Goal: Task Accomplishment & Management: Manage account settings

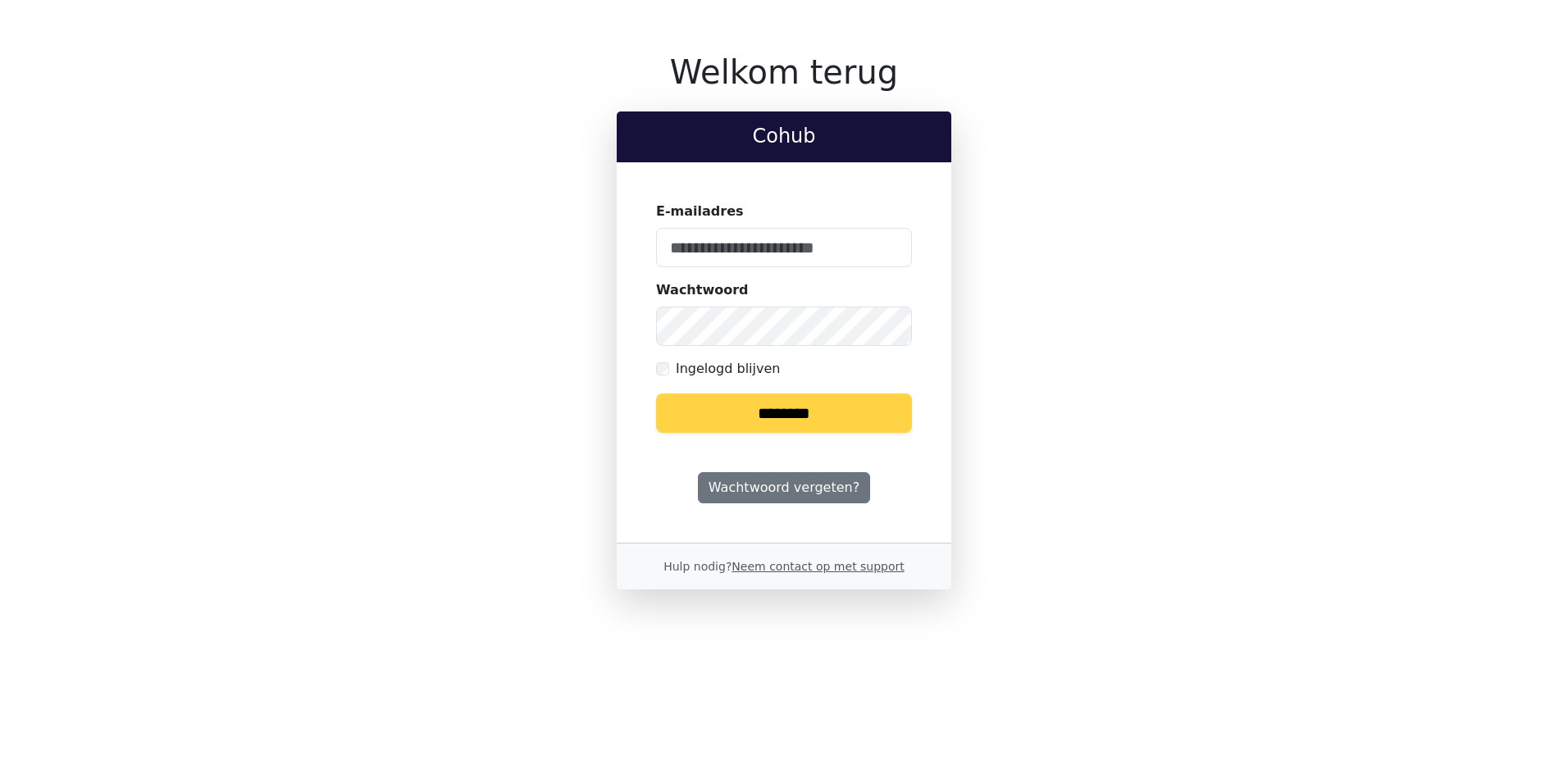
type input "**********"
click at [743, 422] on input "********" at bounding box center [783, 413] width 255 height 40
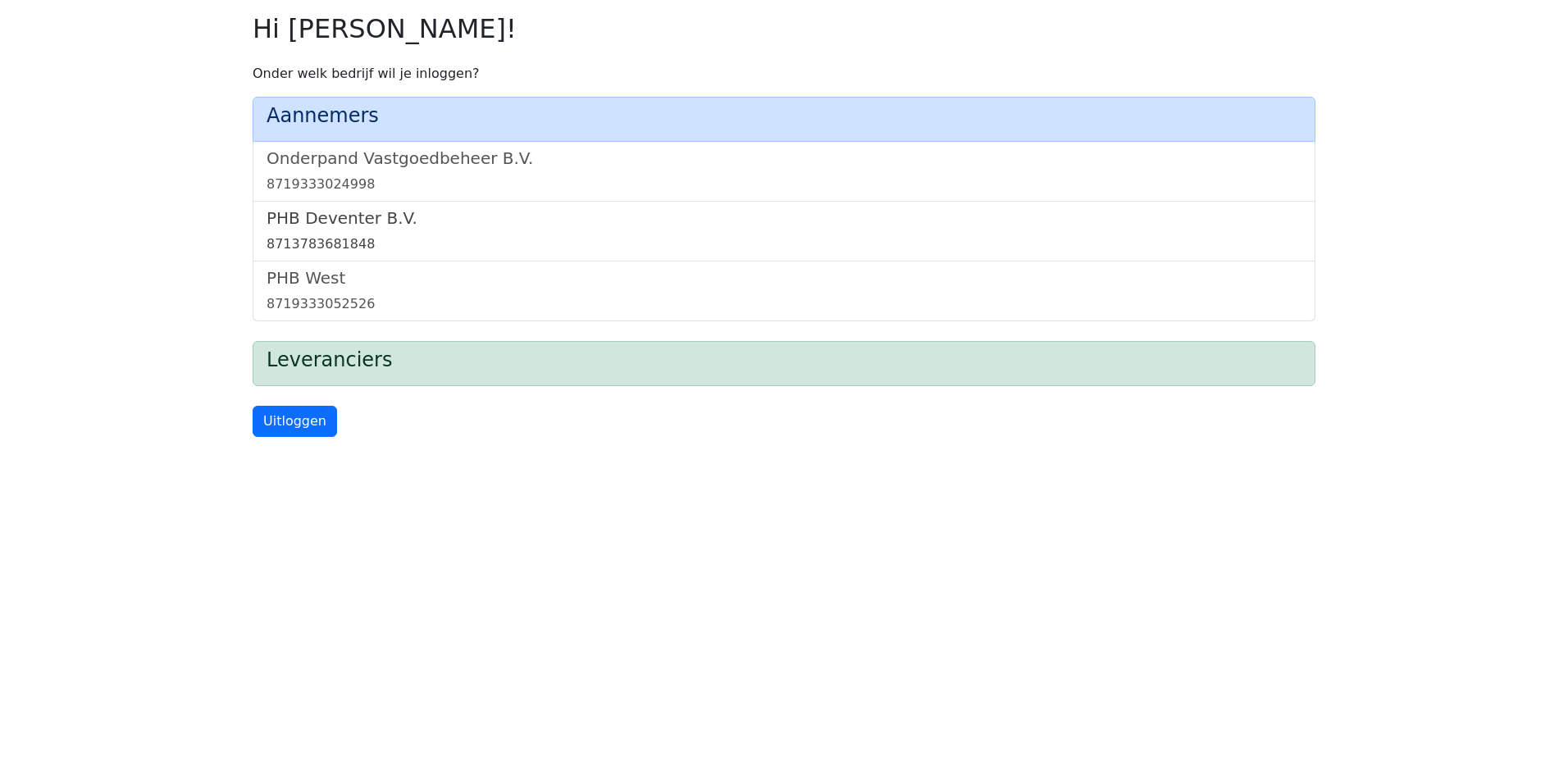
click at [343, 243] on div "8713783681848" at bounding box center [784, 243] width 1035 height 19
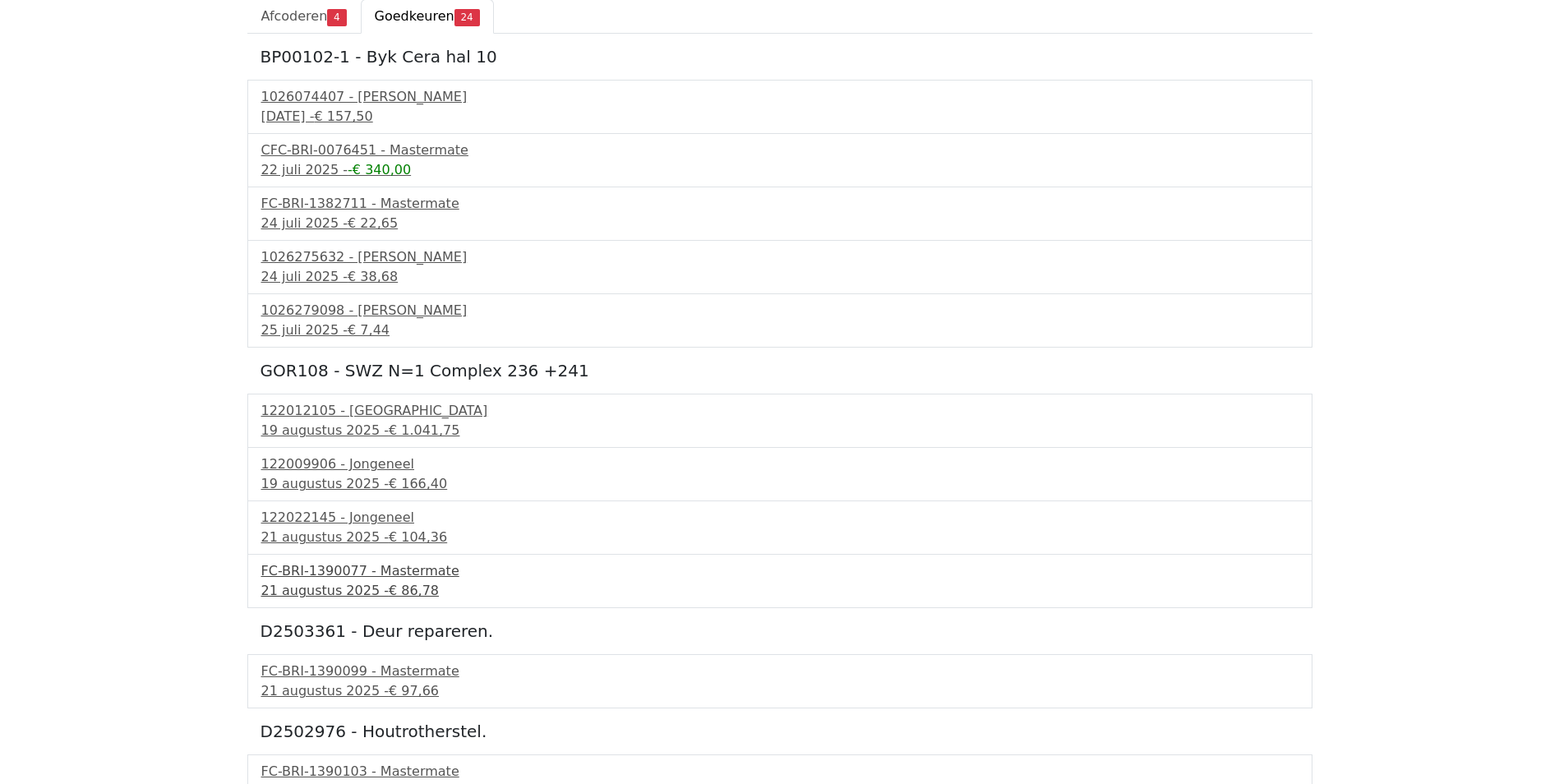
scroll to position [200, 0]
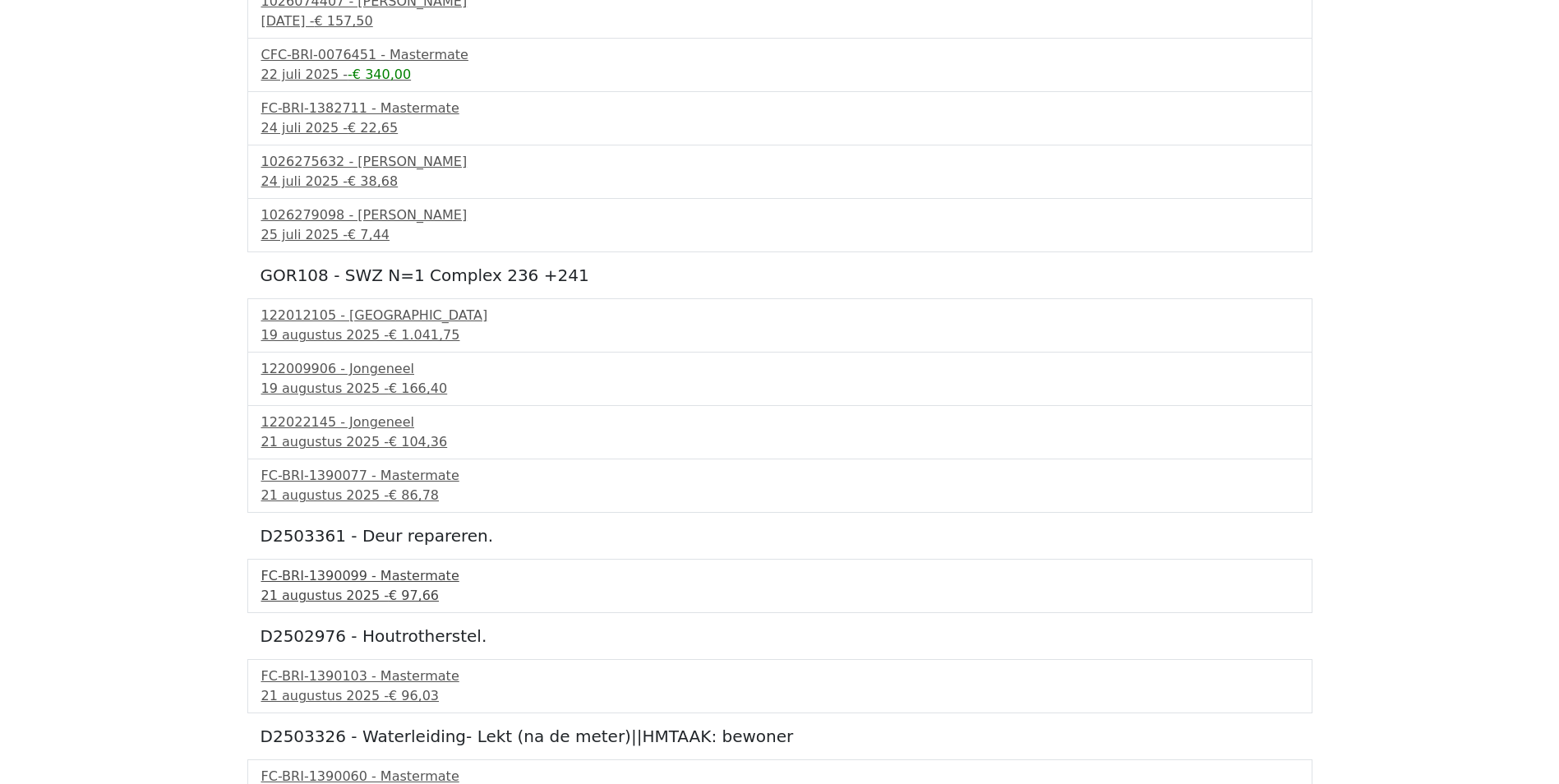
click at [319, 582] on div "FC-BRI-1390099 - Mastermate" at bounding box center [780, 575] width 1037 height 19
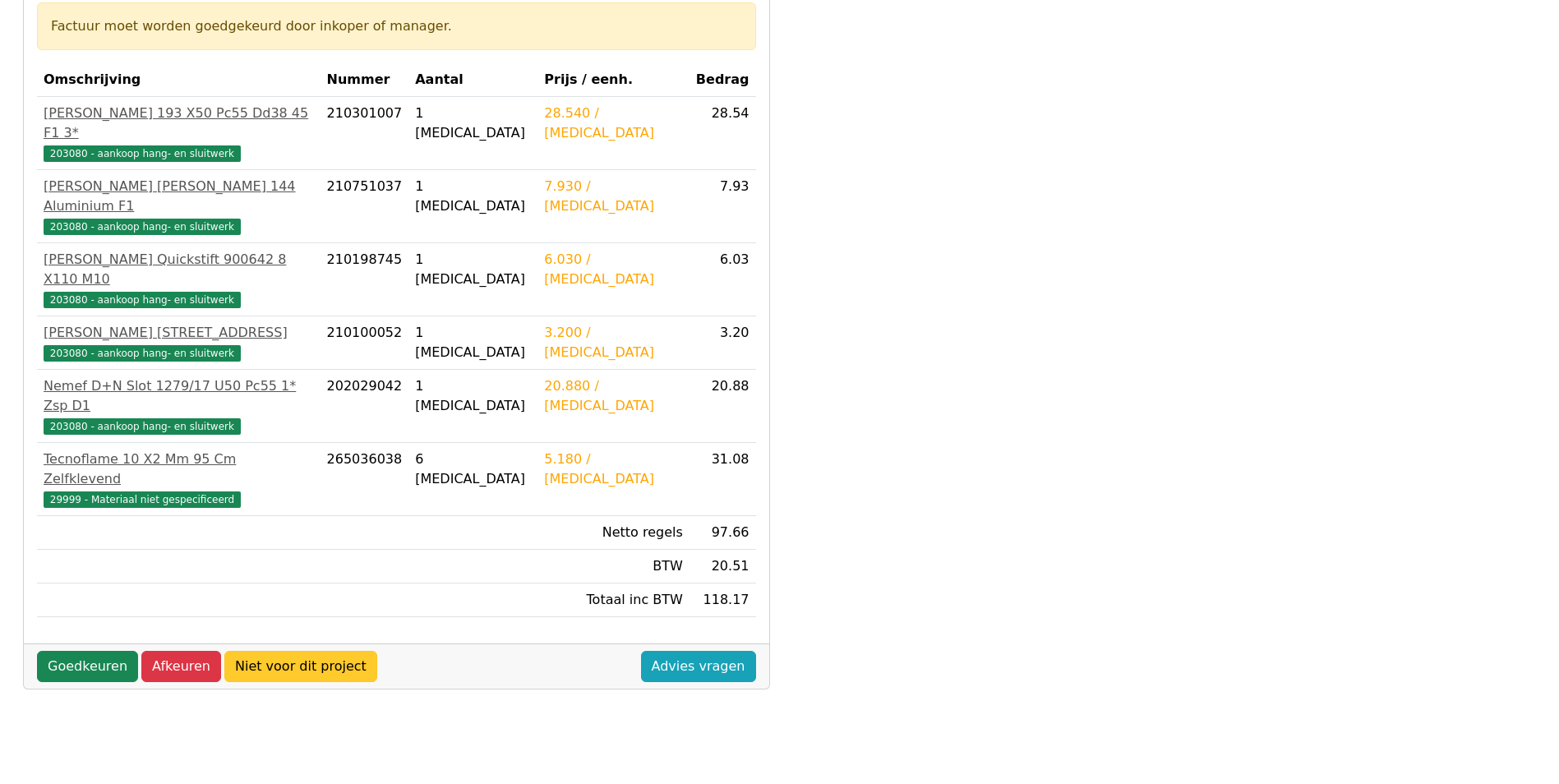
scroll to position [329, 0]
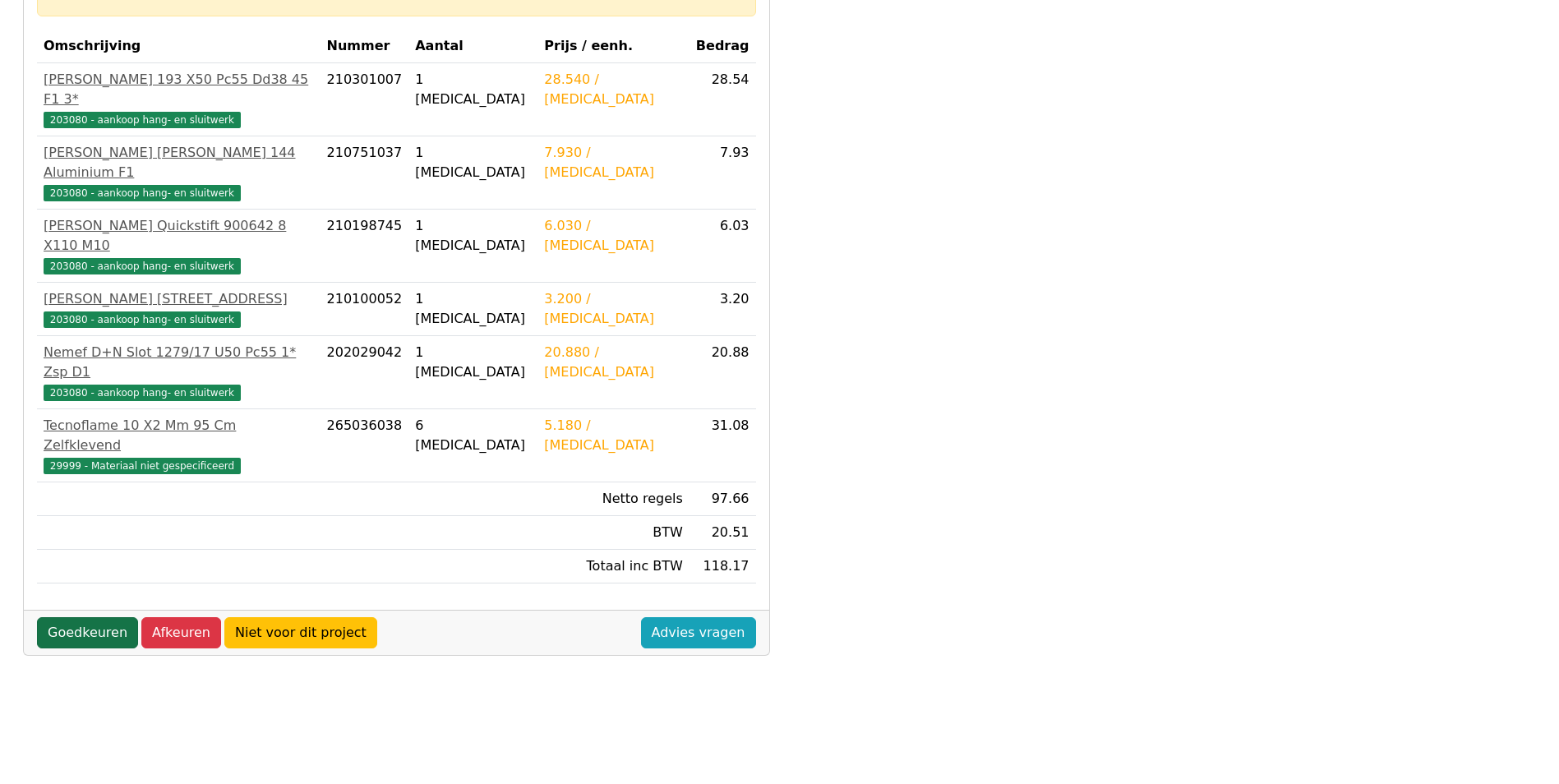
click at [101, 618] on link "Goedkeuren" at bounding box center [87, 633] width 101 height 31
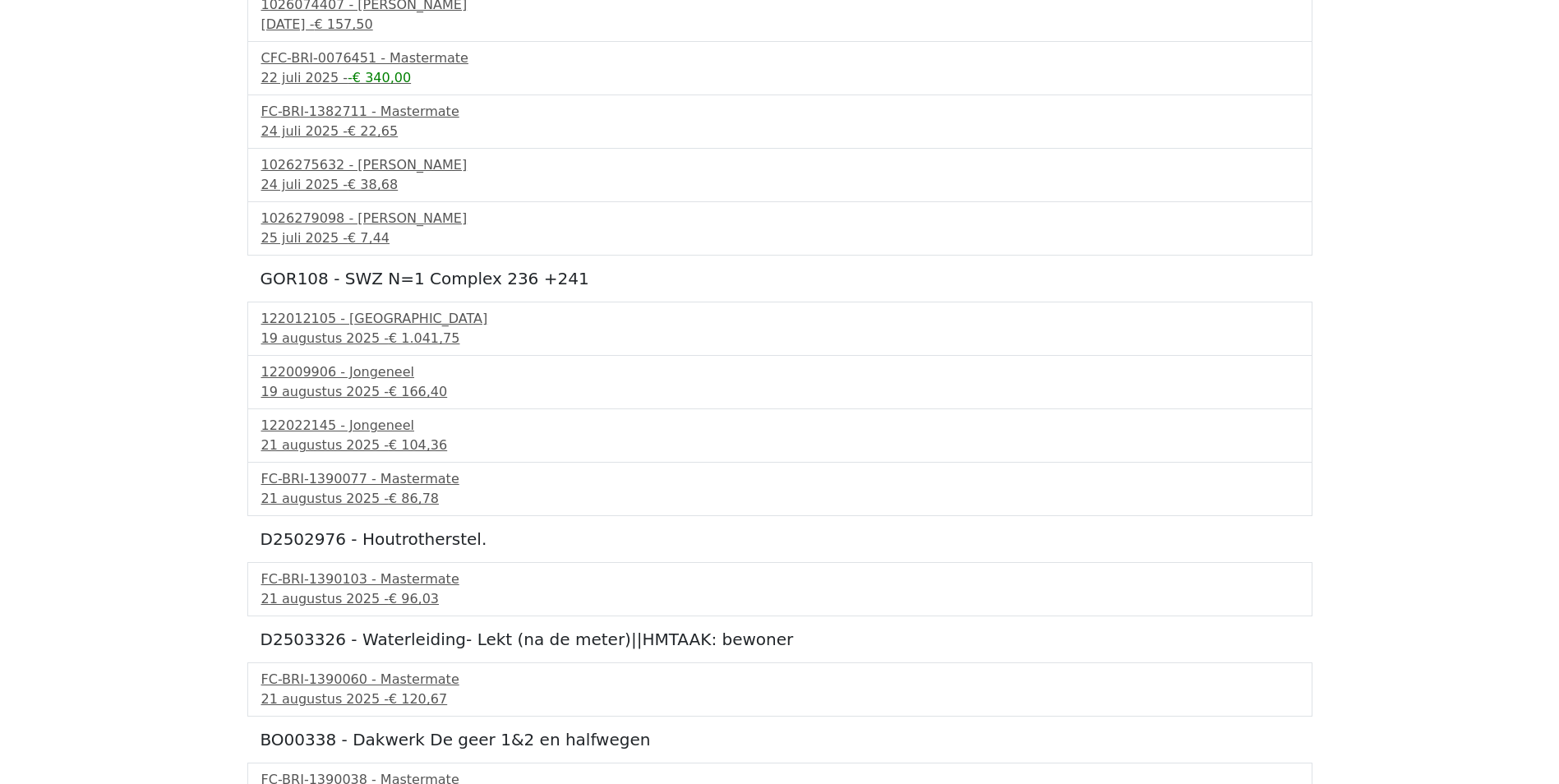
scroll to position [247, 0]
click at [299, 589] on div "21 augustus 2025 - € 96,03" at bounding box center [780, 596] width 1037 height 19
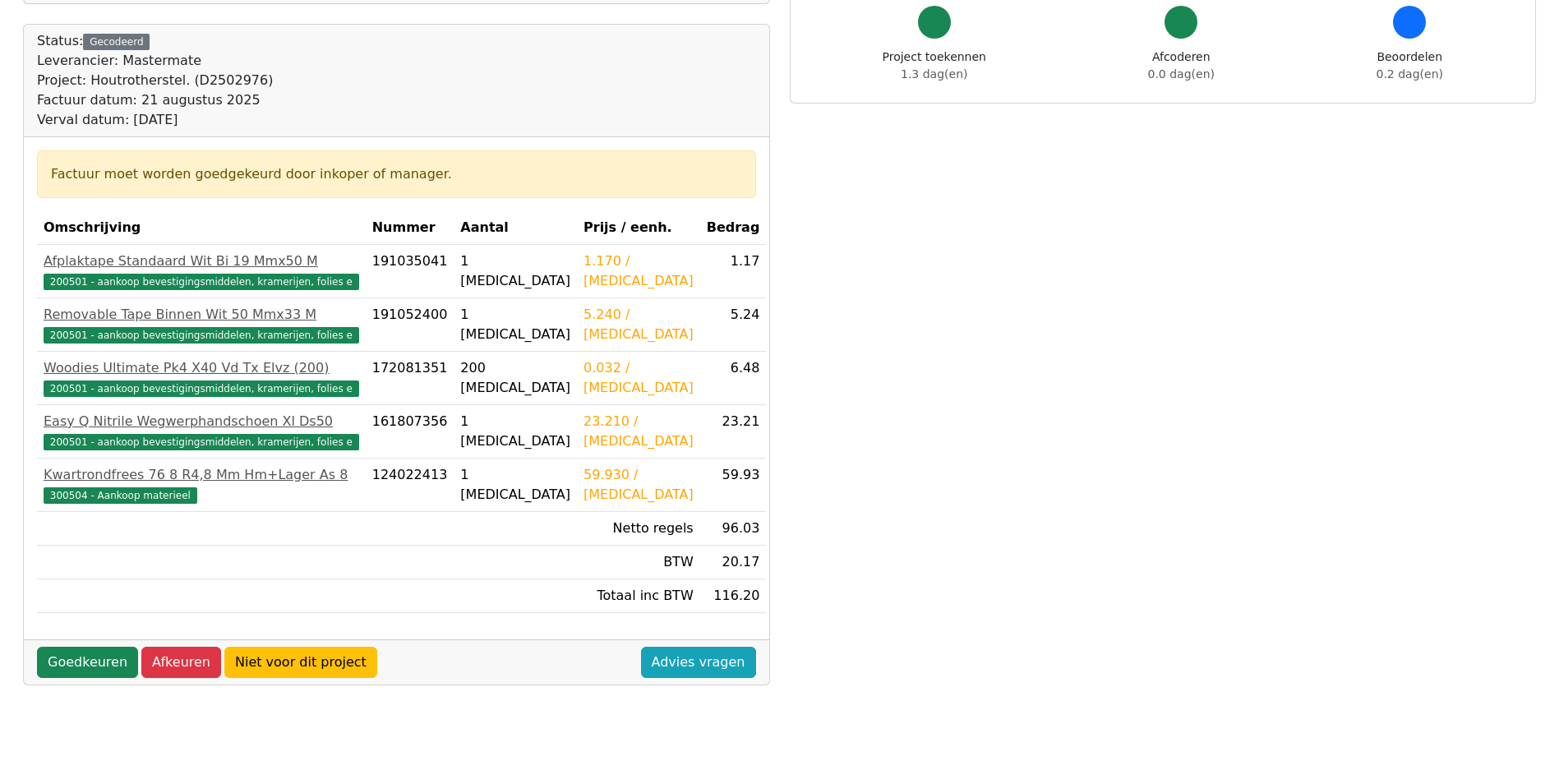
scroll to position [165, 0]
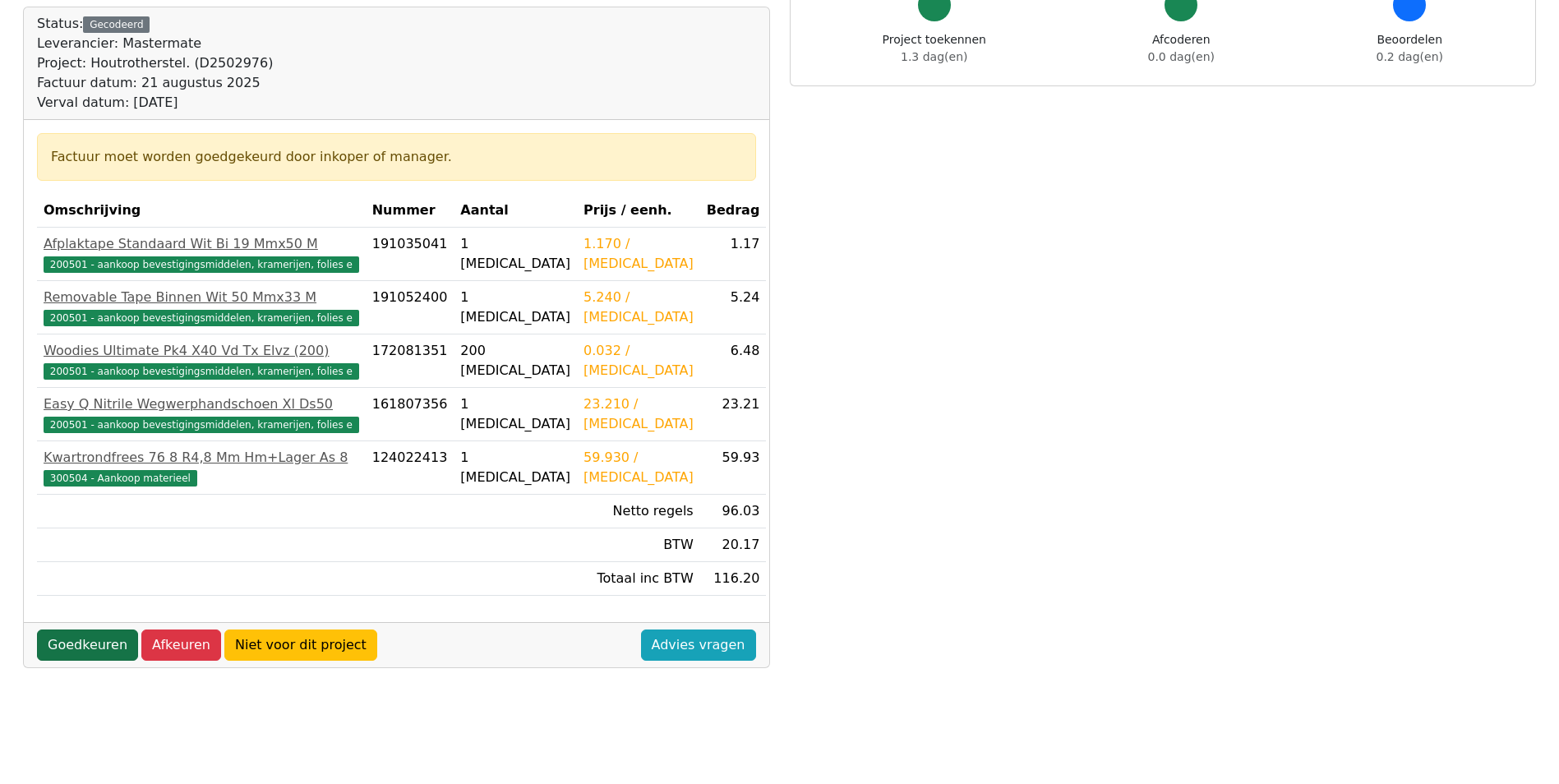
click at [121, 640] on link "Goedkeuren" at bounding box center [87, 645] width 101 height 31
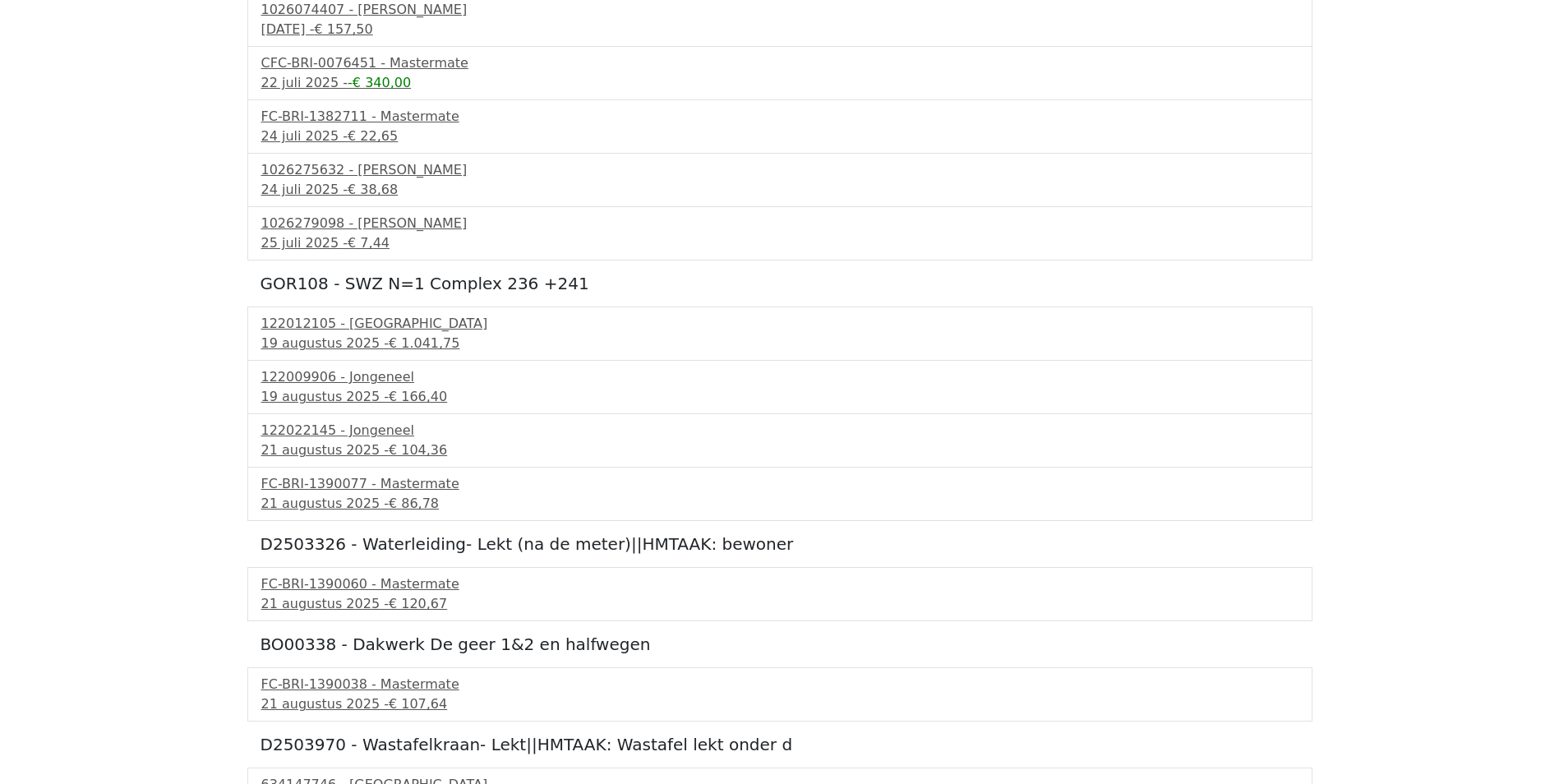
scroll to position [329, 0]
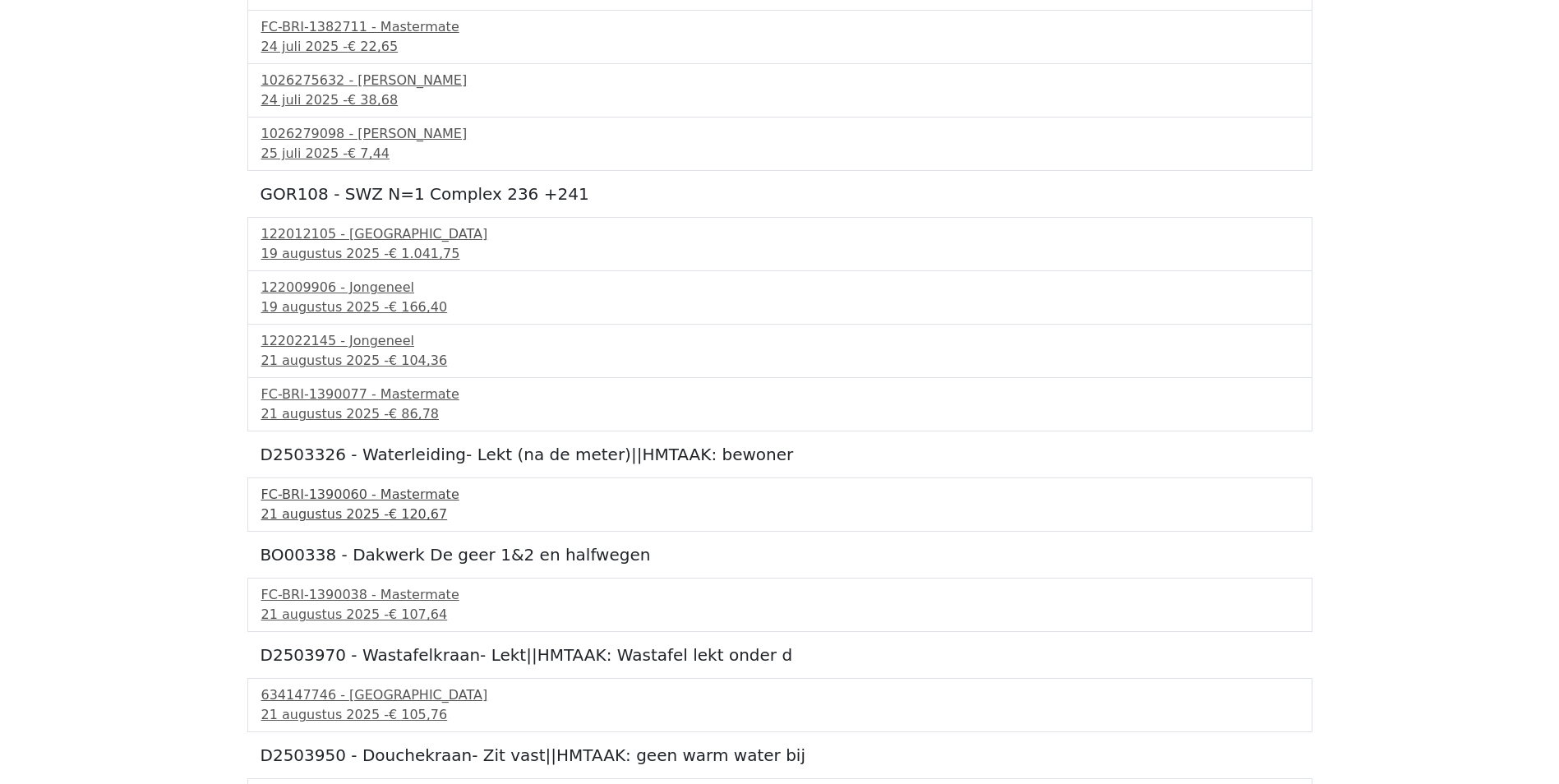
click at [287, 507] on div "21 augustus 2025 - € 120,67" at bounding box center [780, 514] width 1037 height 19
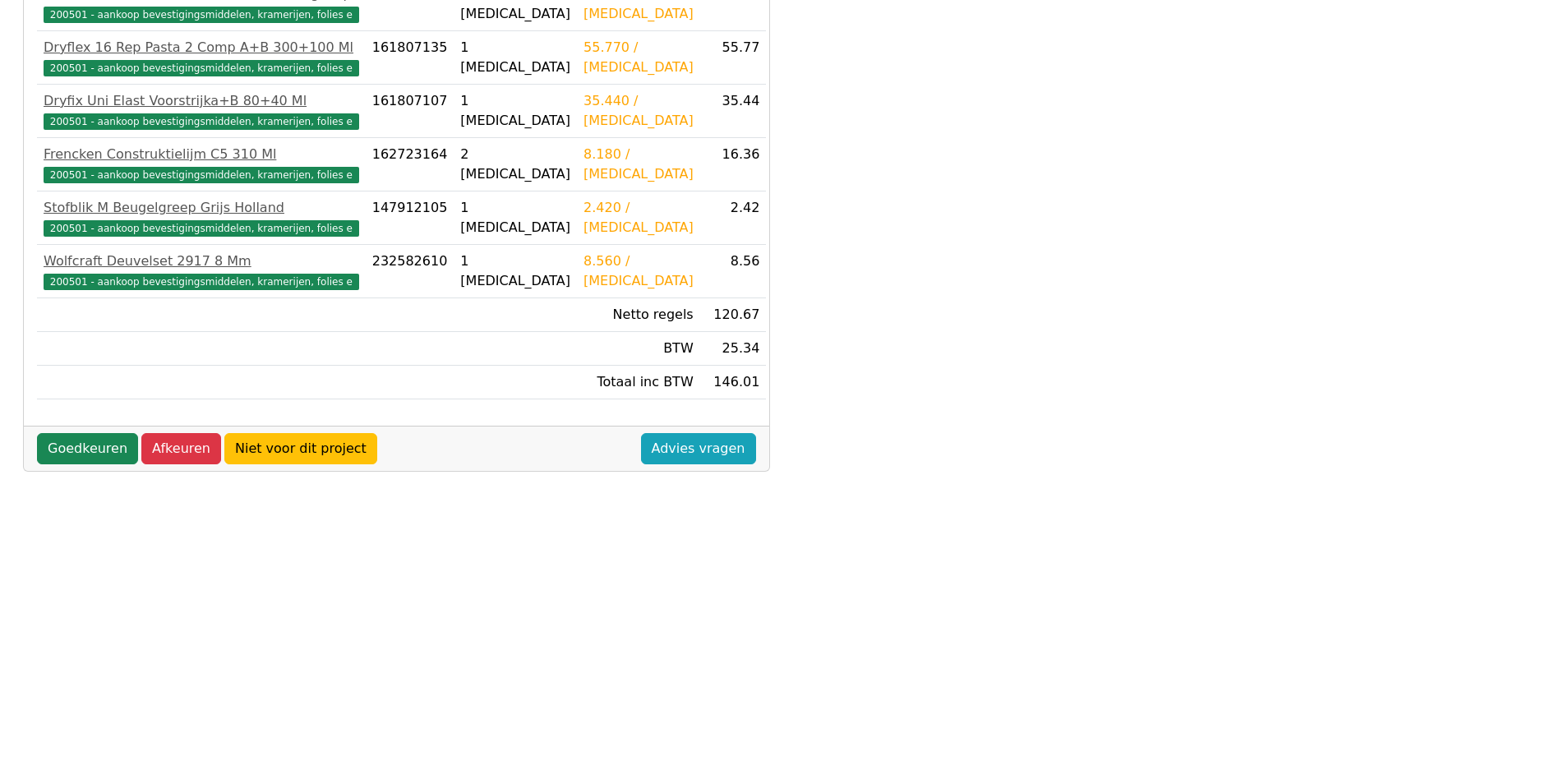
scroll to position [435, 0]
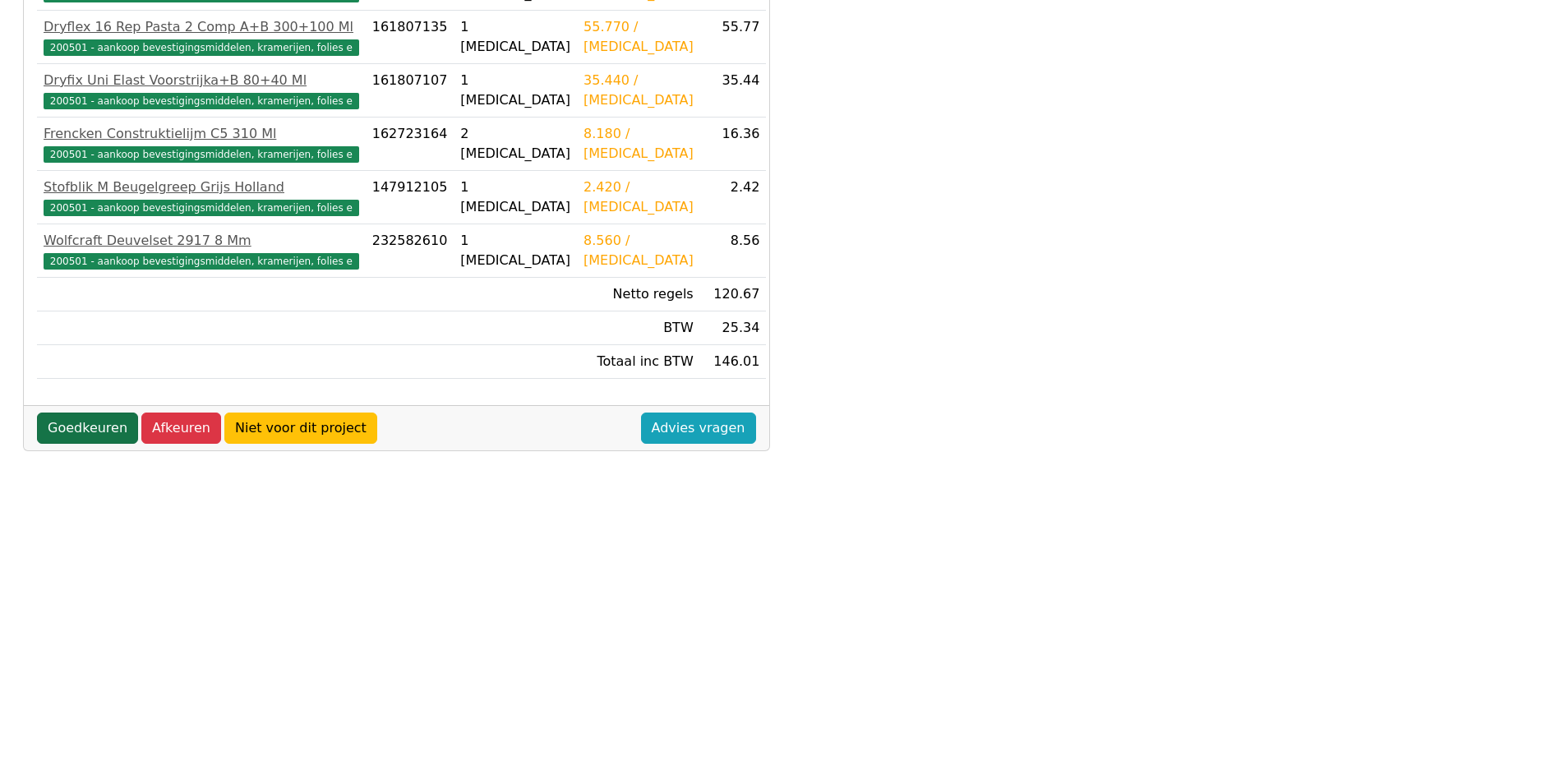
click at [112, 432] on link "Goedkeuren" at bounding box center [87, 428] width 101 height 31
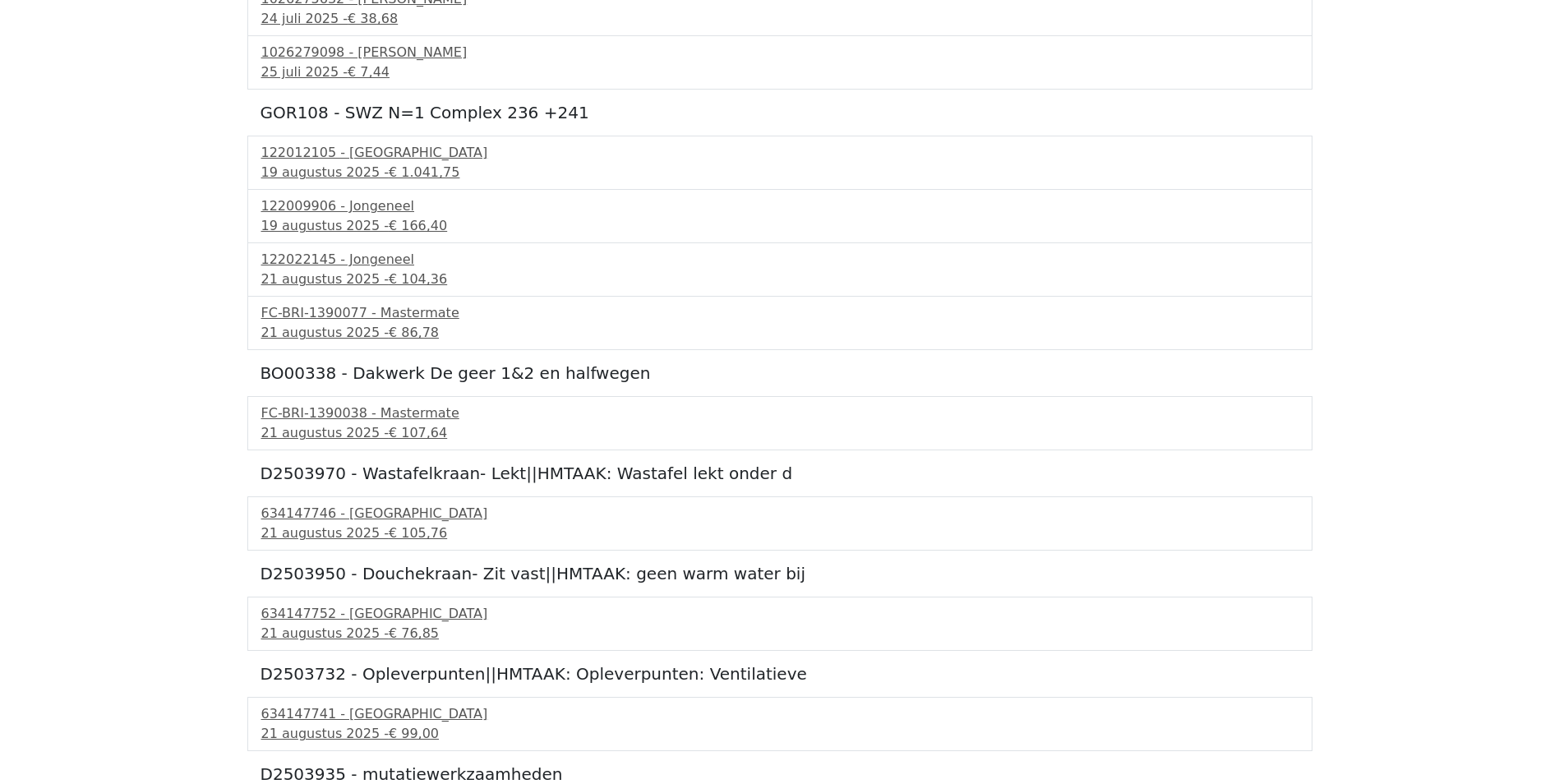
scroll to position [410, 0]
click at [300, 519] on div "634147746 - [GEOGRAPHIC_DATA]" at bounding box center [780, 512] width 1037 height 19
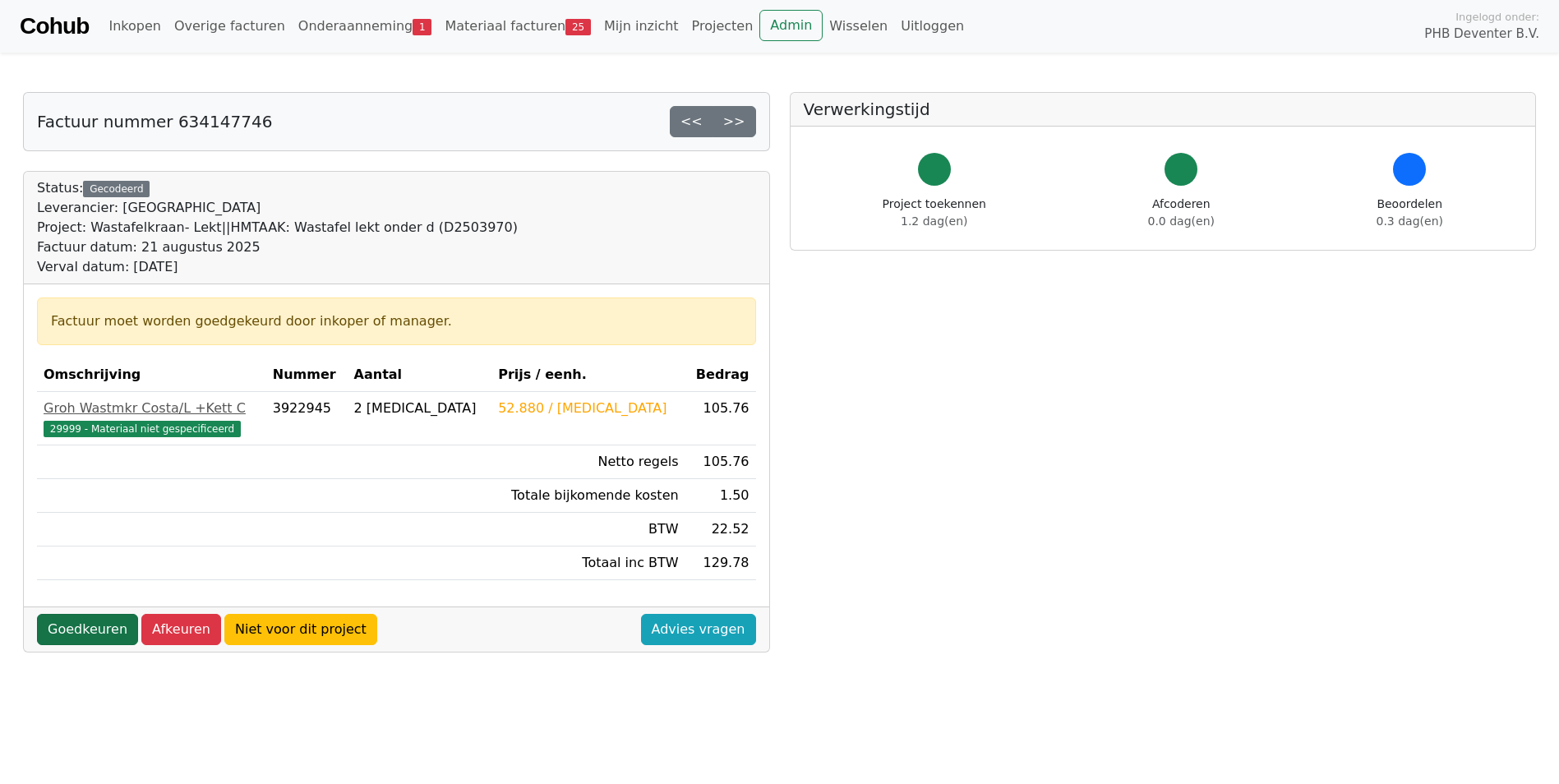
click at [101, 626] on link "Goedkeuren" at bounding box center [87, 630] width 101 height 31
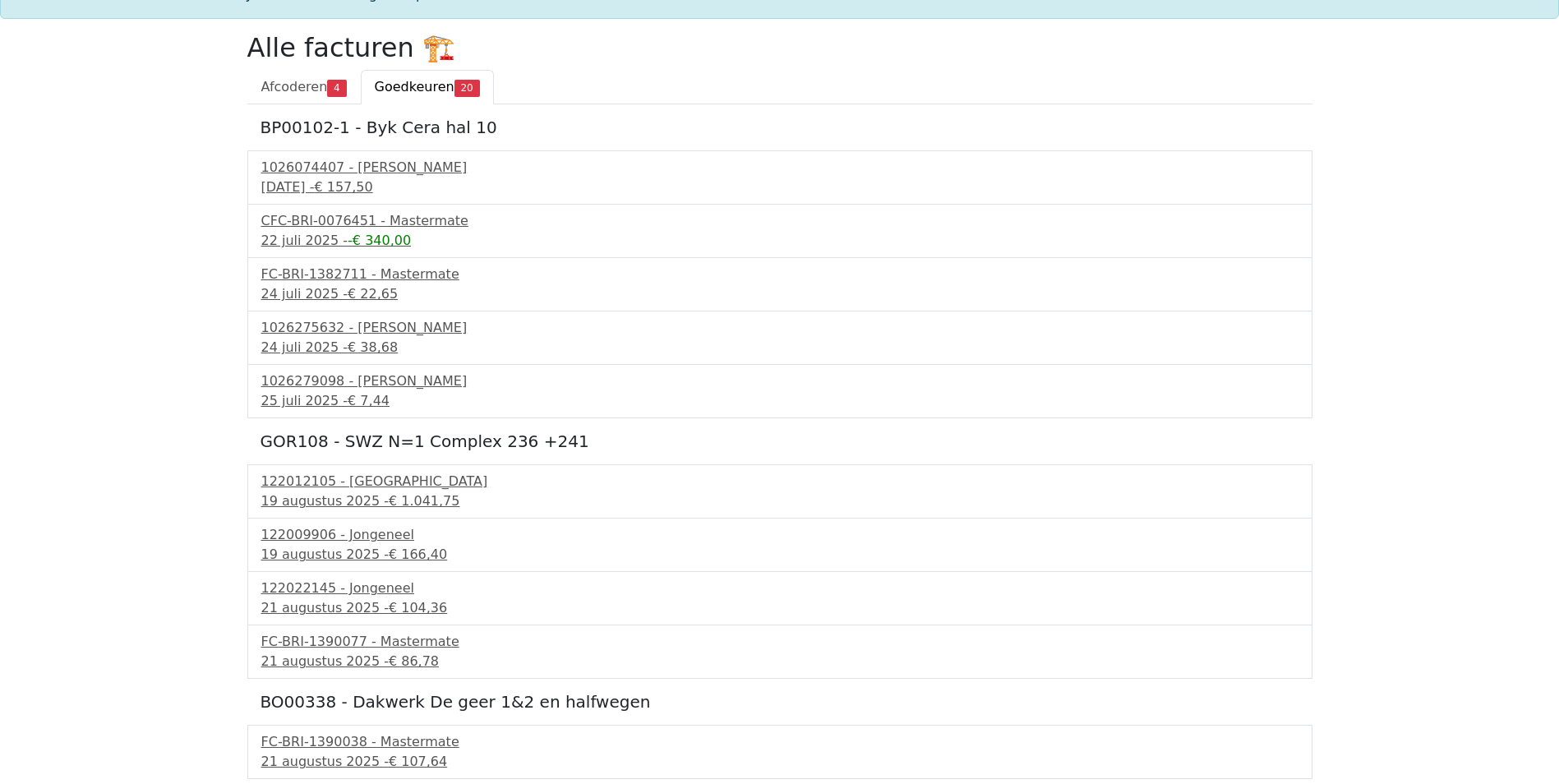
scroll to position [247, 0]
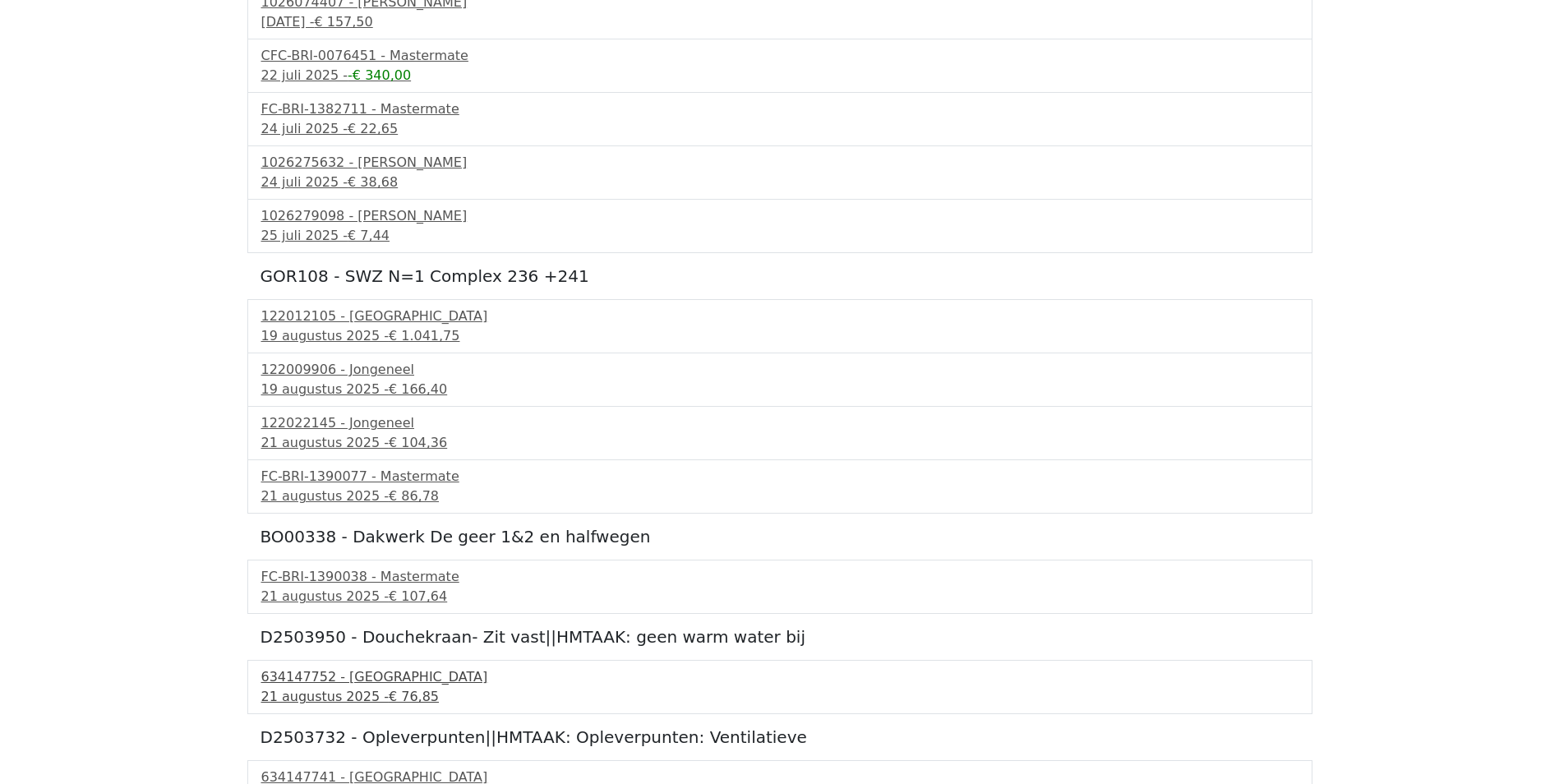
click at [295, 681] on div "634147752 - [GEOGRAPHIC_DATA]" at bounding box center [780, 677] width 1037 height 19
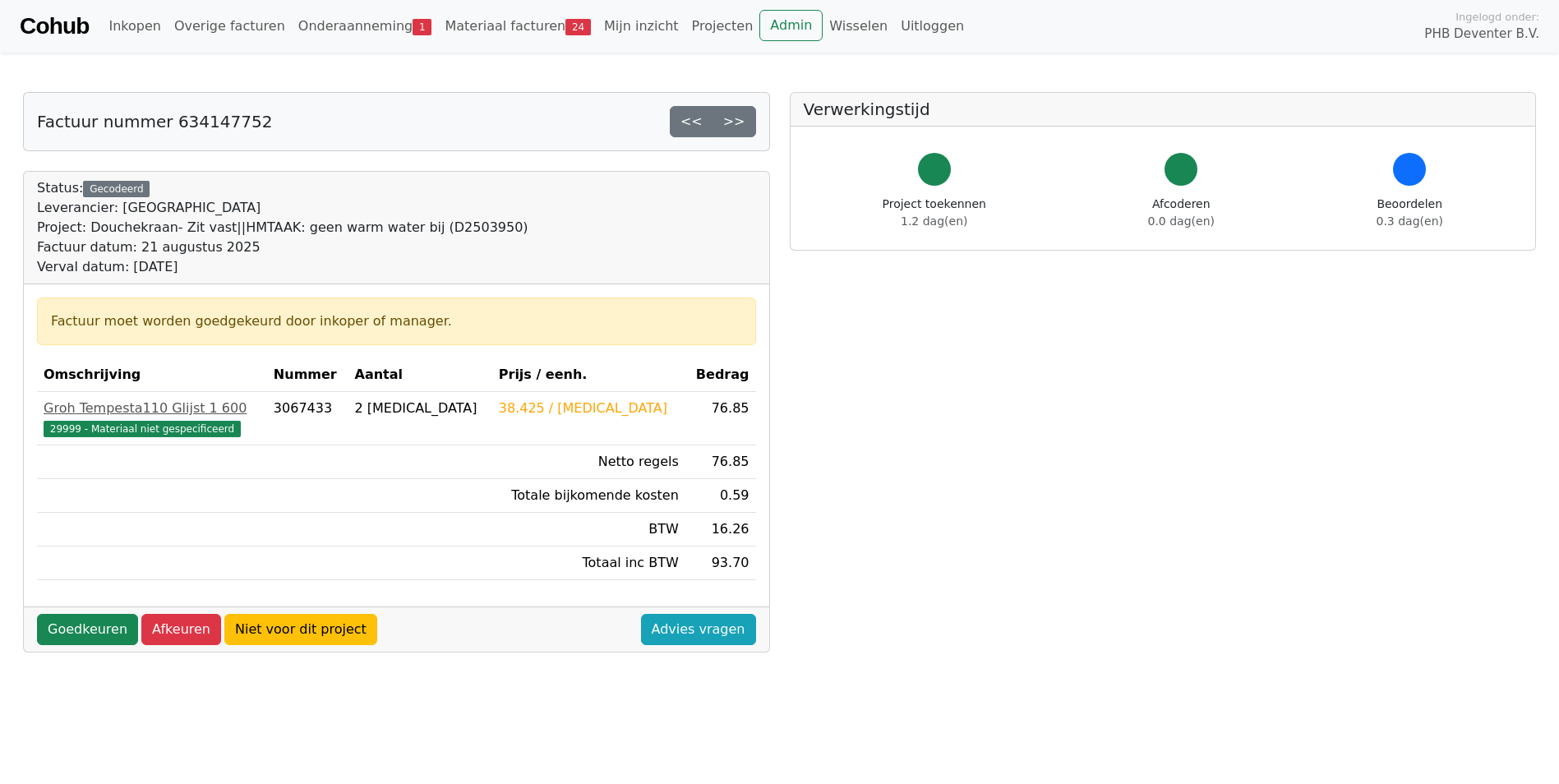
click at [92, 604] on div "Factuur moet worden goedgekeurd door inkoper of manager. Omschrijving Nummer Aa…" at bounding box center [397, 446] width 745 height 322
click at [75, 624] on link "Goedkeuren" at bounding box center [87, 630] width 101 height 31
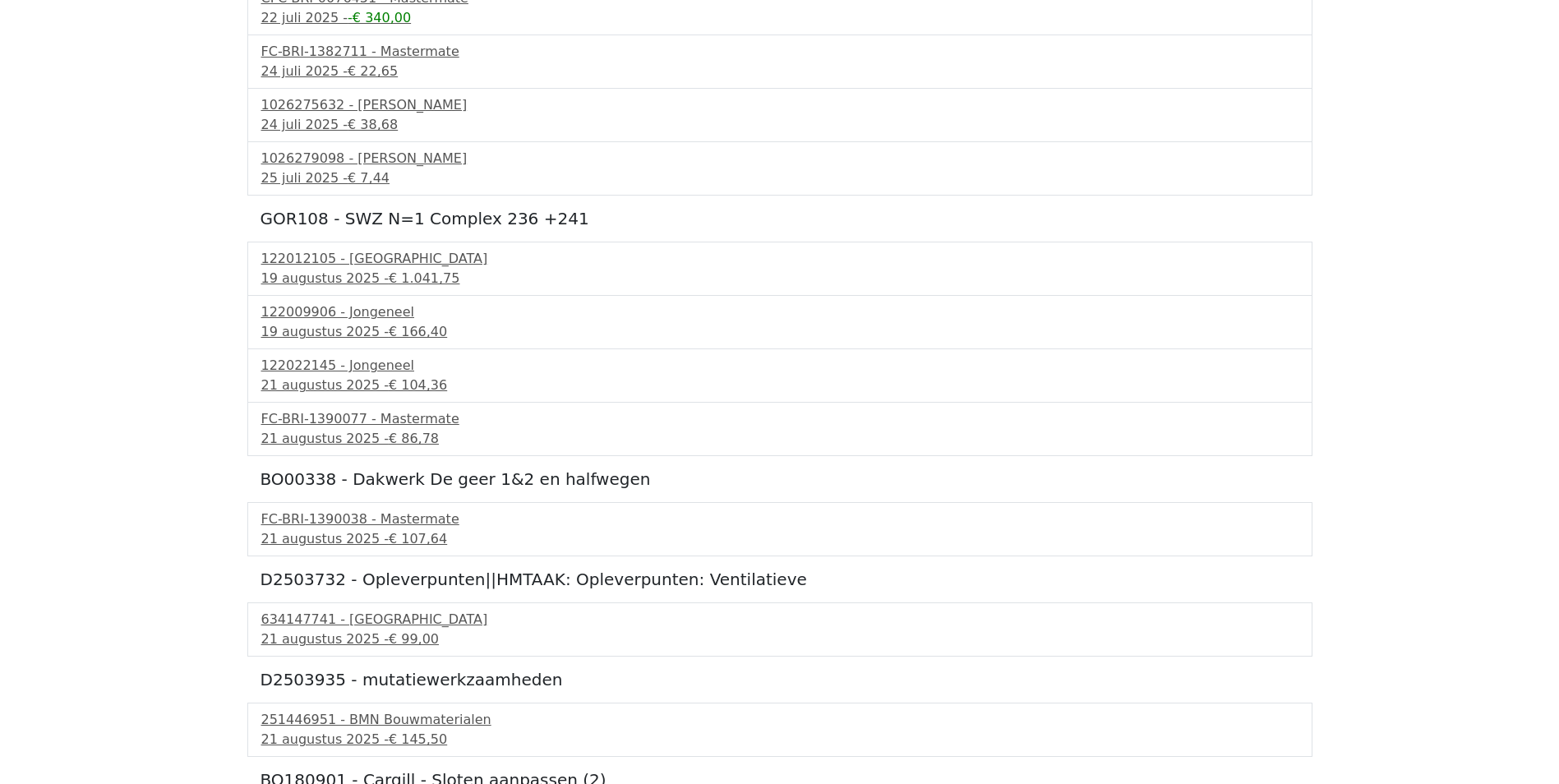
scroll to position [329, 0]
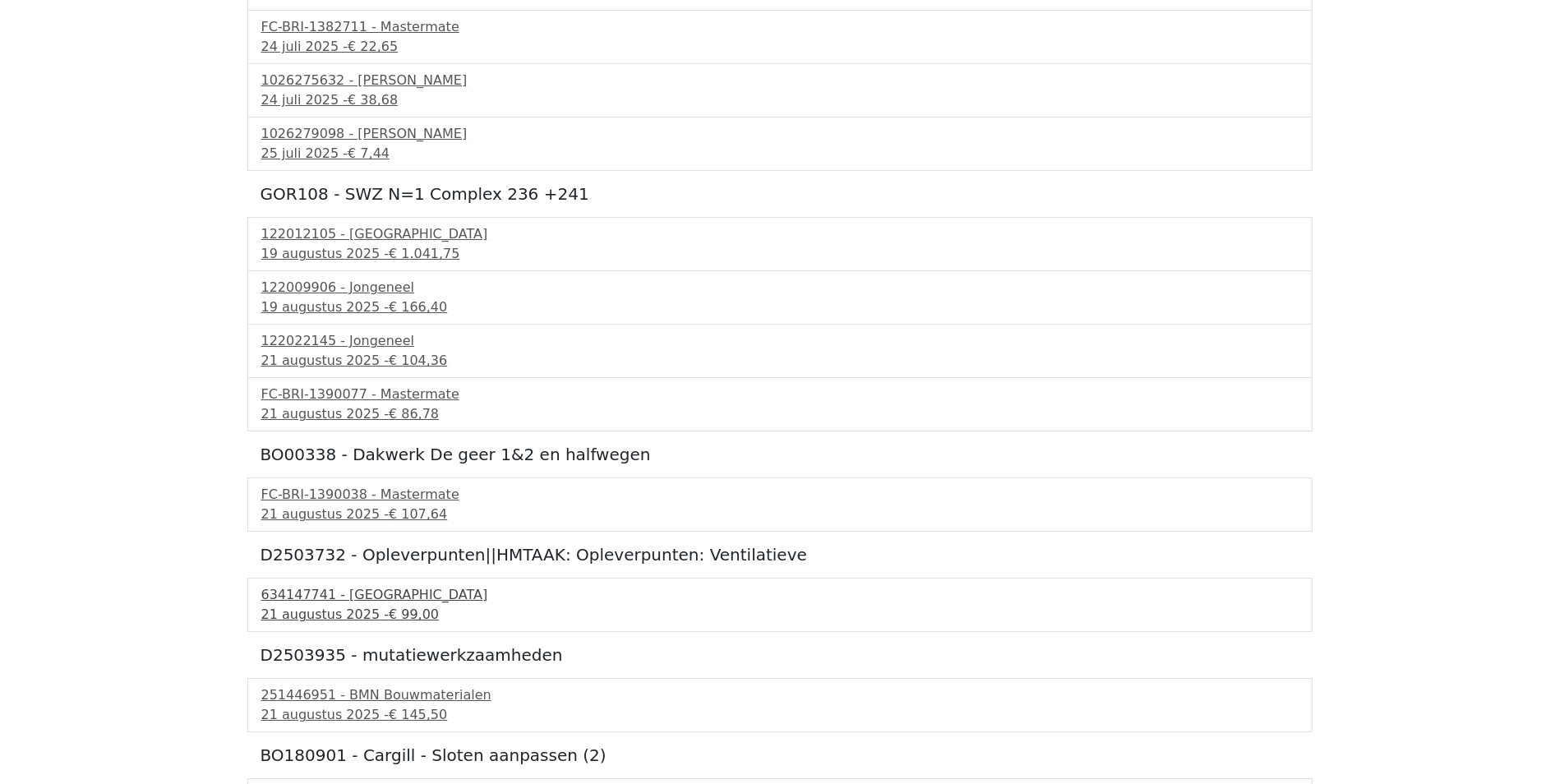
click at [305, 602] on div "634147741 - Technische Unie" at bounding box center [780, 594] width 1037 height 19
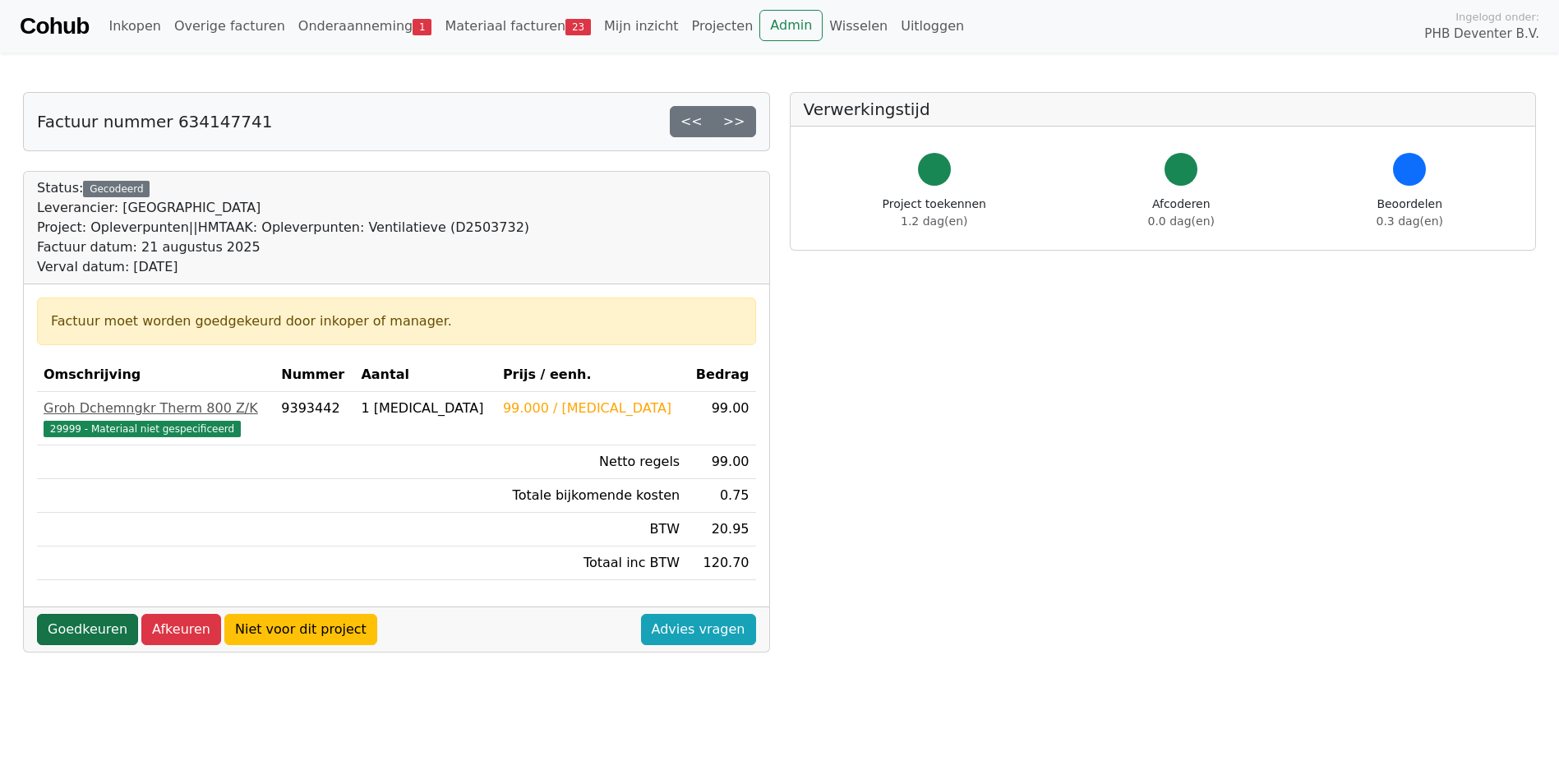
click at [69, 621] on link "Goedkeuren" at bounding box center [87, 630] width 101 height 31
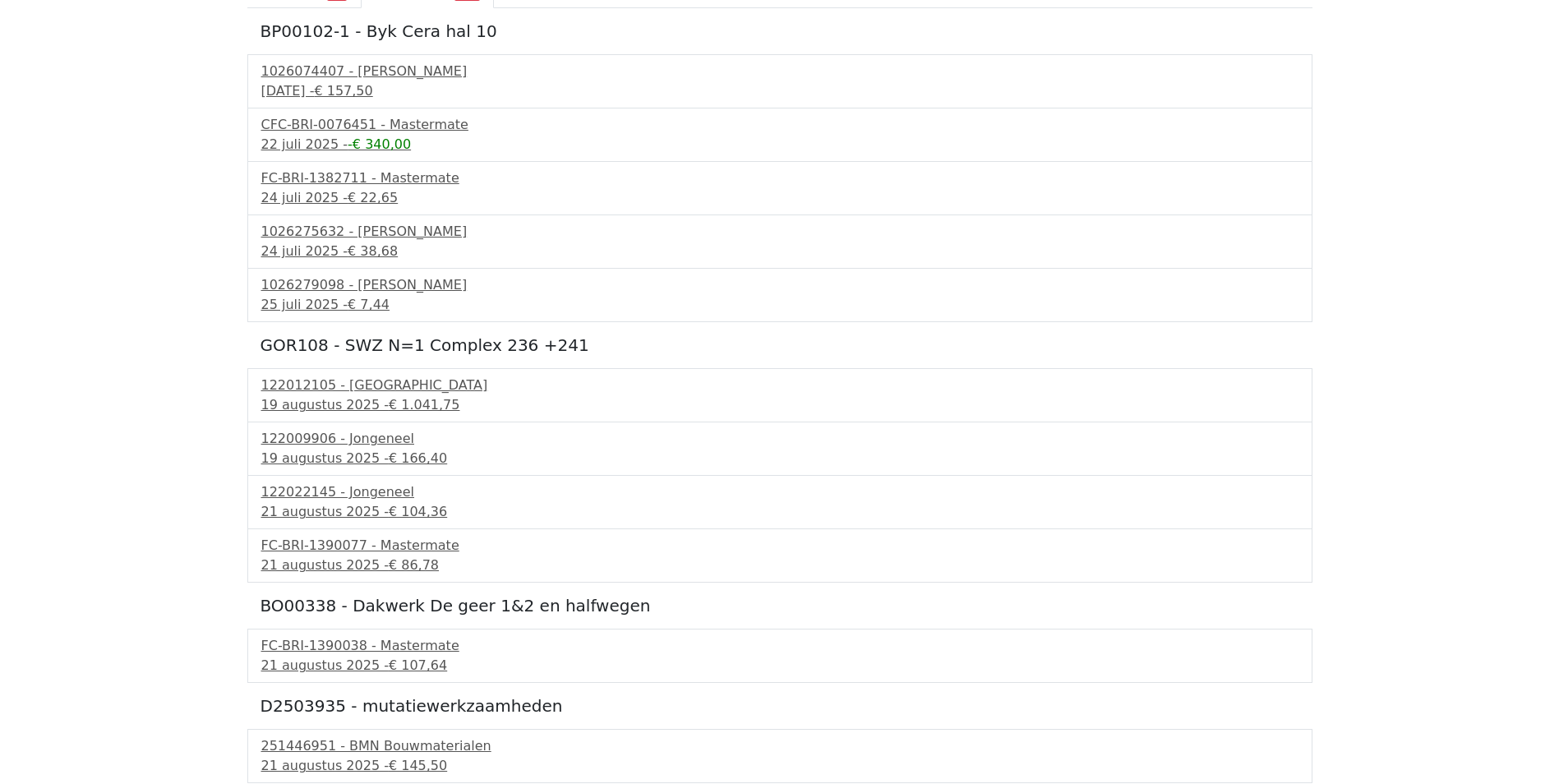
scroll to position [247, 0]
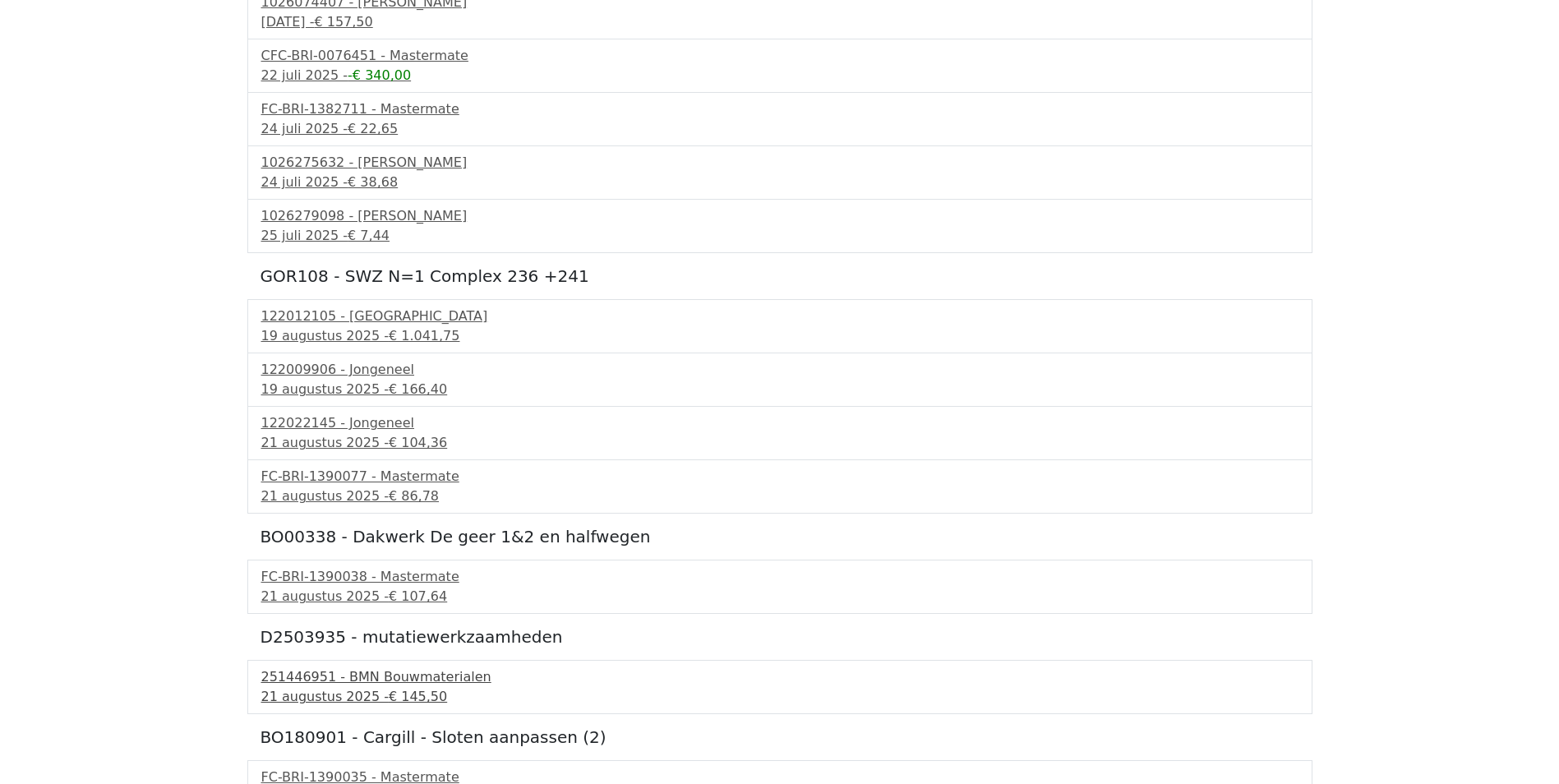
click at [288, 693] on div "[DATE] - € 145,50" at bounding box center [780, 696] width 1037 height 19
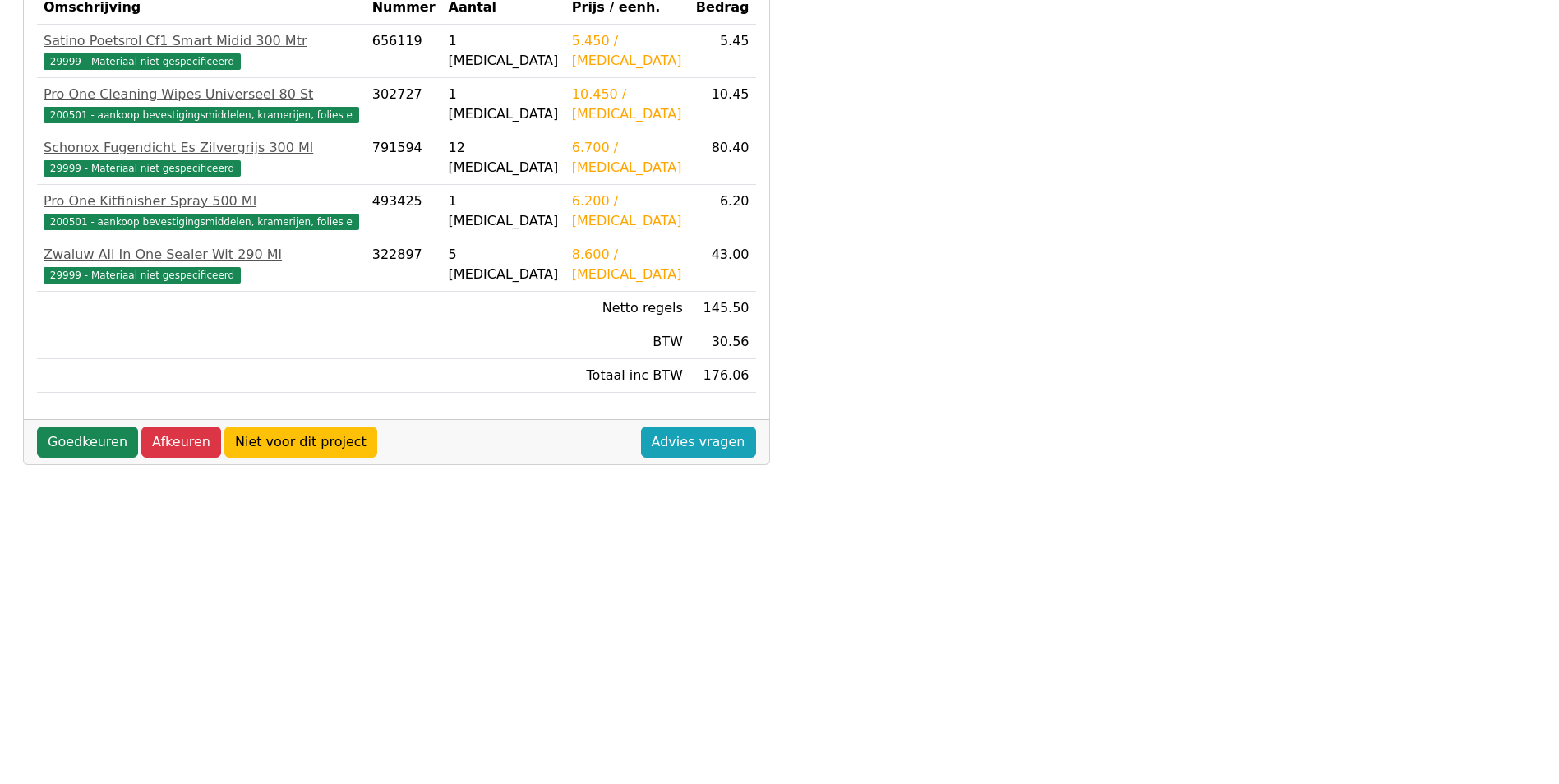
scroll to position [410, 0]
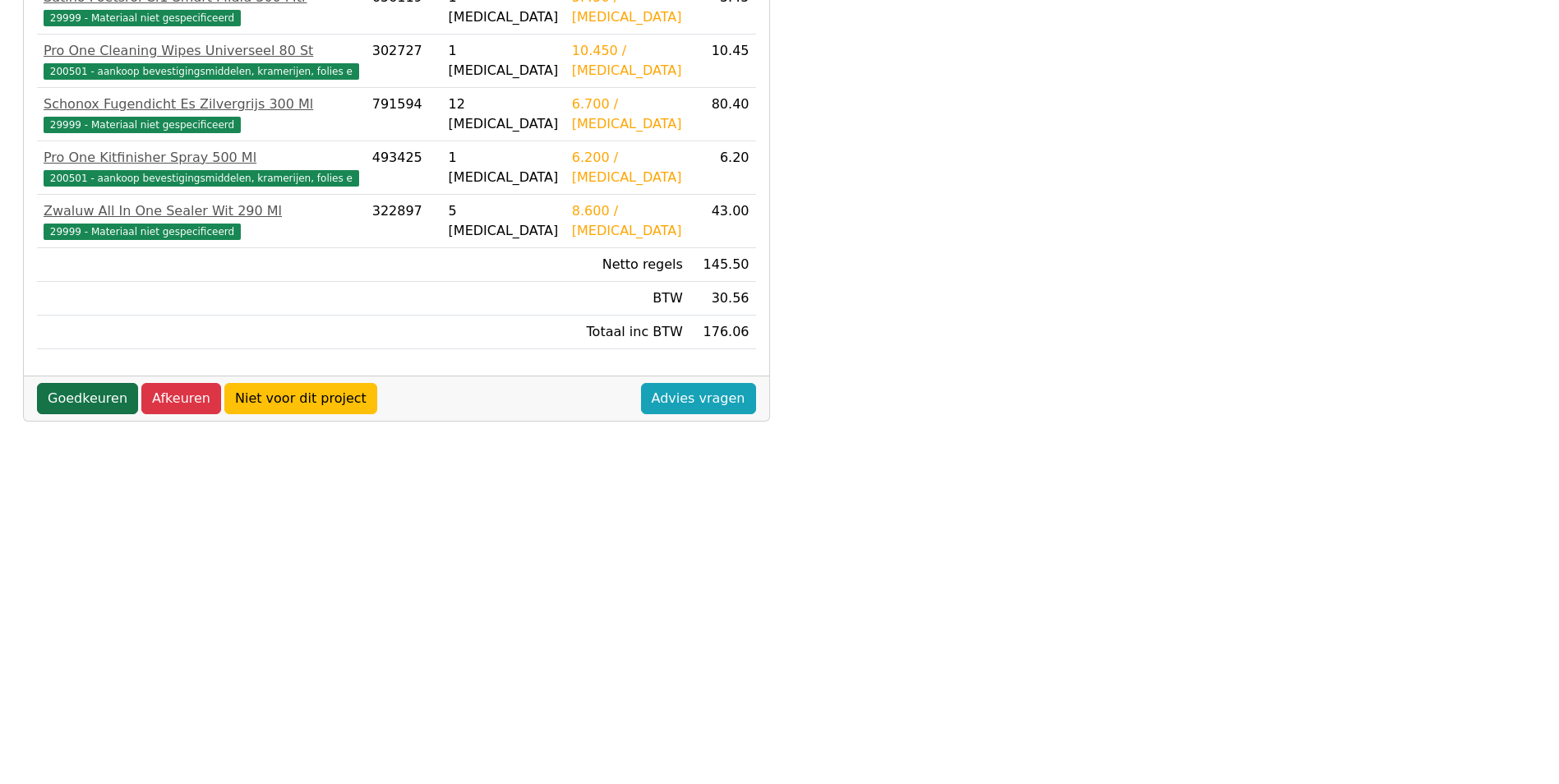
click at [88, 397] on link "Goedkeuren" at bounding box center [87, 398] width 101 height 31
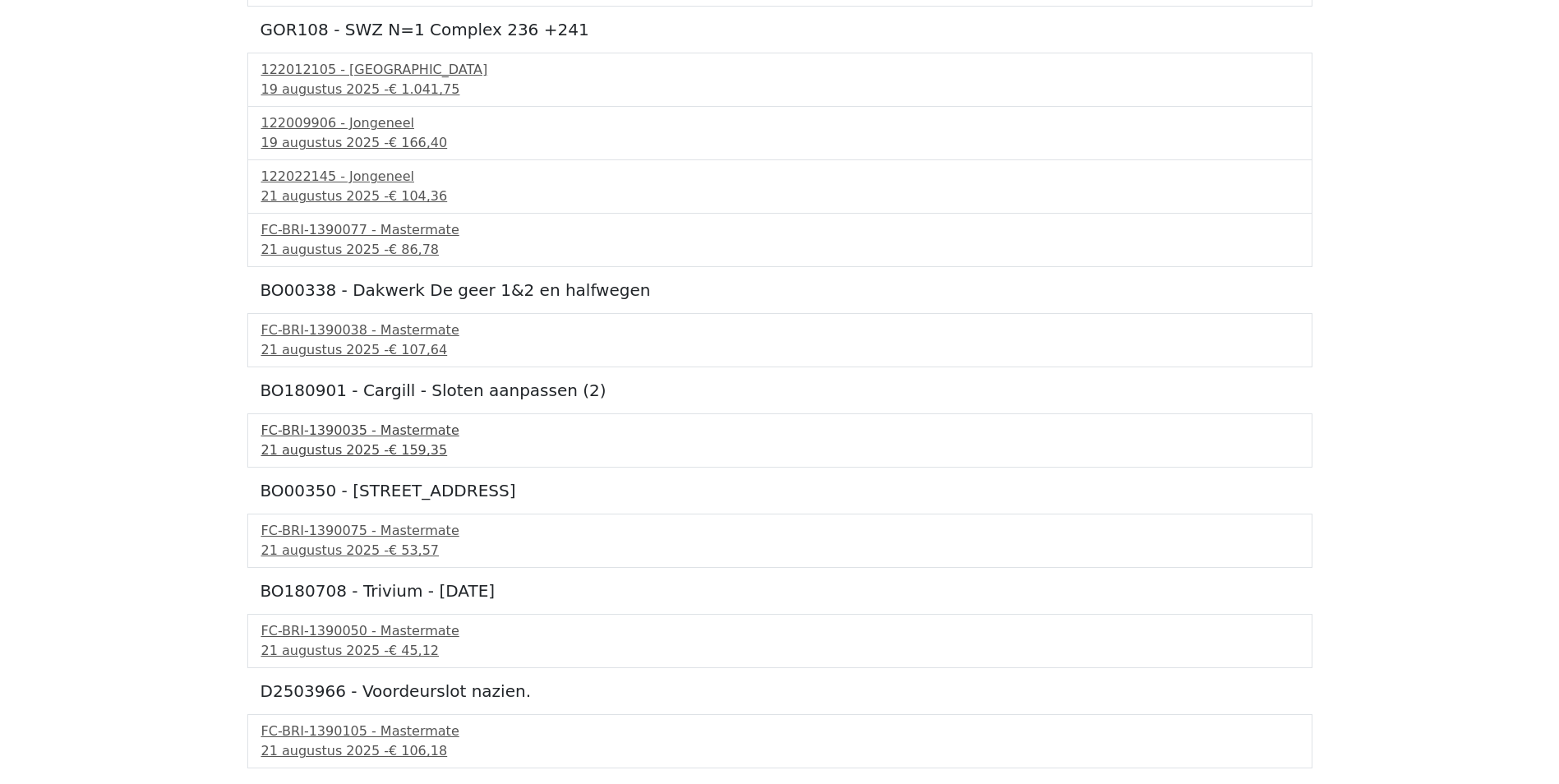
scroll to position [657, 0]
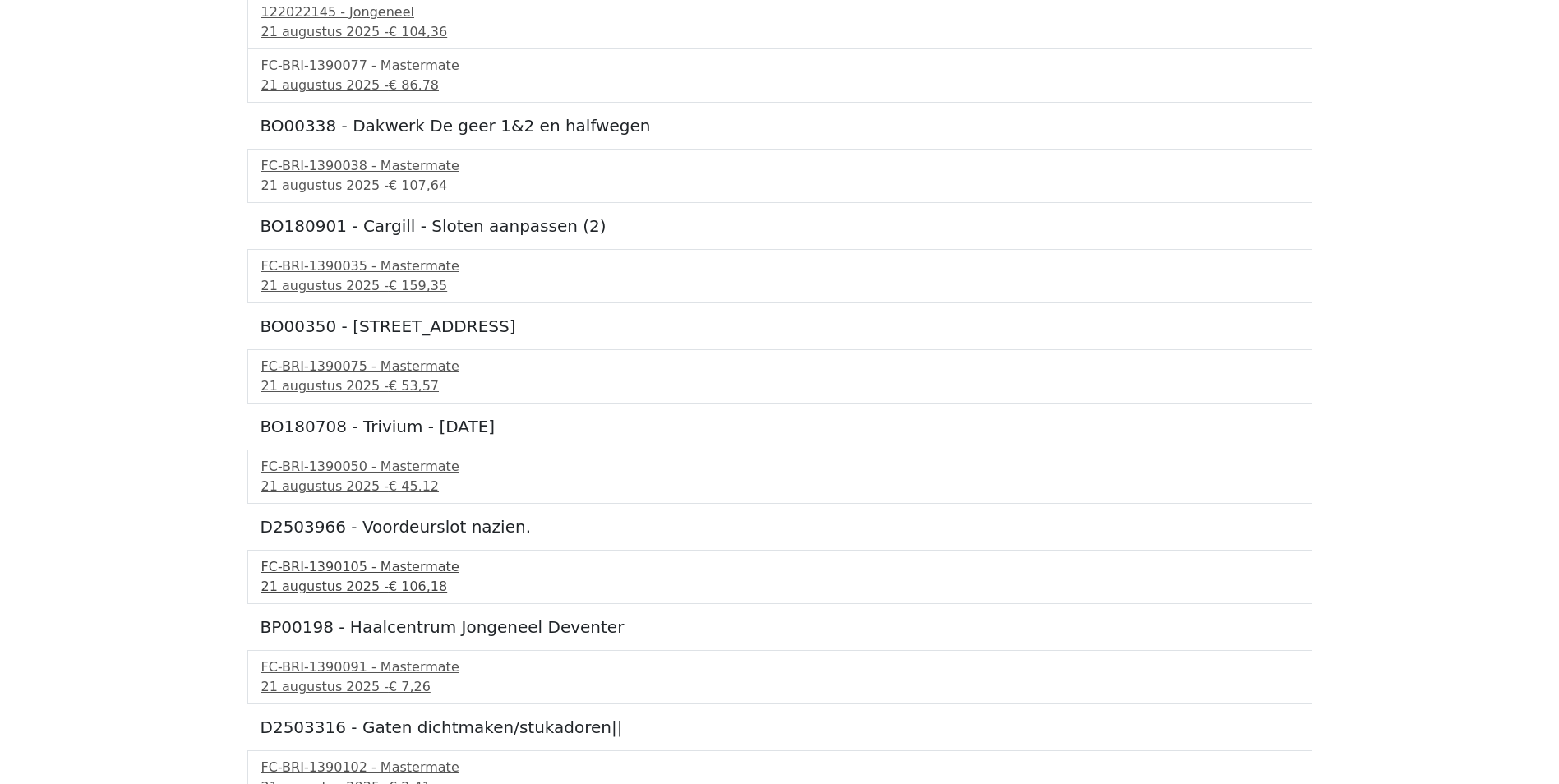
click at [285, 560] on div "FC-BRI-1390105 - Mastermate" at bounding box center [780, 567] width 1037 height 19
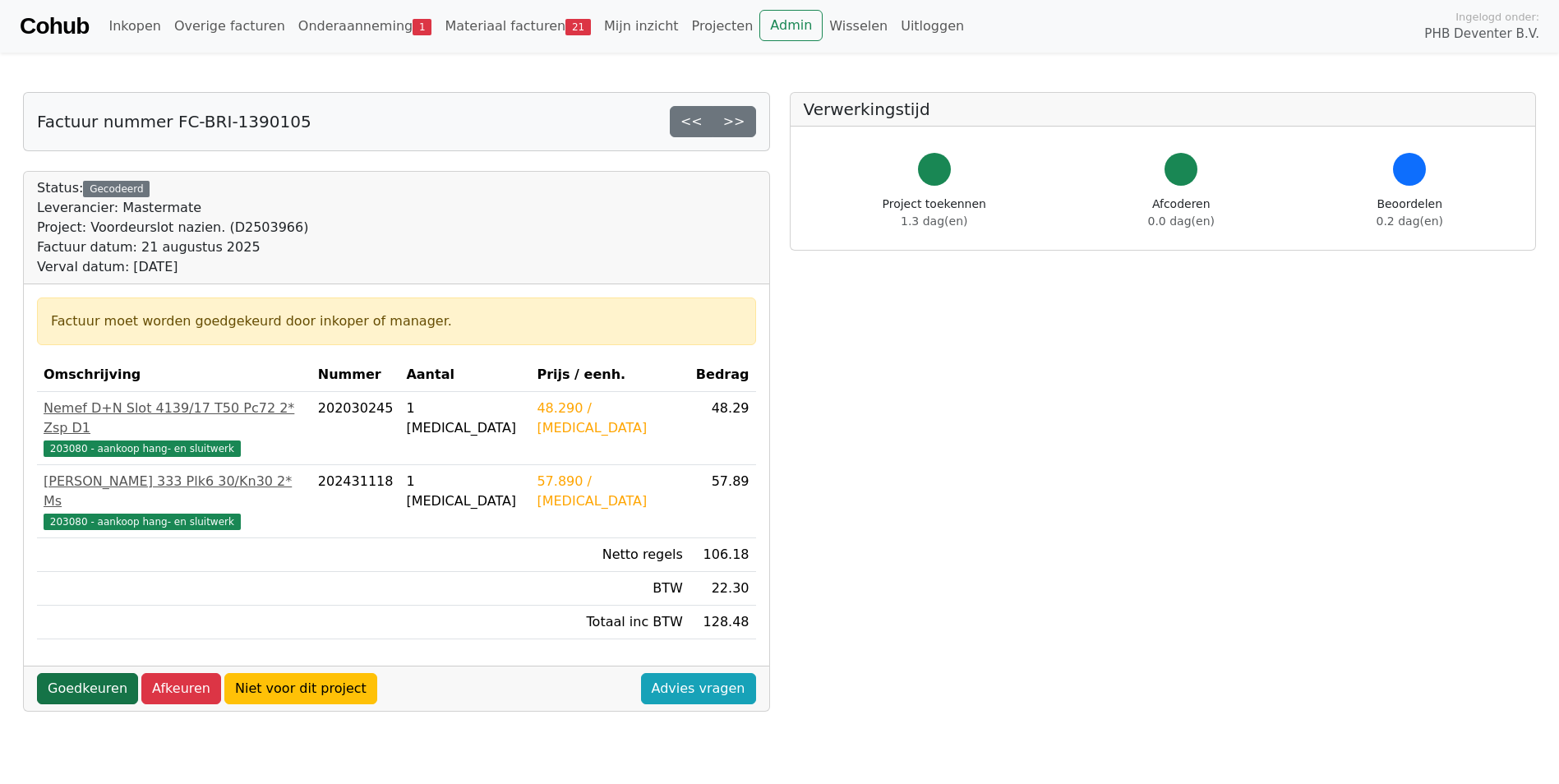
click at [102, 673] on link "Goedkeuren" at bounding box center [87, 689] width 101 height 31
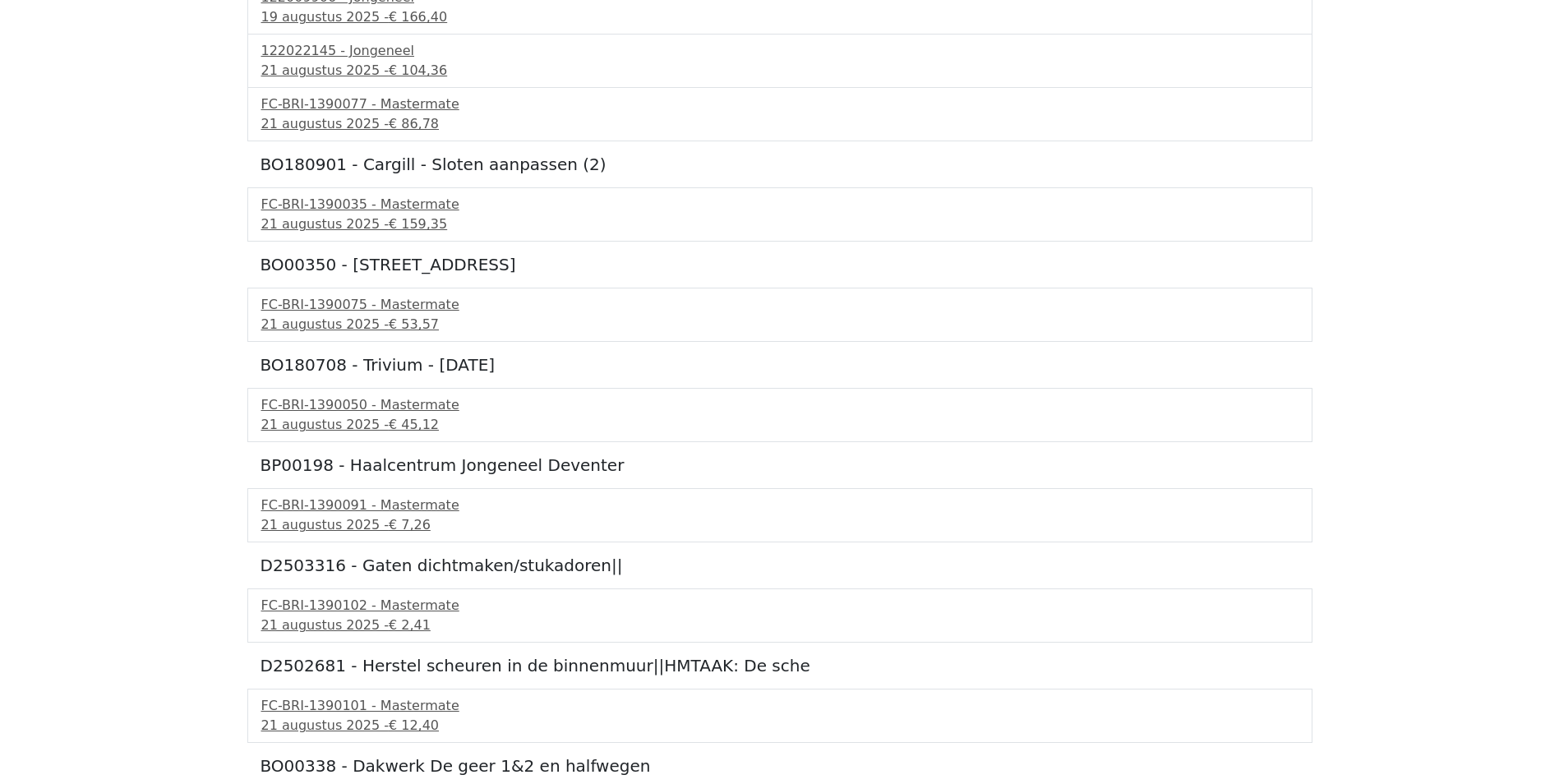
scroll to position [657, 0]
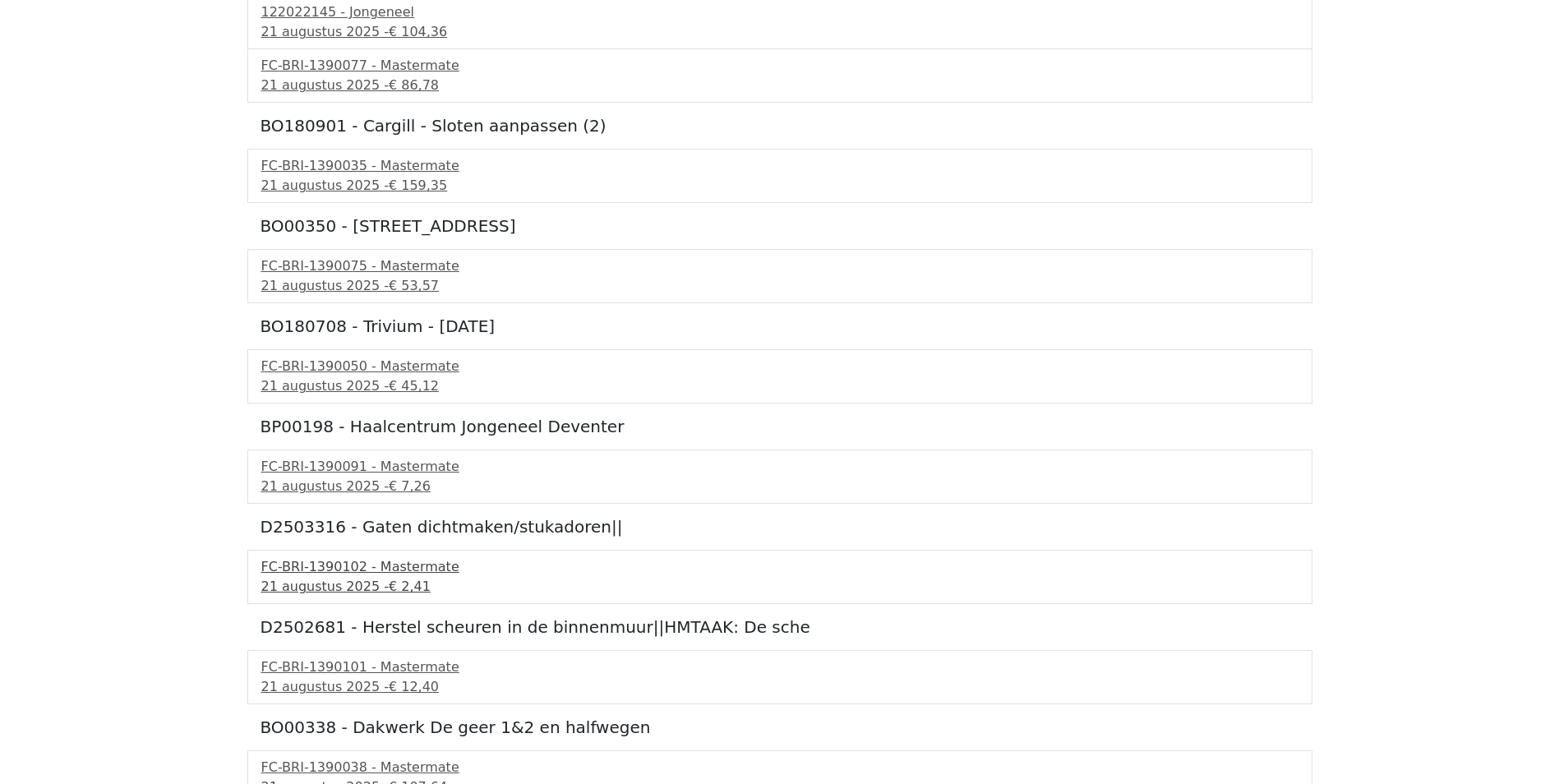
click at [300, 580] on div "[DATE] - € 2,41" at bounding box center [780, 586] width 1037 height 19
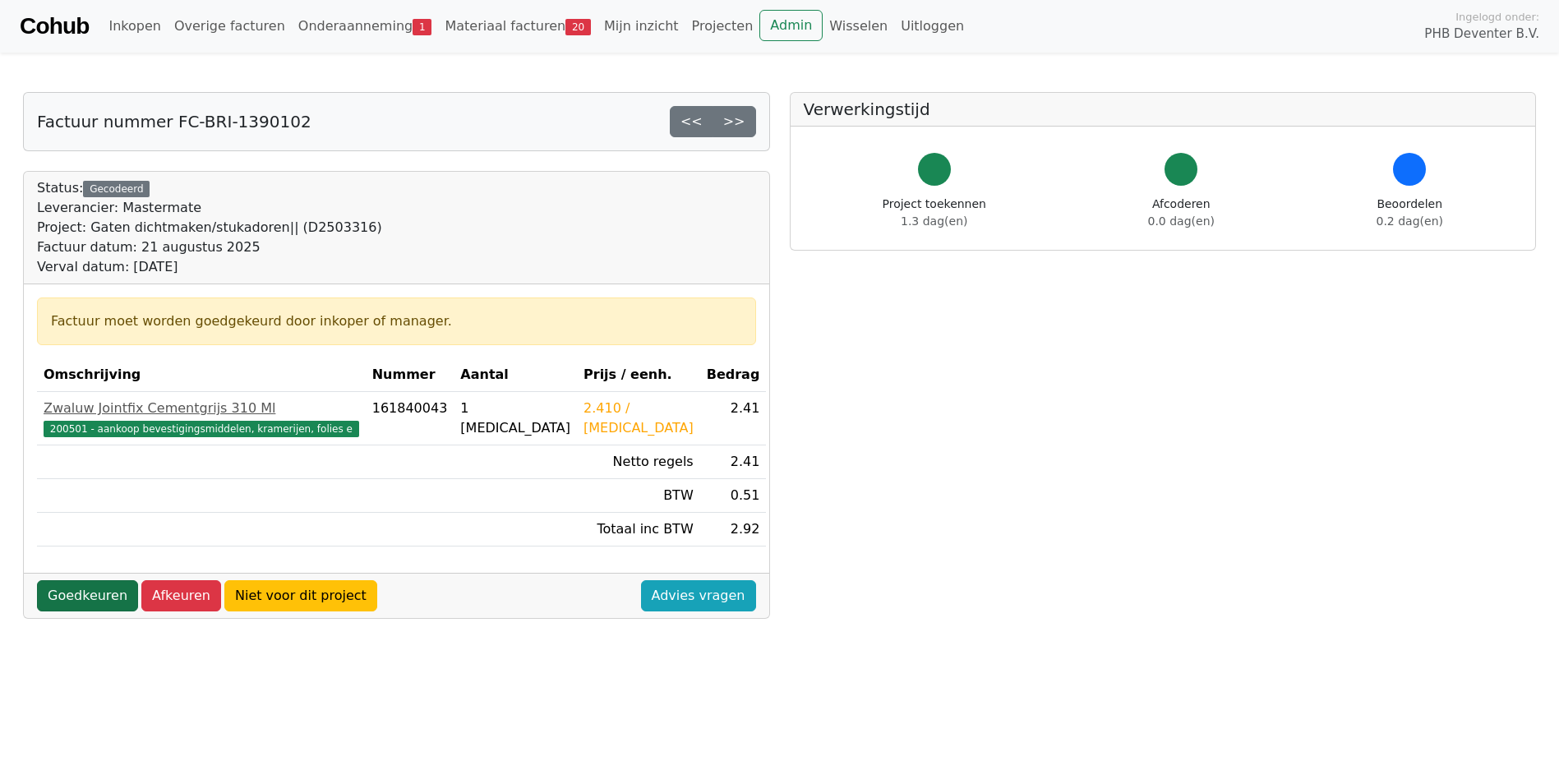
click at [97, 598] on link "Goedkeuren" at bounding box center [87, 596] width 101 height 31
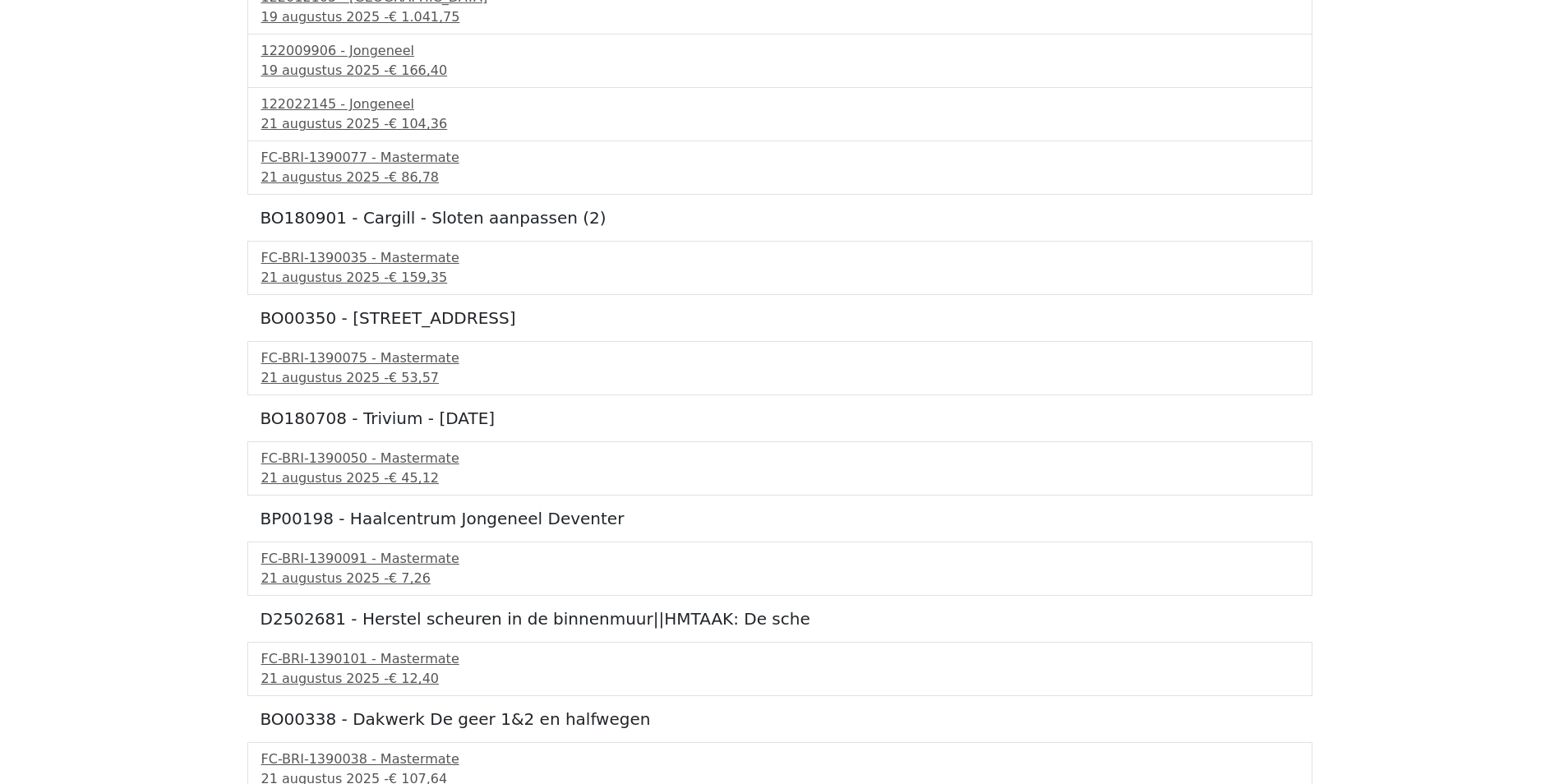
scroll to position [575, 0]
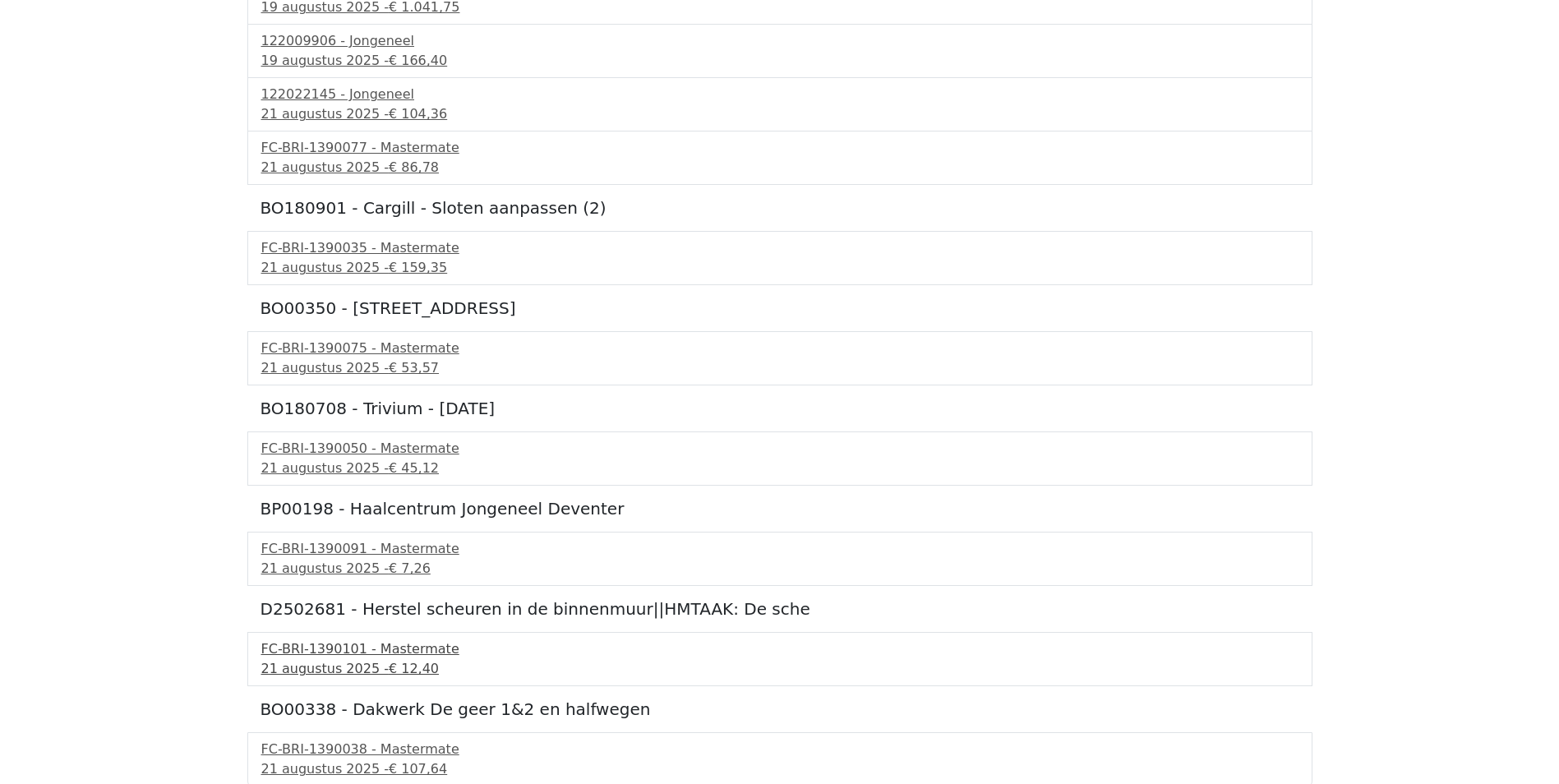
click at [298, 670] on div "[DATE] - € 12,40" at bounding box center [780, 668] width 1037 height 19
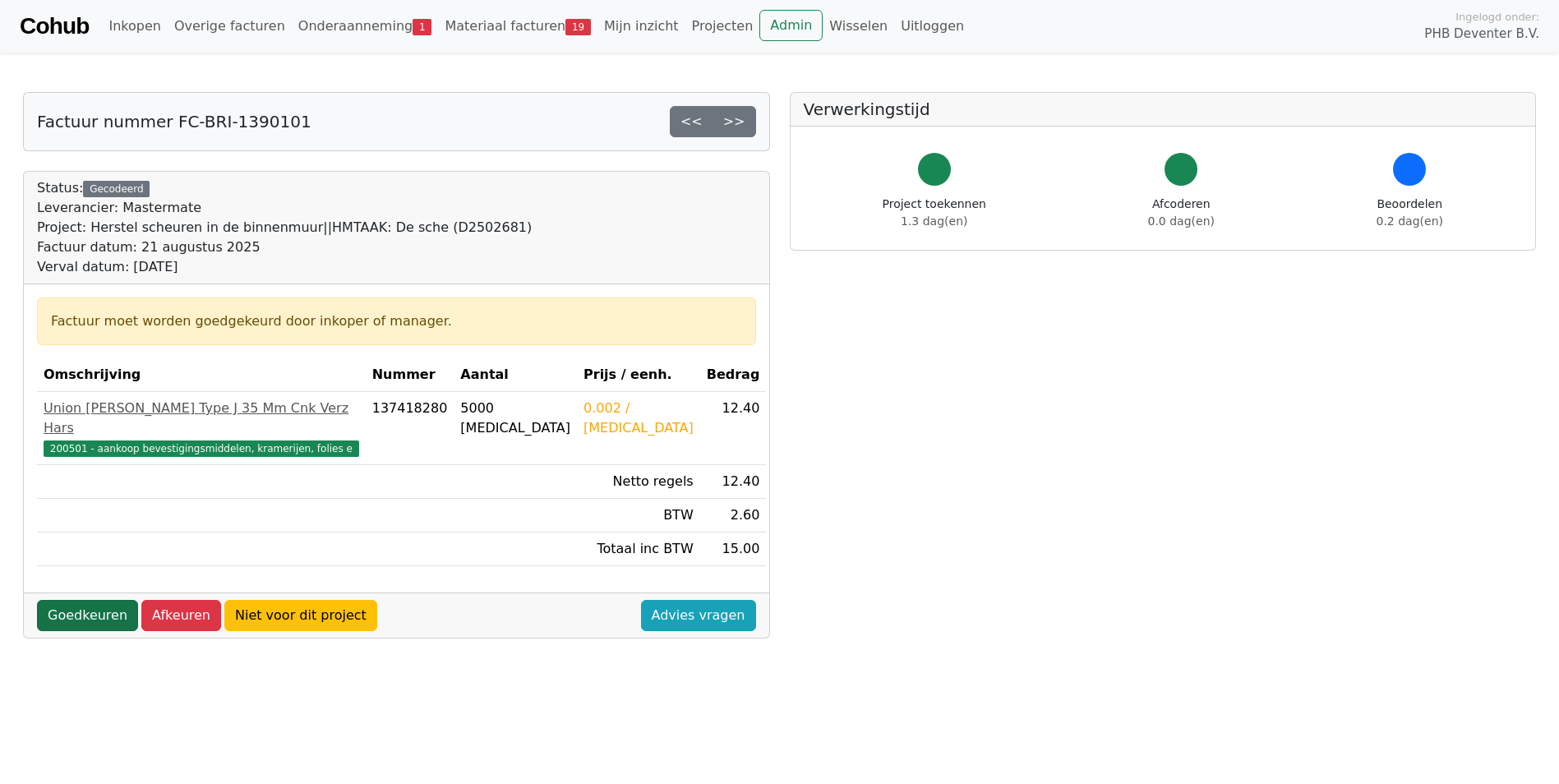
click at [95, 600] on link "Goedkeuren" at bounding box center [87, 616] width 101 height 31
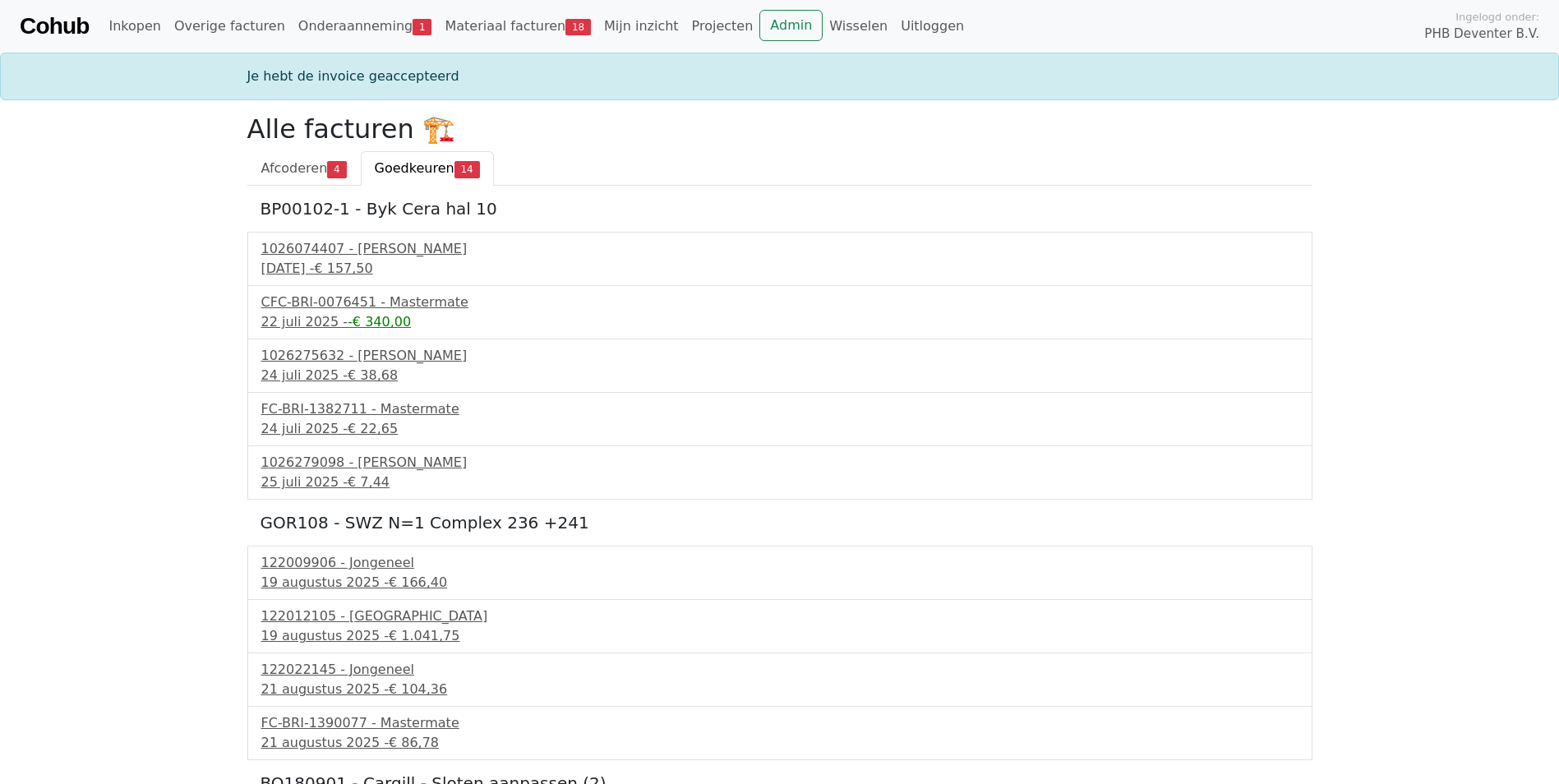
click at [395, 167] on span "Goedkeuren" at bounding box center [414, 167] width 80 height 16
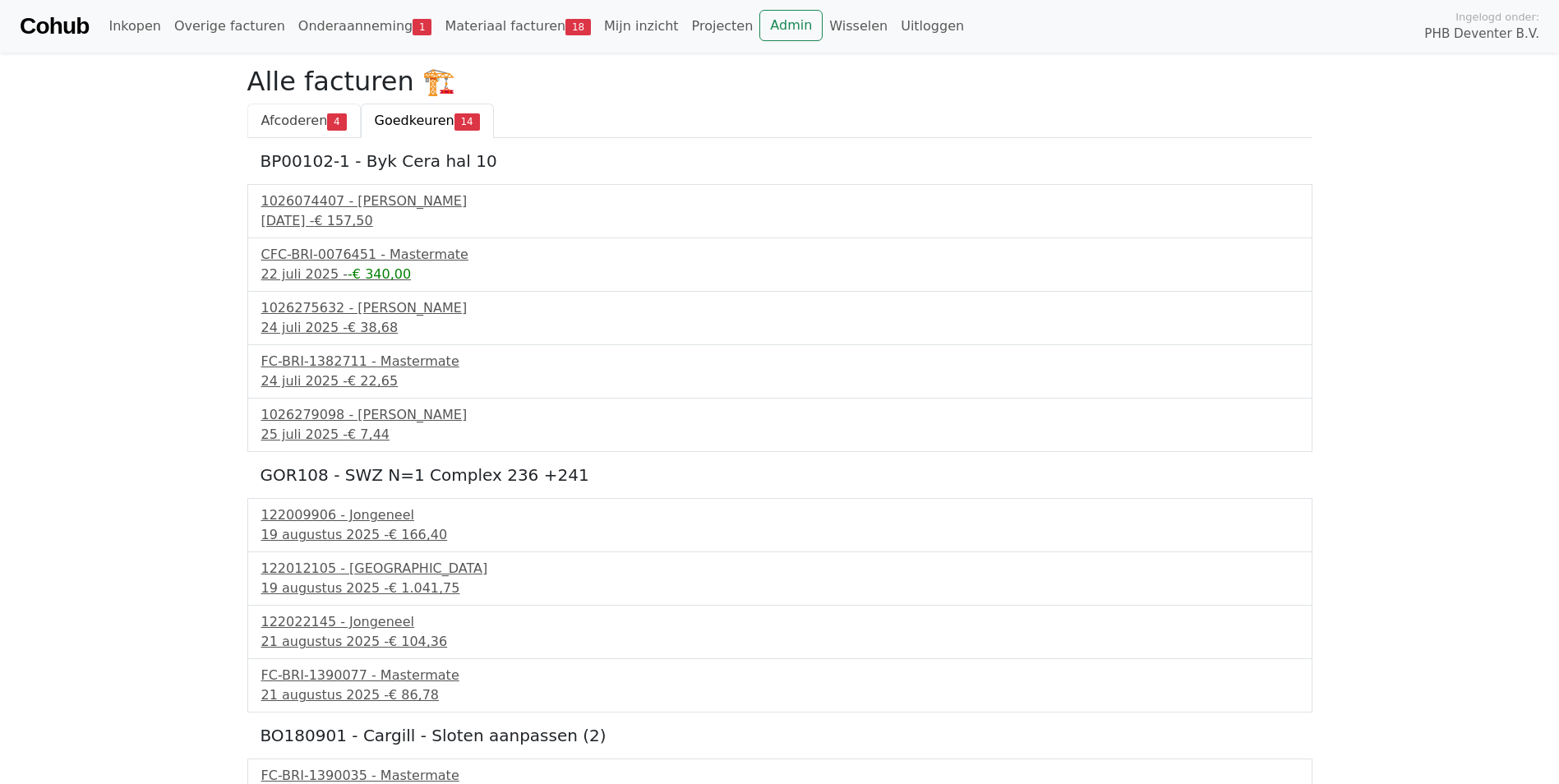
click at [285, 119] on span "Afcoderen" at bounding box center [295, 120] width 67 height 16
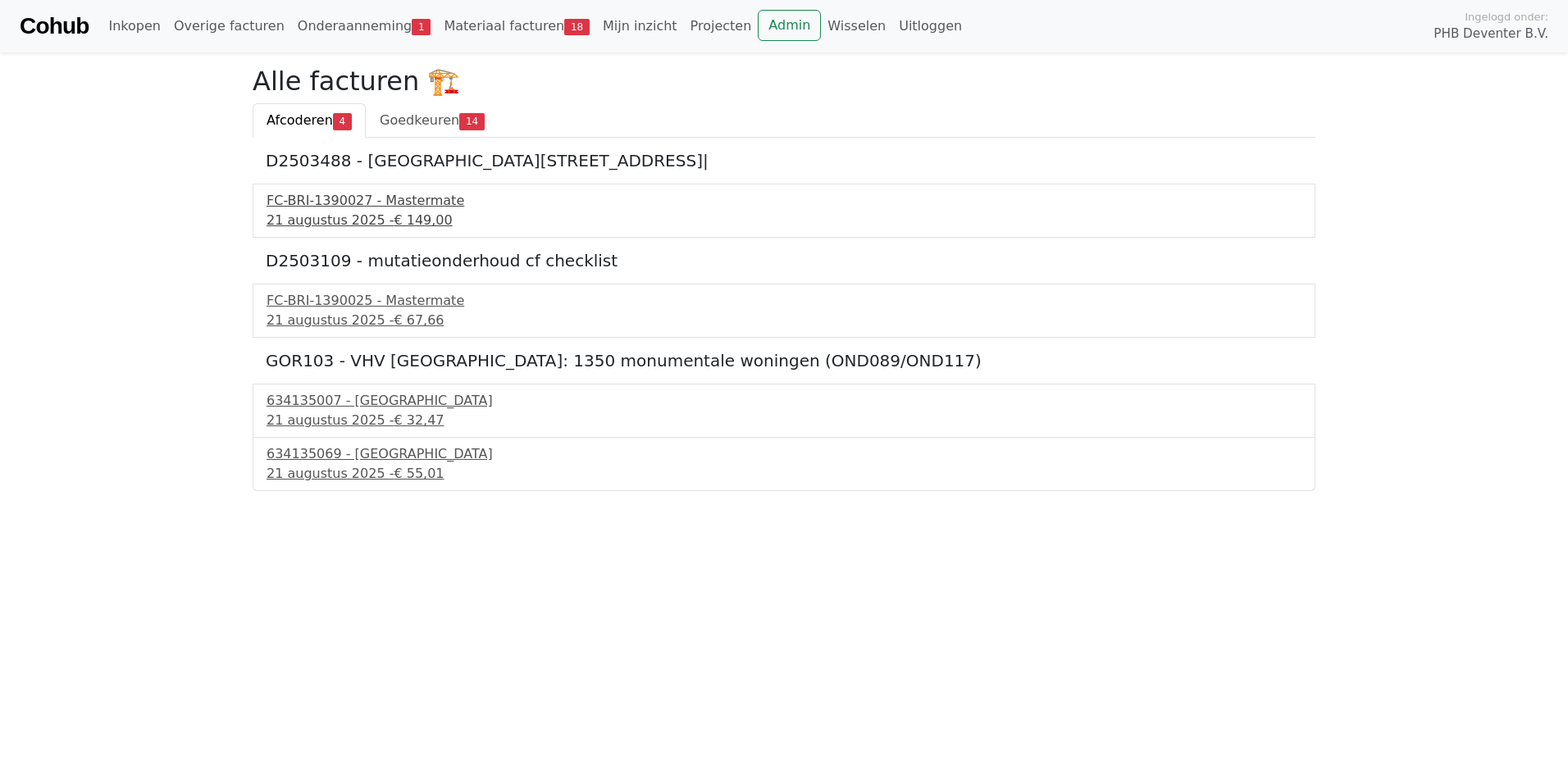
click at [295, 194] on div "FC-BRI-1390027 - Mastermate" at bounding box center [784, 200] width 1035 height 19
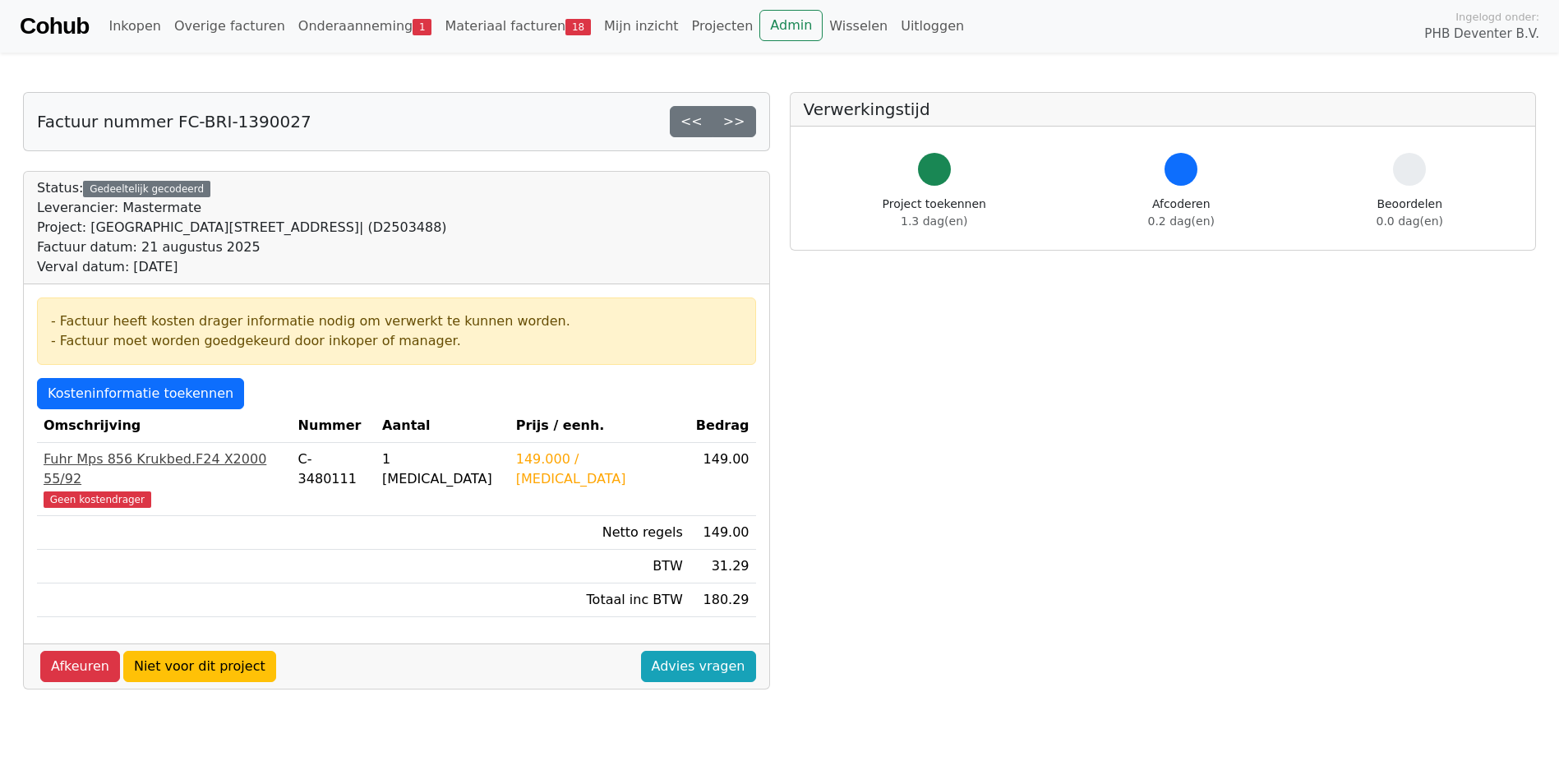
click at [71, 460] on div "Fuhr Mps 856 Krukbed.F24 X2000 55/92" at bounding box center [164, 469] width 241 height 40
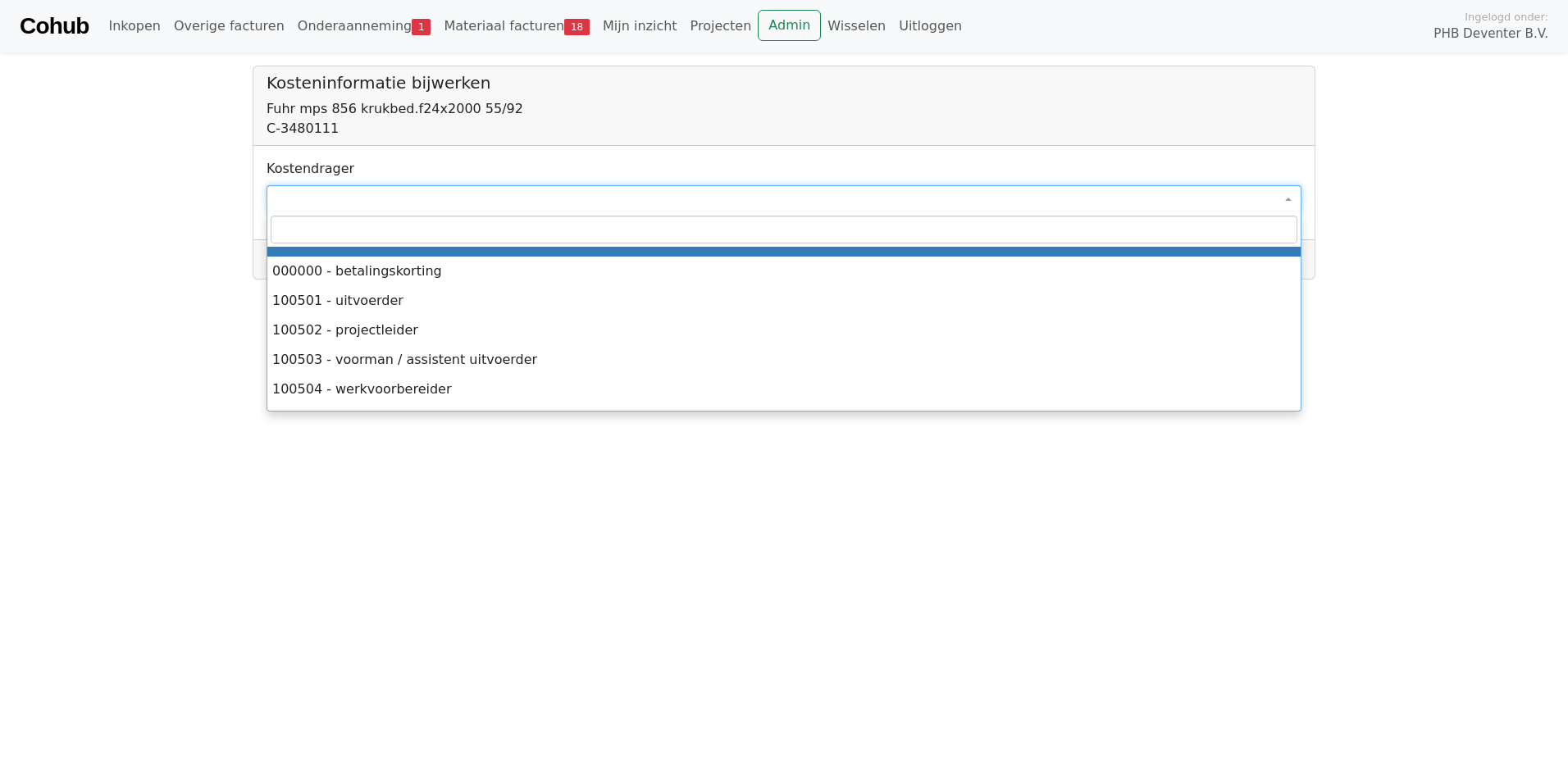
click at [299, 195] on span at bounding box center [784, 199] width 1035 height 28
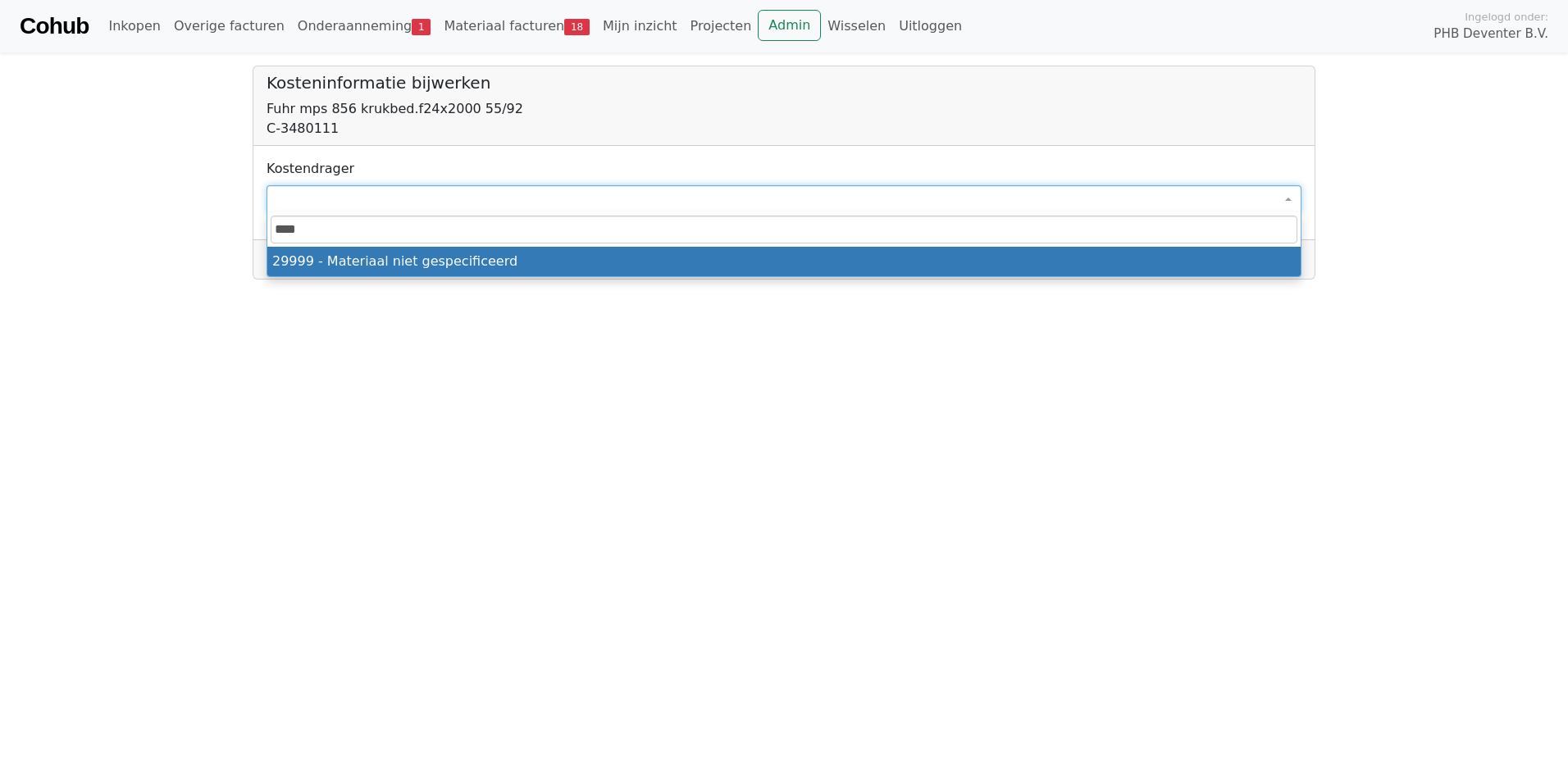
type input "****"
select select "****"
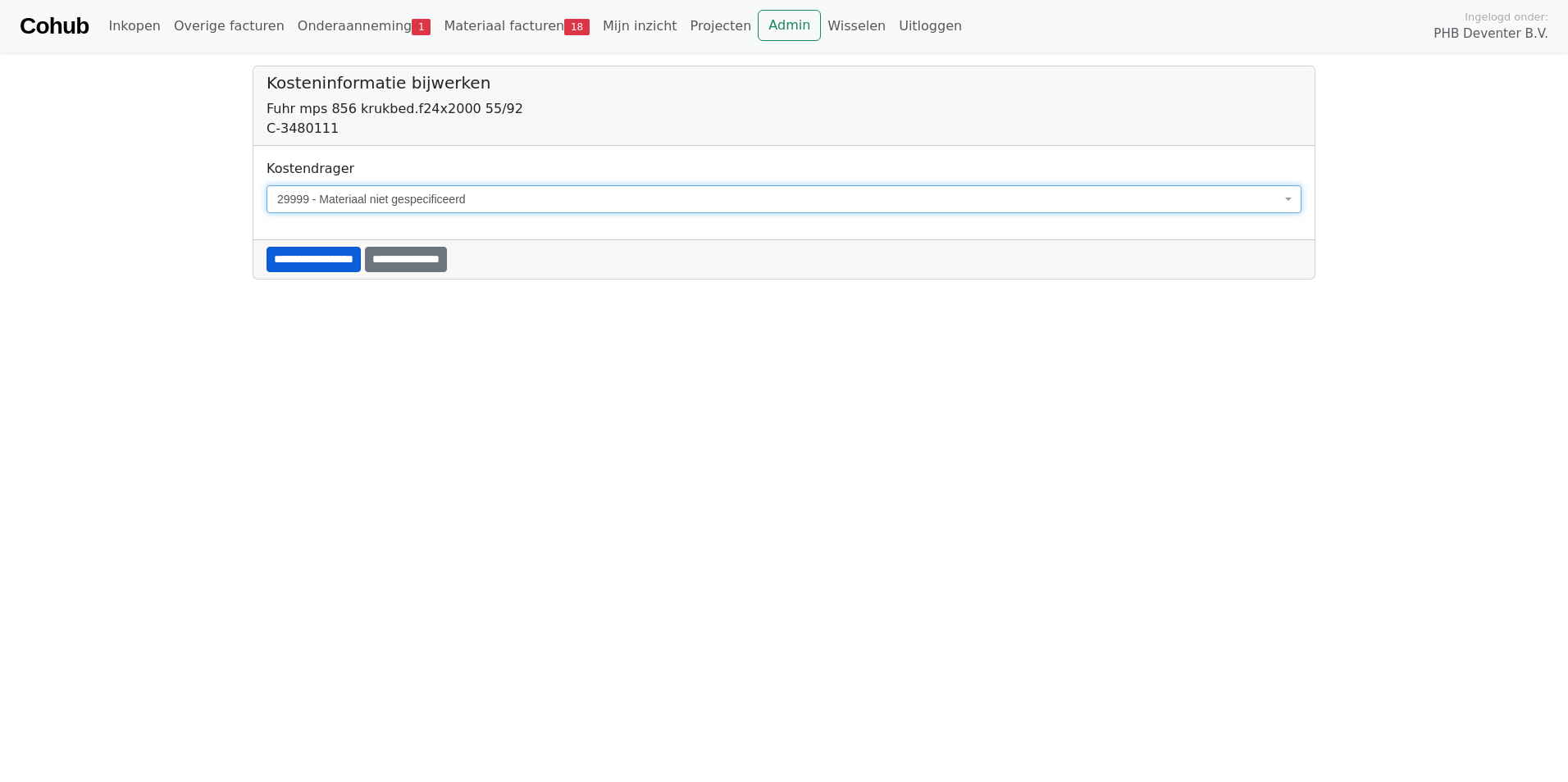
click at [310, 262] on input "**********" at bounding box center [314, 260] width 94 height 26
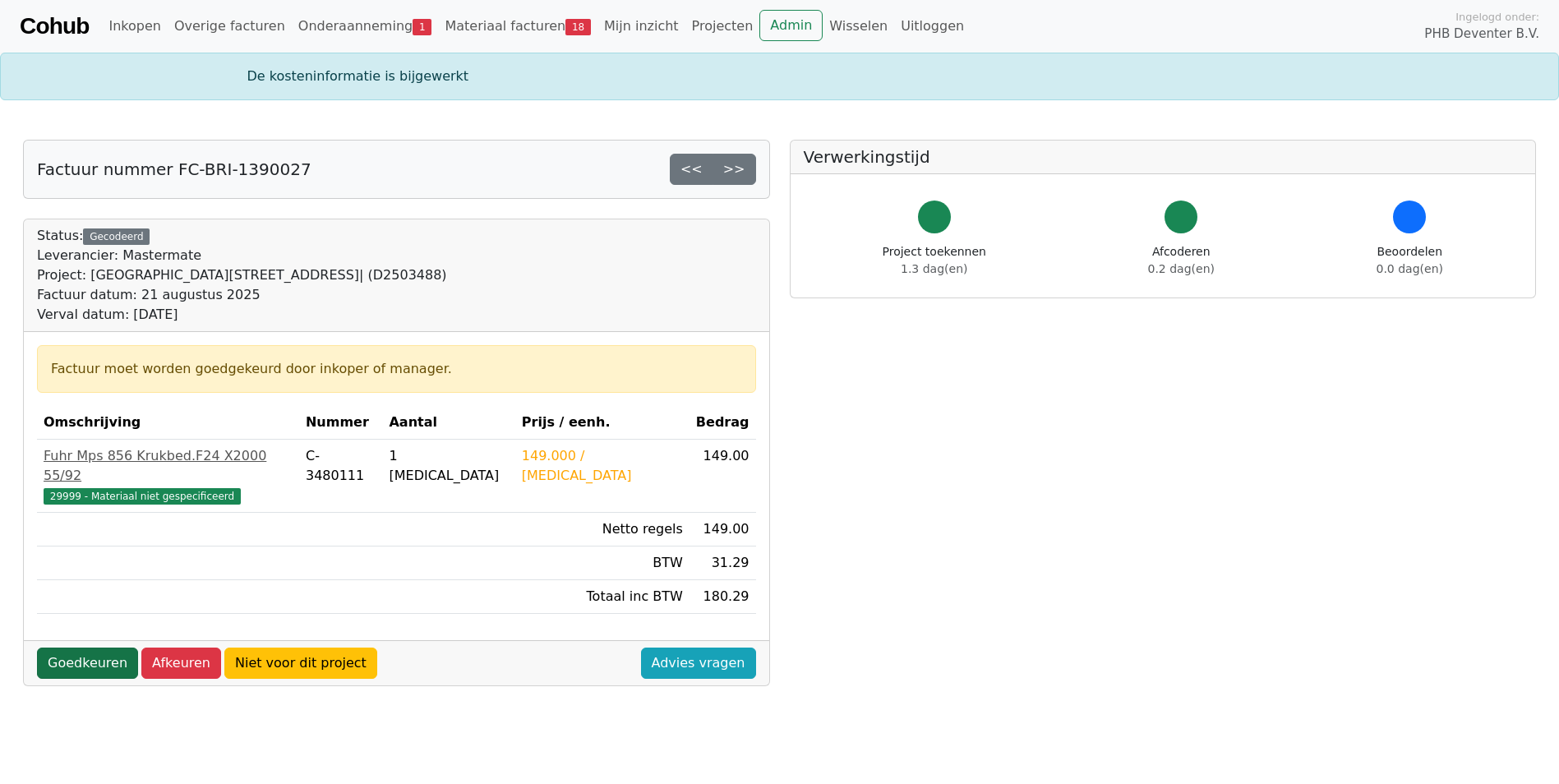
click at [84, 647] on link "Goedkeuren" at bounding box center [87, 663] width 101 height 31
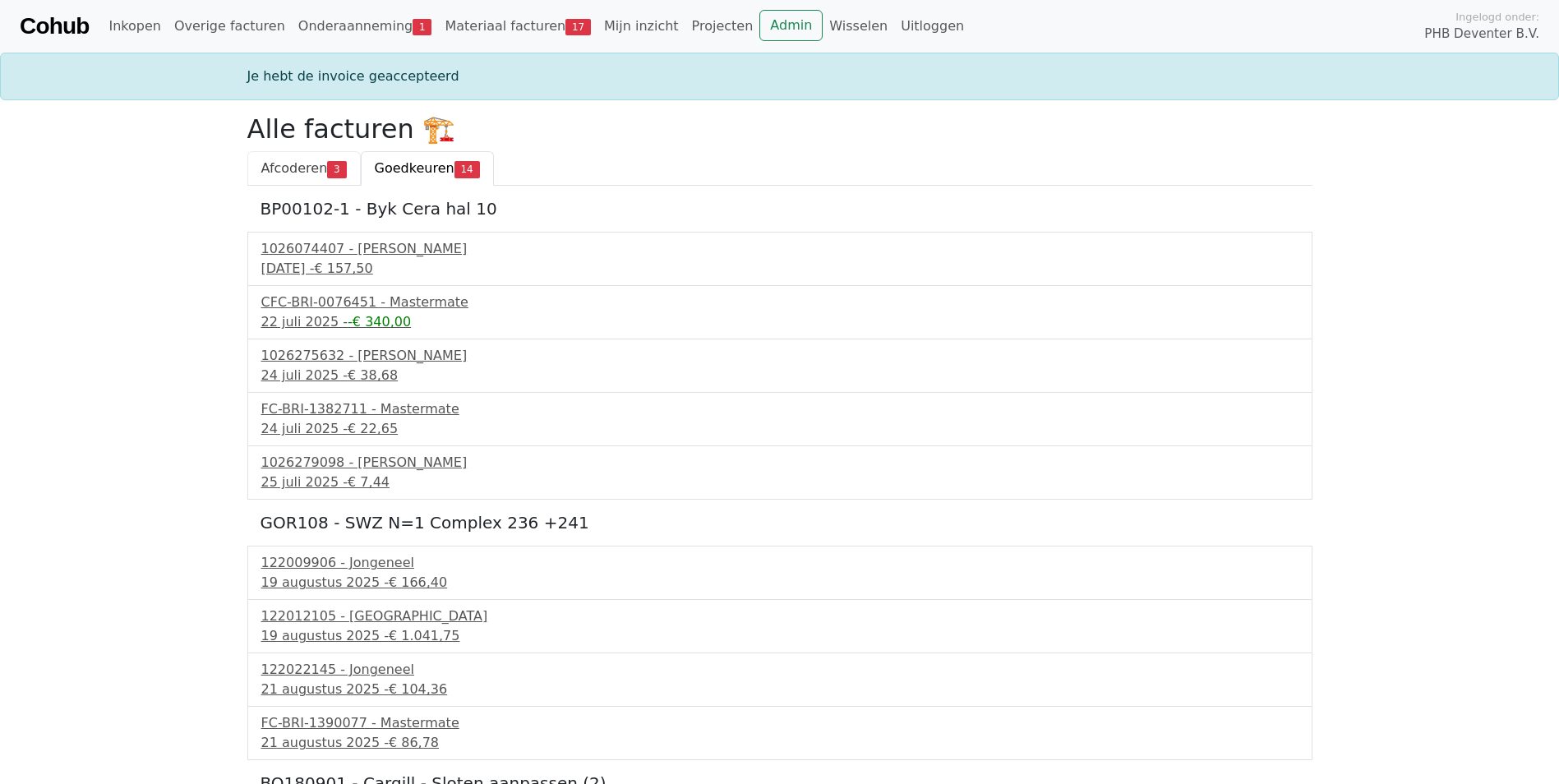
click at [308, 171] on span "Afcoderen" at bounding box center [295, 167] width 67 height 16
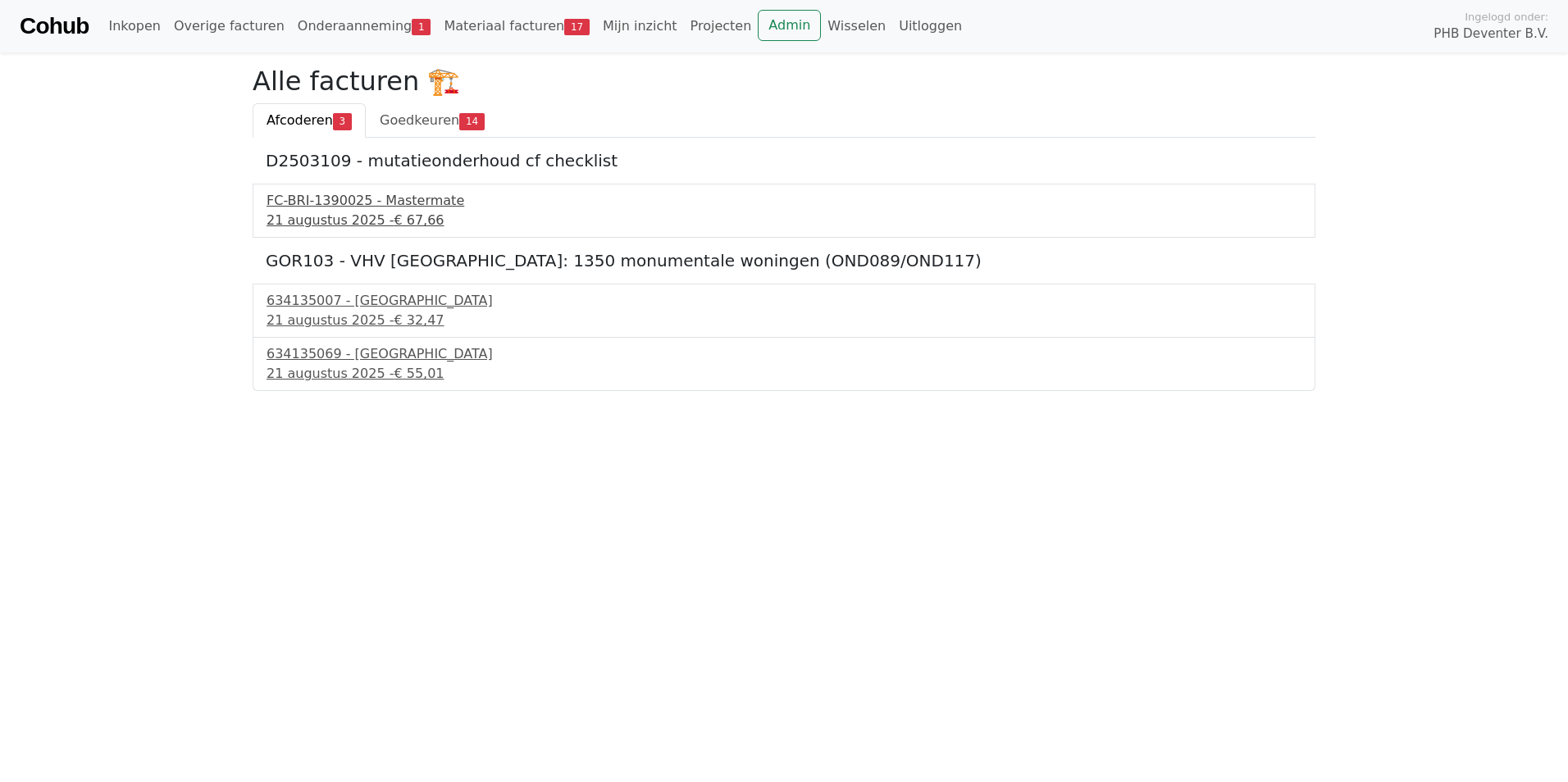
click at [319, 207] on div "FC-BRI-1390025 - Mastermate" at bounding box center [784, 200] width 1035 height 19
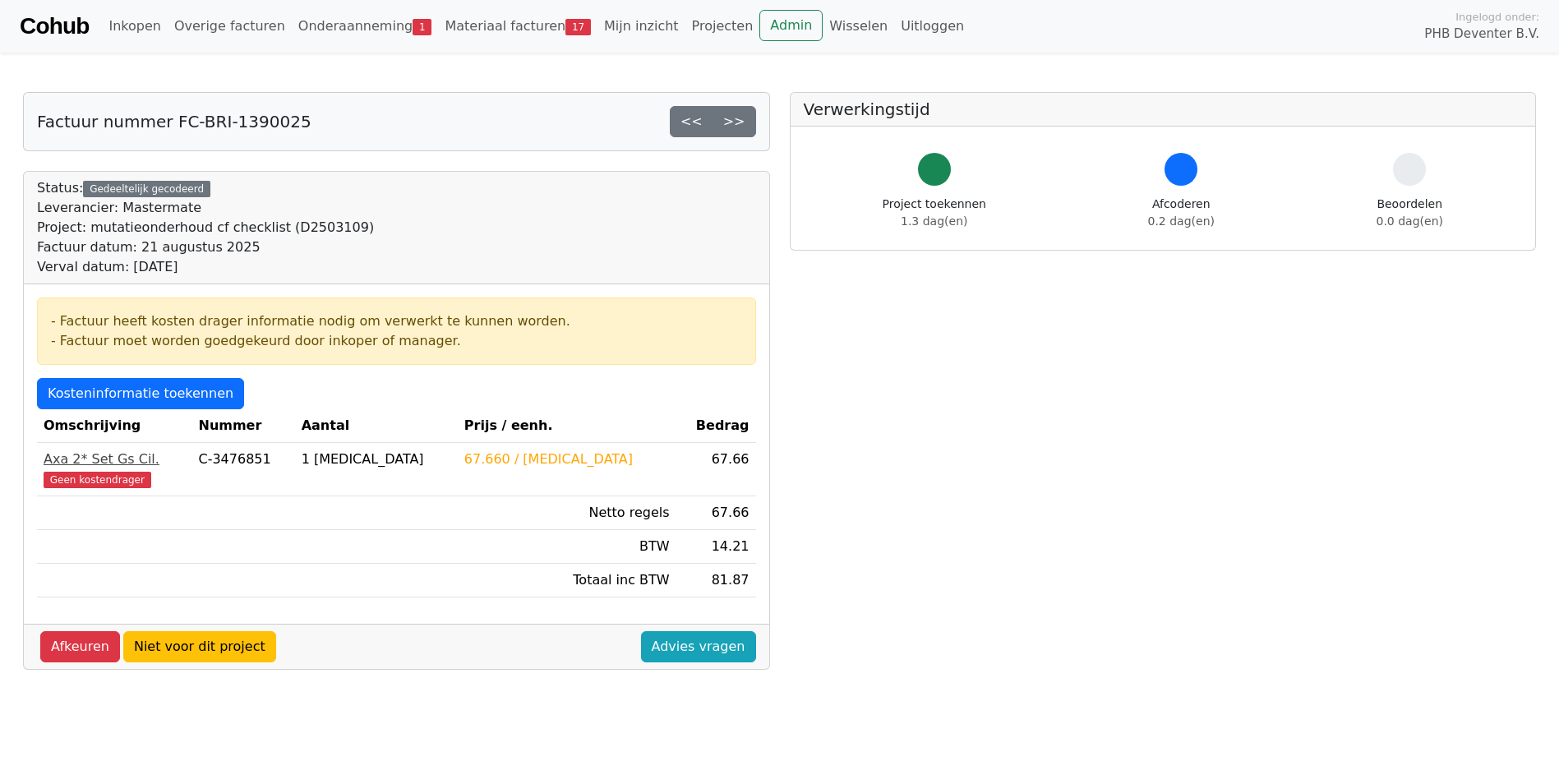
click at [85, 462] on div "Axa 2* Set Gs Cil." at bounding box center [114, 459] width 141 height 19
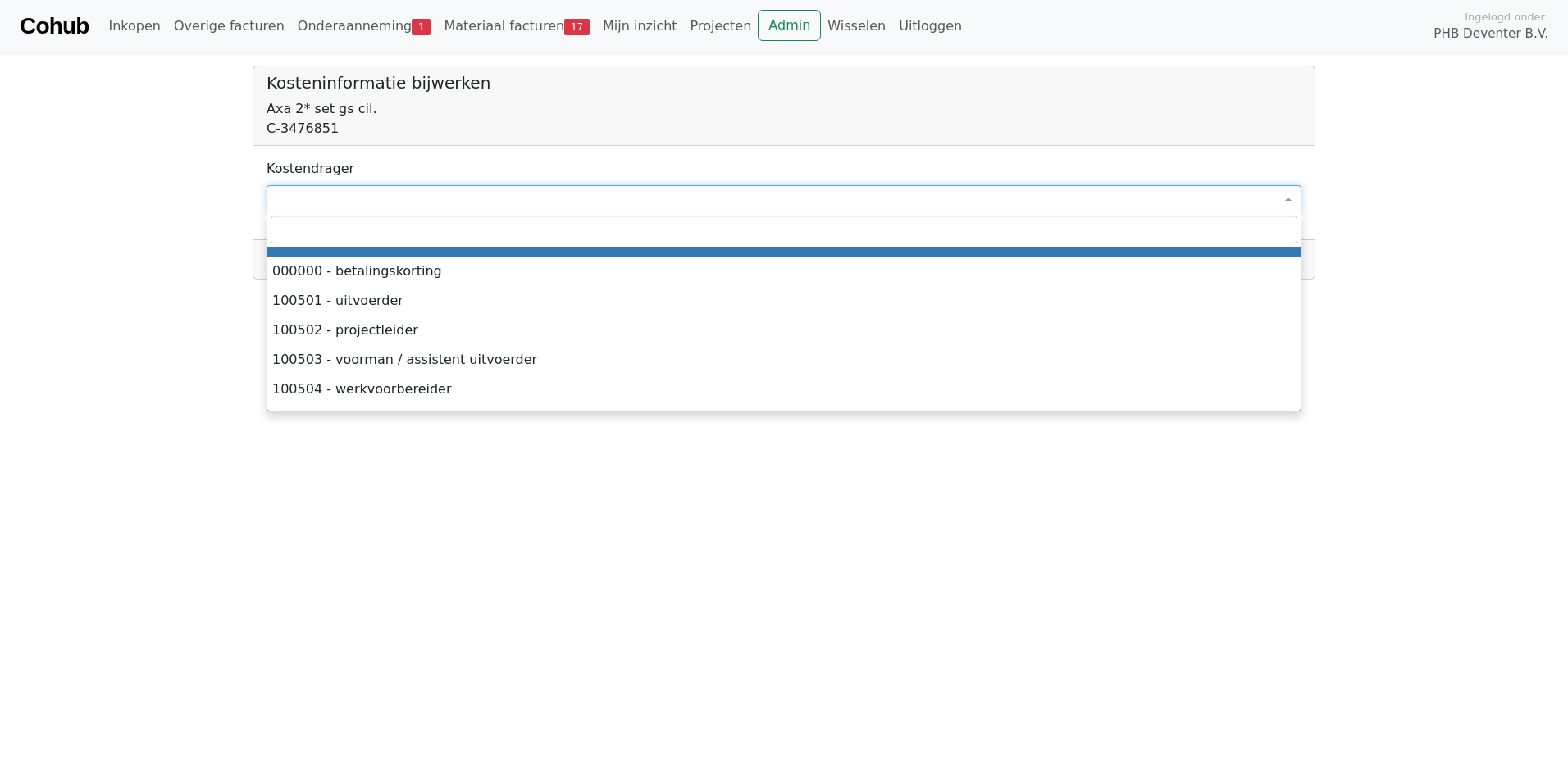
click at [299, 196] on span at bounding box center [784, 199] width 1035 height 28
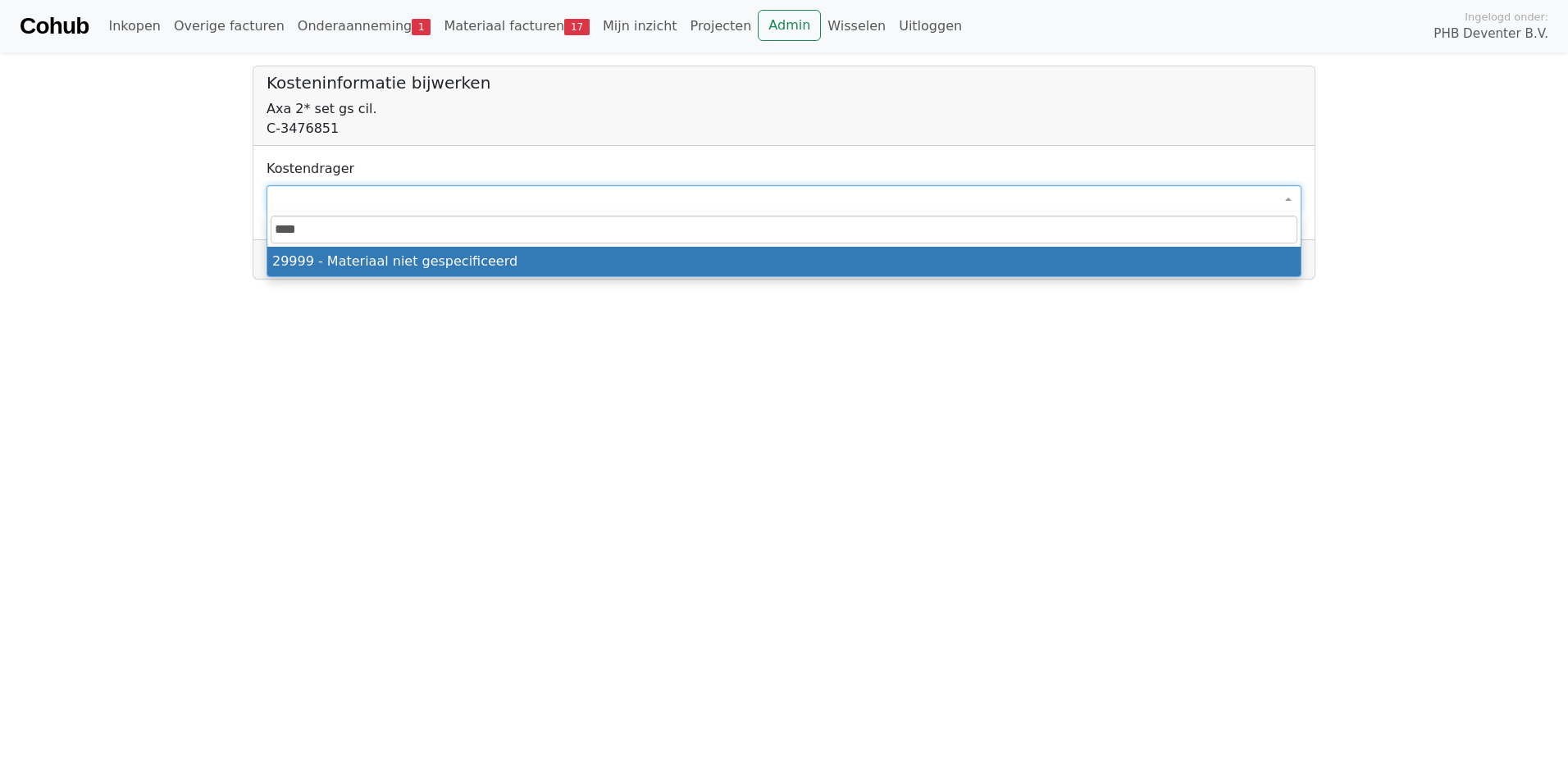
type input "****"
select select "****"
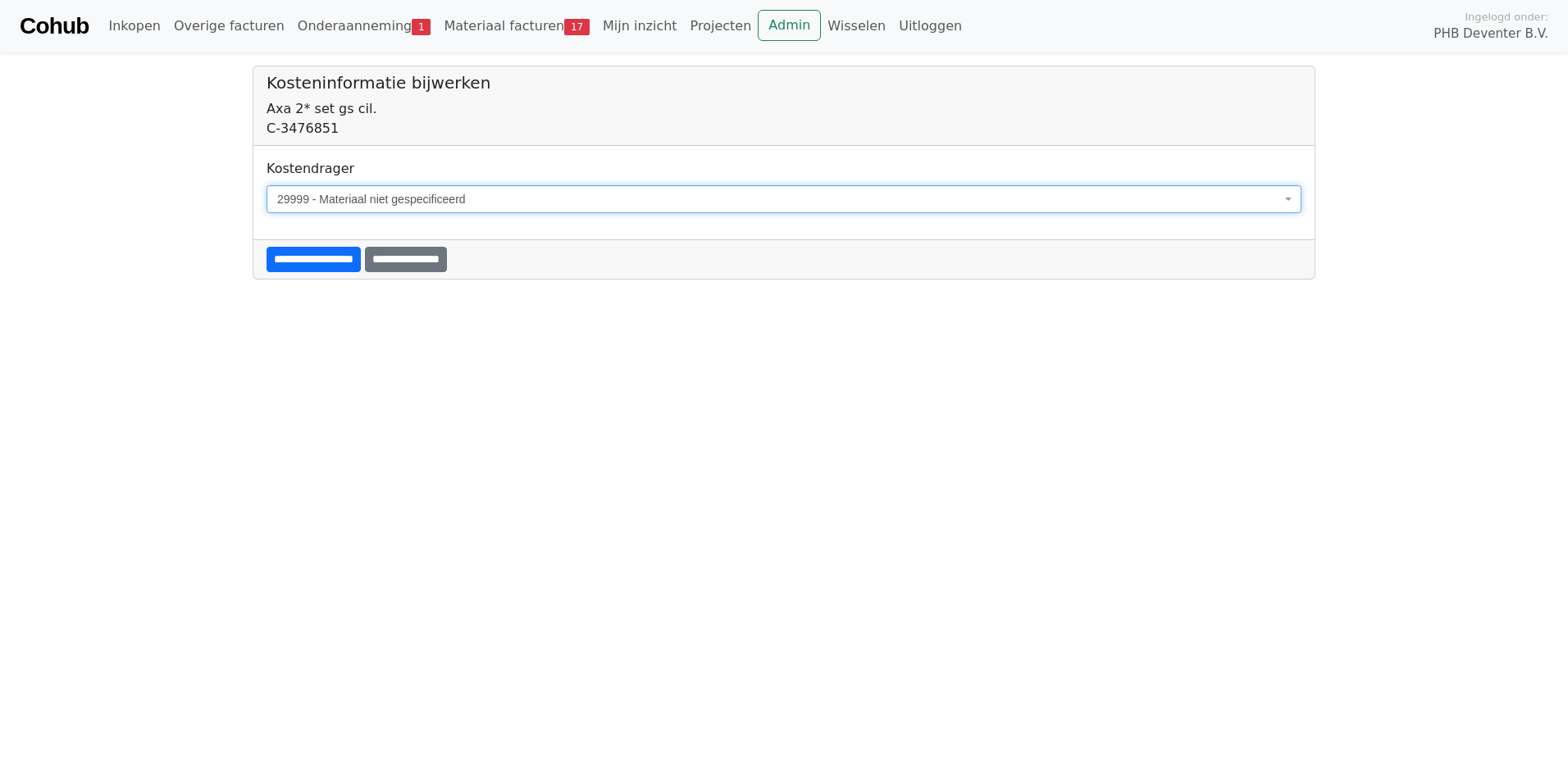
click at [327, 267] on input "**********" at bounding box center [314, 260] width 94 height 26
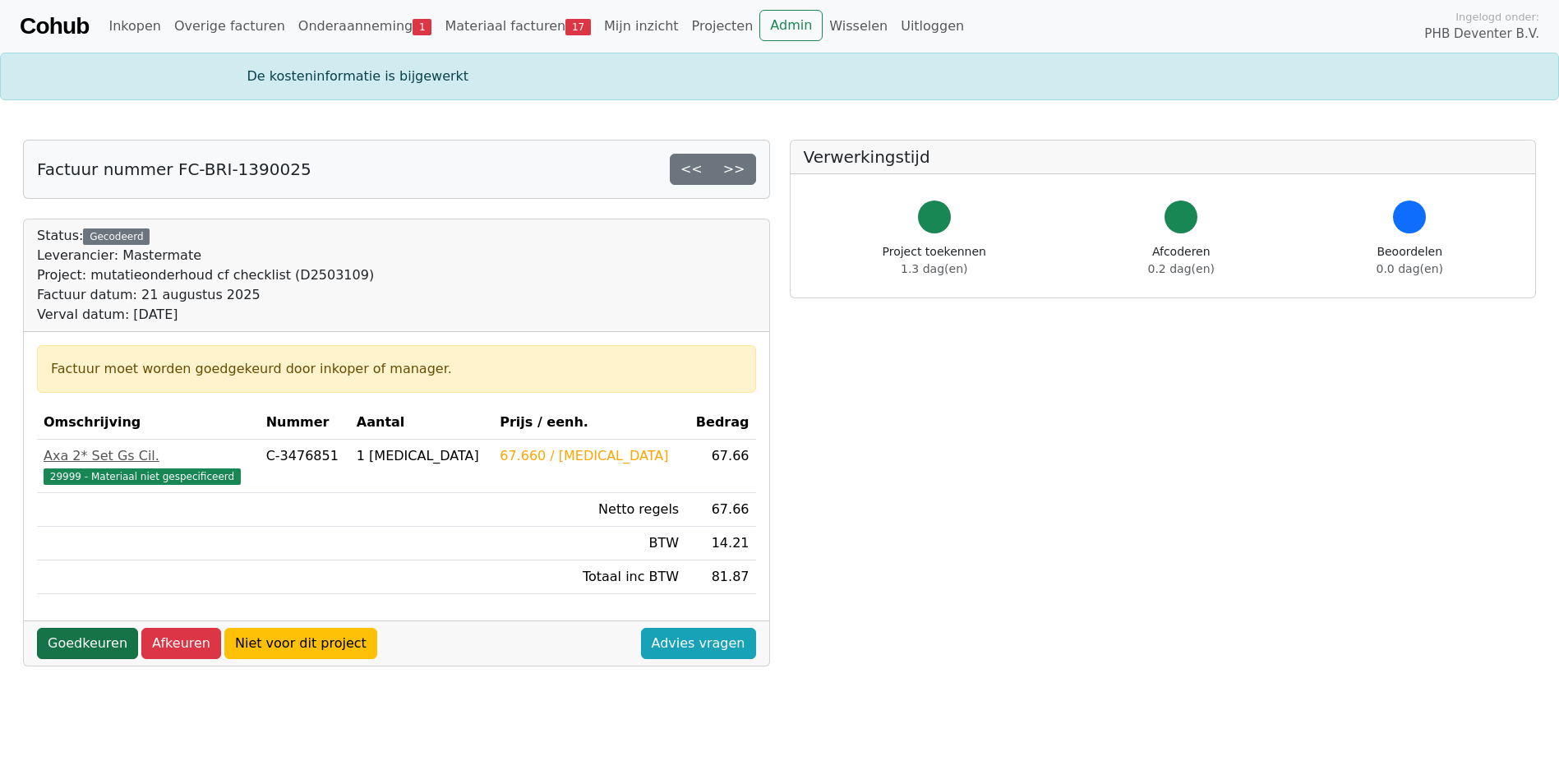
click at [91, 640] on link "Goedkeuren" at bounding box center [87, 643] width 101 height 31
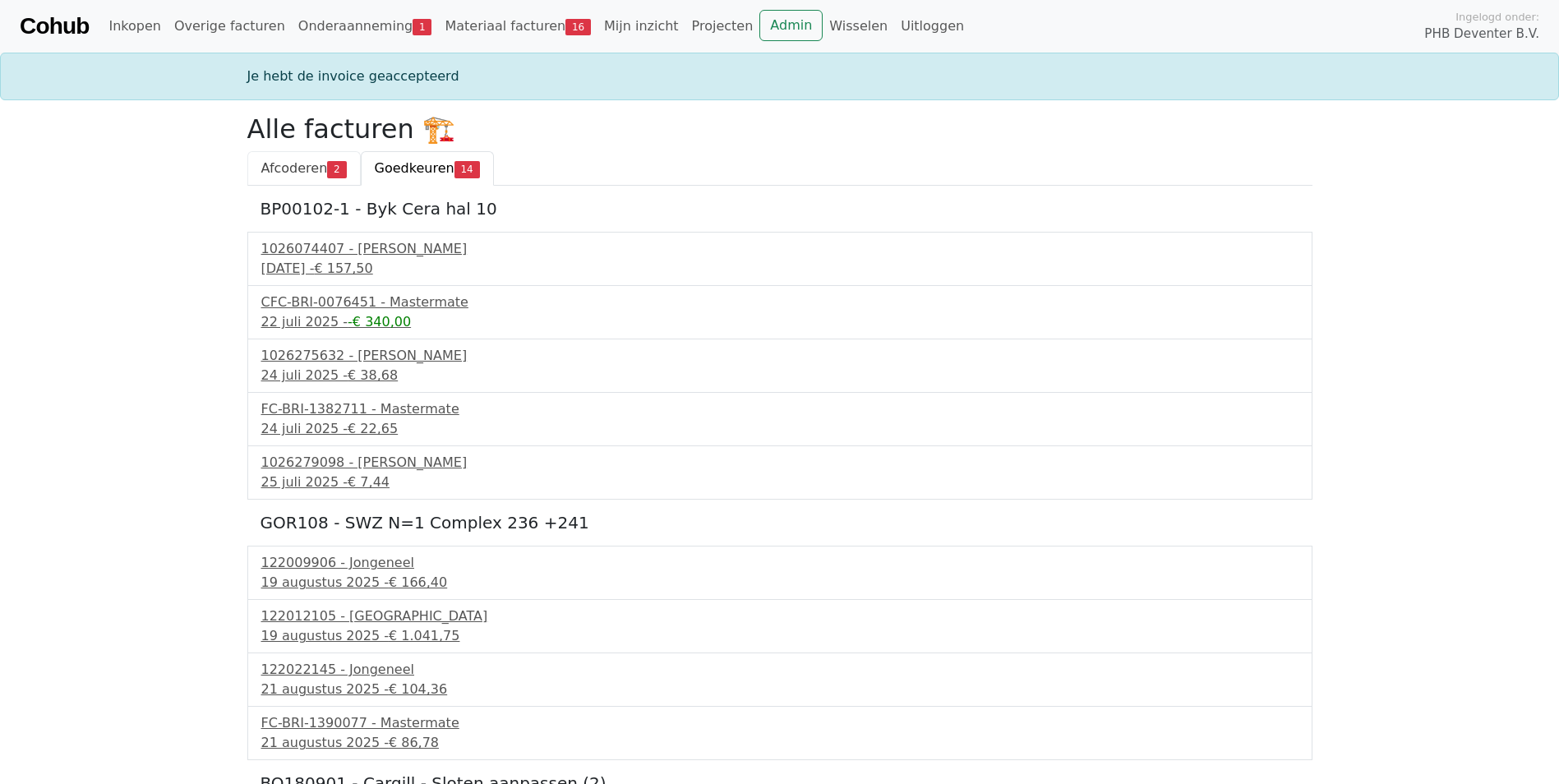
click at [262, 168] on span "Afcoderen" at bounding box center [295, 167] width 67 height 16
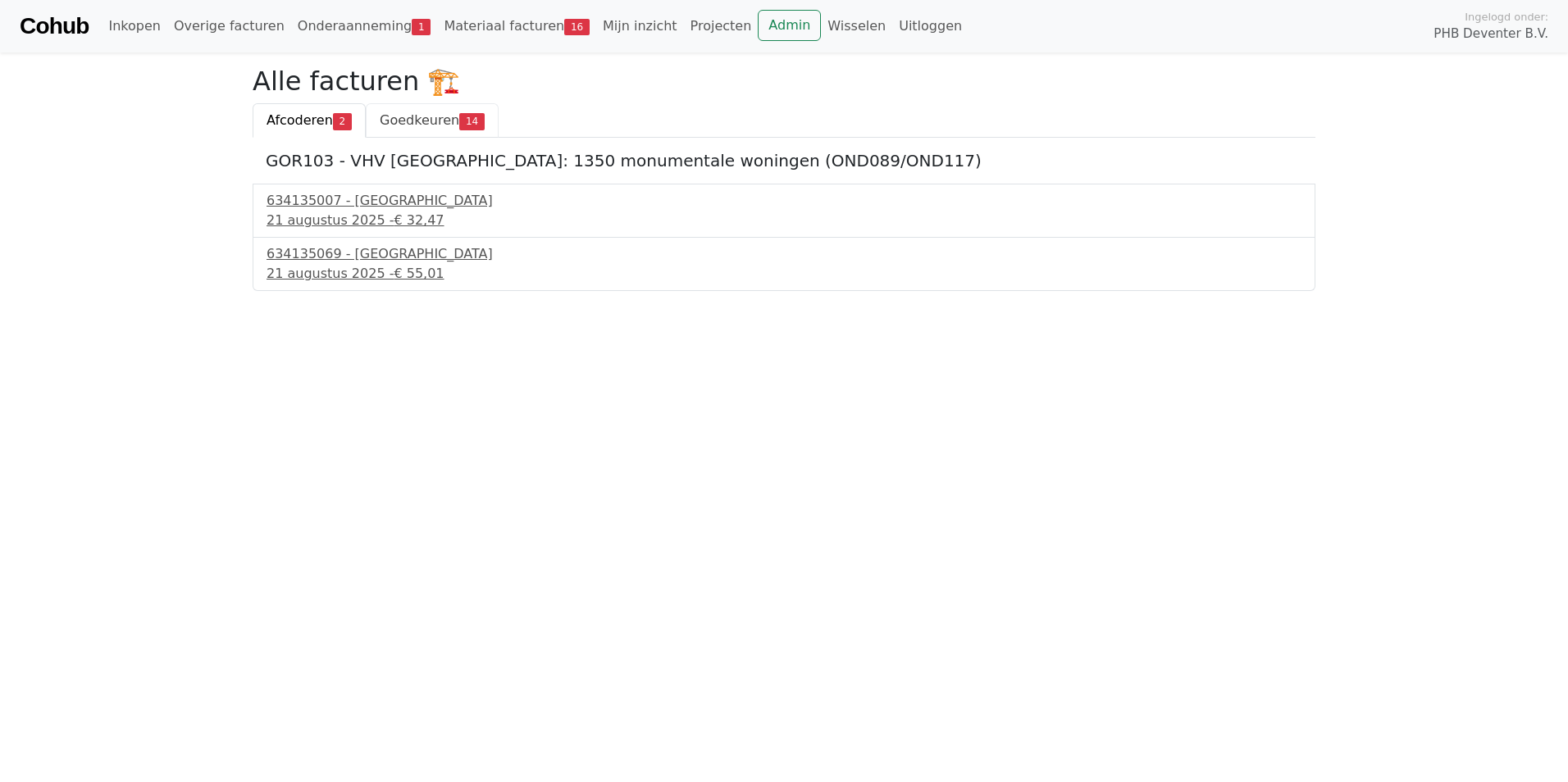
click at [380, 119] on span "Goedkeuren" at bounding box center [420, 120] width 79 height 16
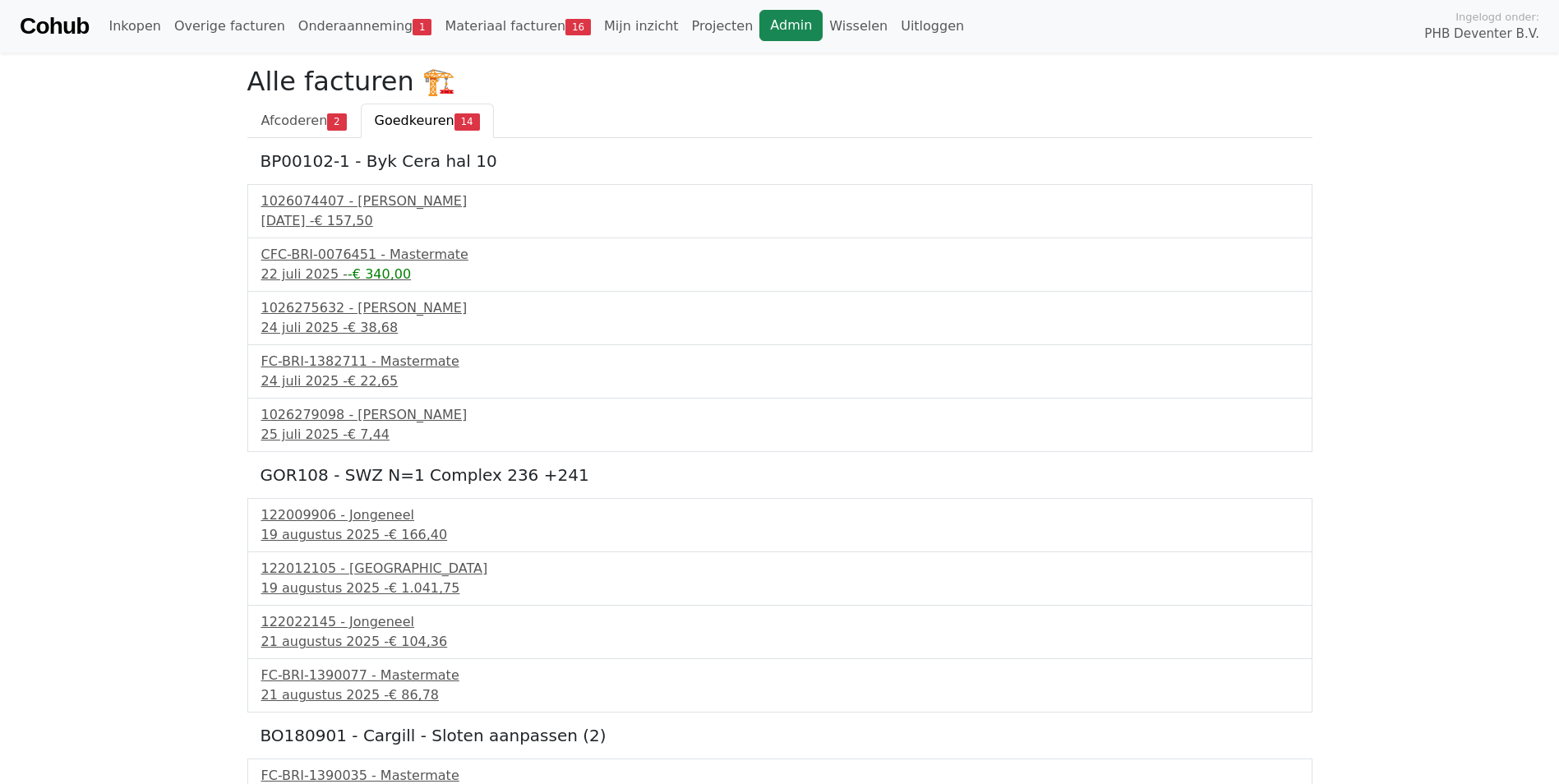
click at [759, 28] on link "Admin" at bounding box center [791, 26] width 63 height 31
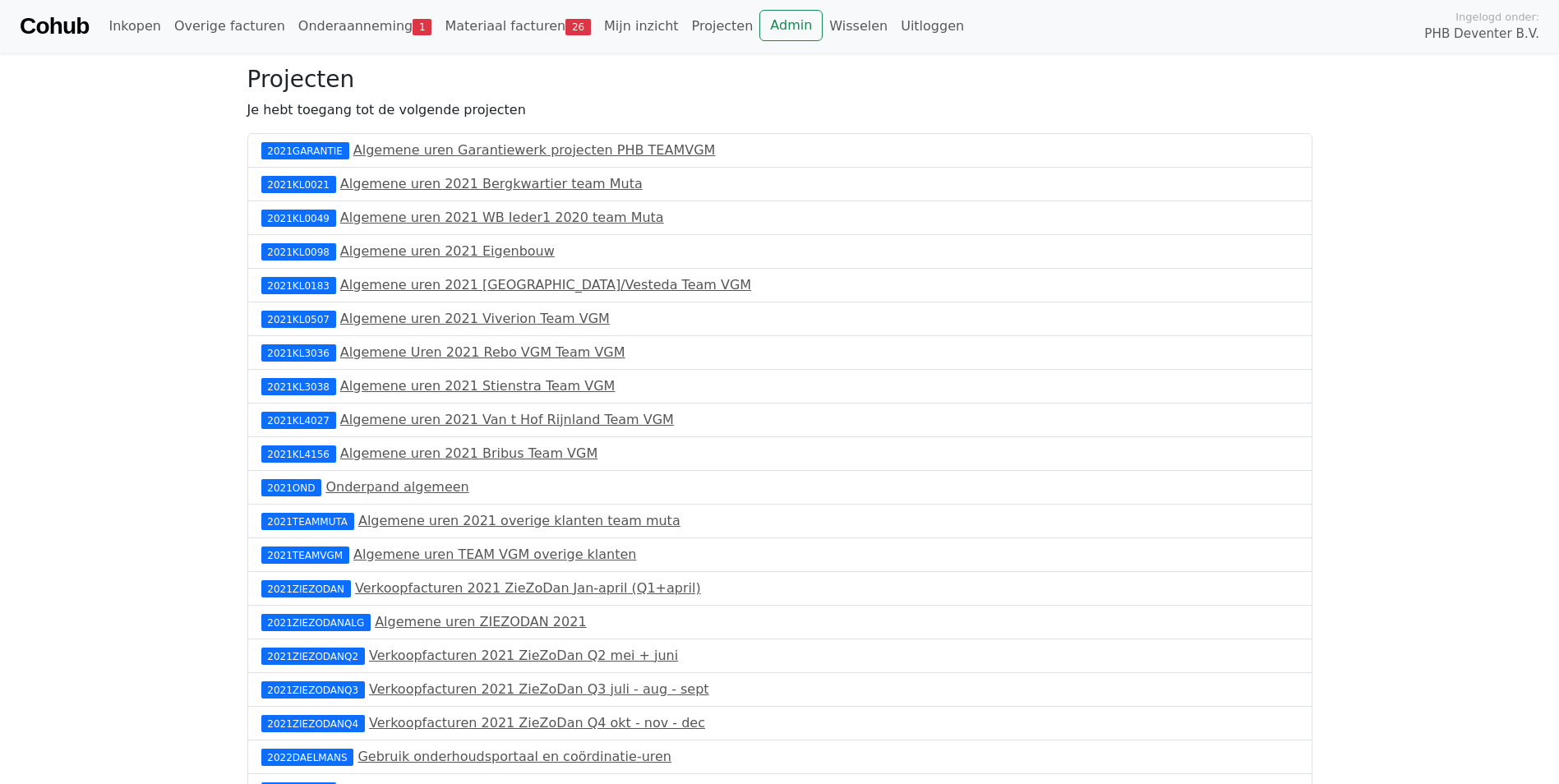
click at [66, 29] on link "Cohub" at bounding box center [54, 26] width 69 height 40
click at [483, 24] on link "Materiaal facturen 26" at bounding box center [518, 27] width 159 height 33
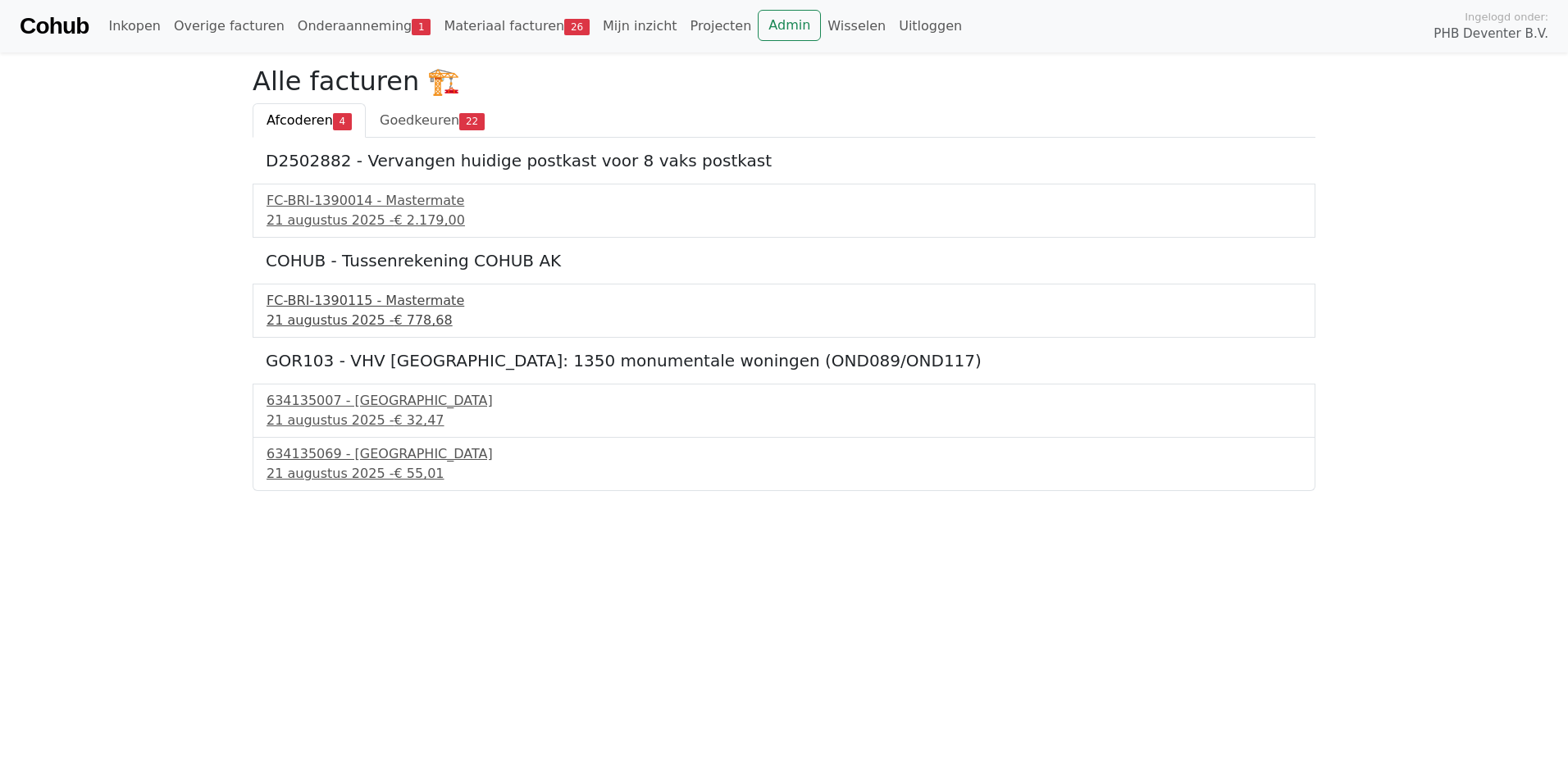
click at [311, 296] on div "FC-BRI-1390115 - Mastermate" at bounding box center [784, 301] width 1035 height 19
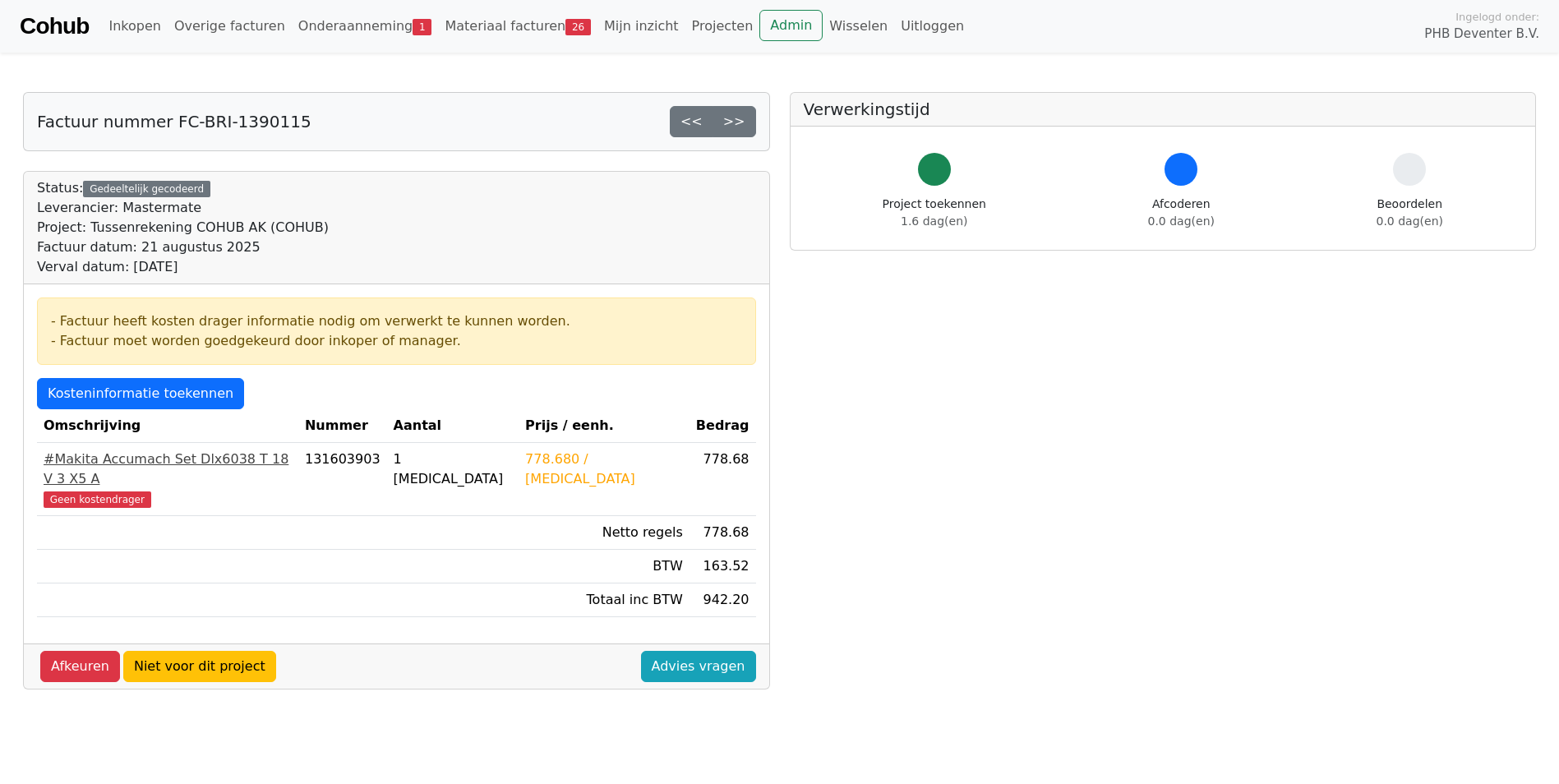
click at [92, 465] on div "#Makita Accumach Set Dlx6038 T 18 V 3 X5 A" at bounding box center [167, 469] width 248 height 40
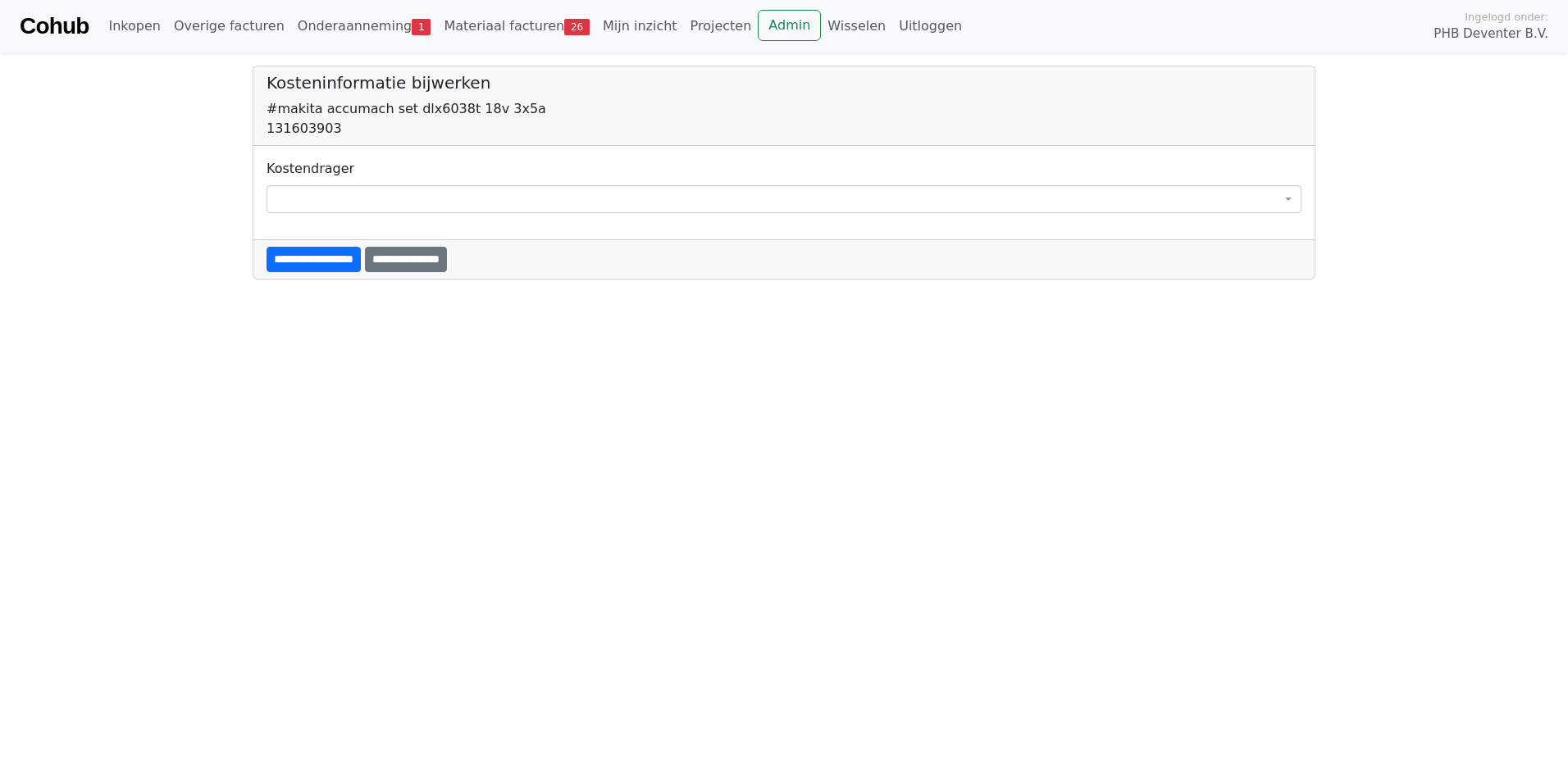
click at [297, 203] on span at bounding box center [784, 199] width 1035 height 28
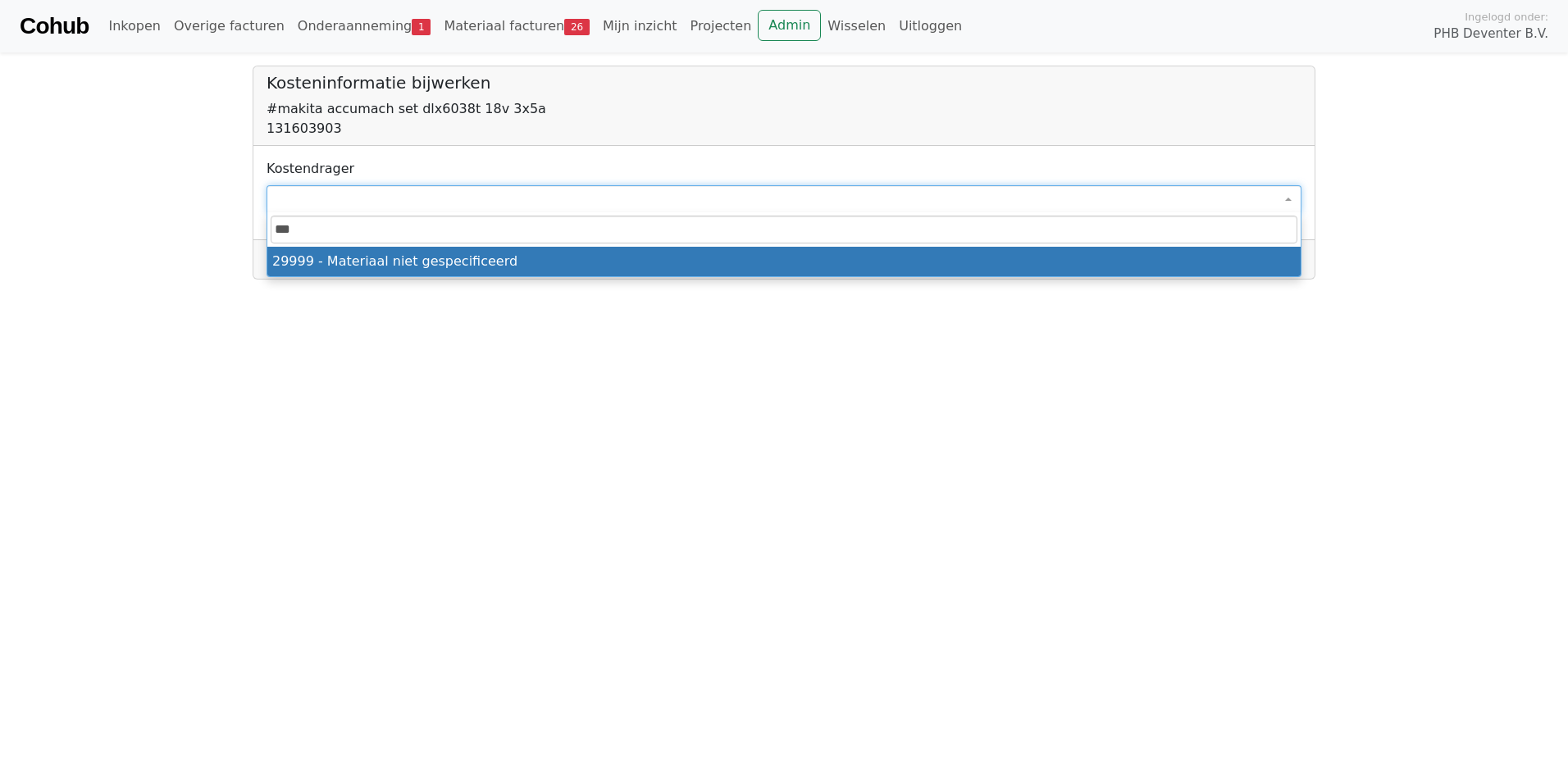
type input "****"
select select "****"
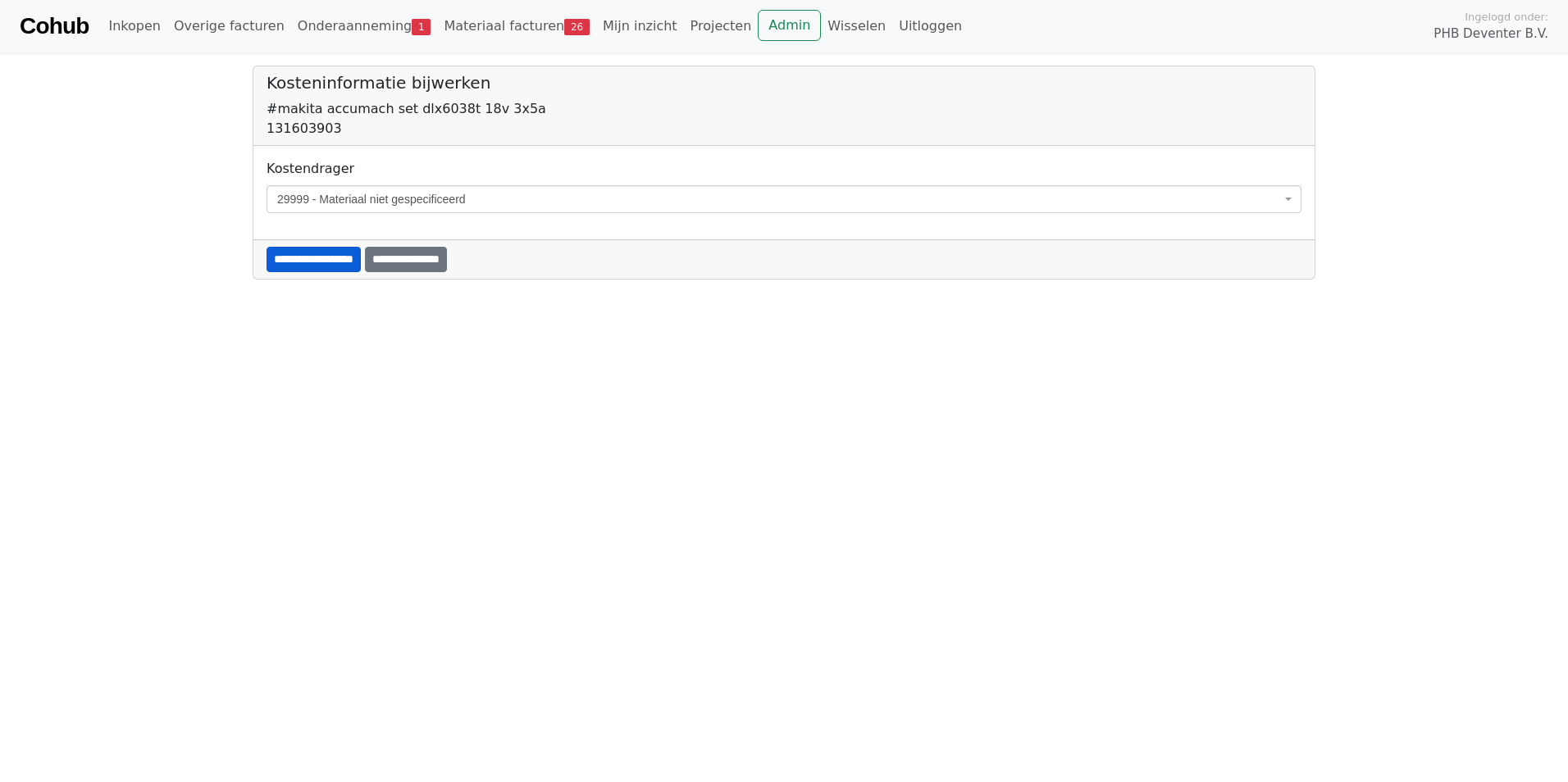
click at [336, 262] on input "**********" at bounding box center [314, 260] width 94 height 26
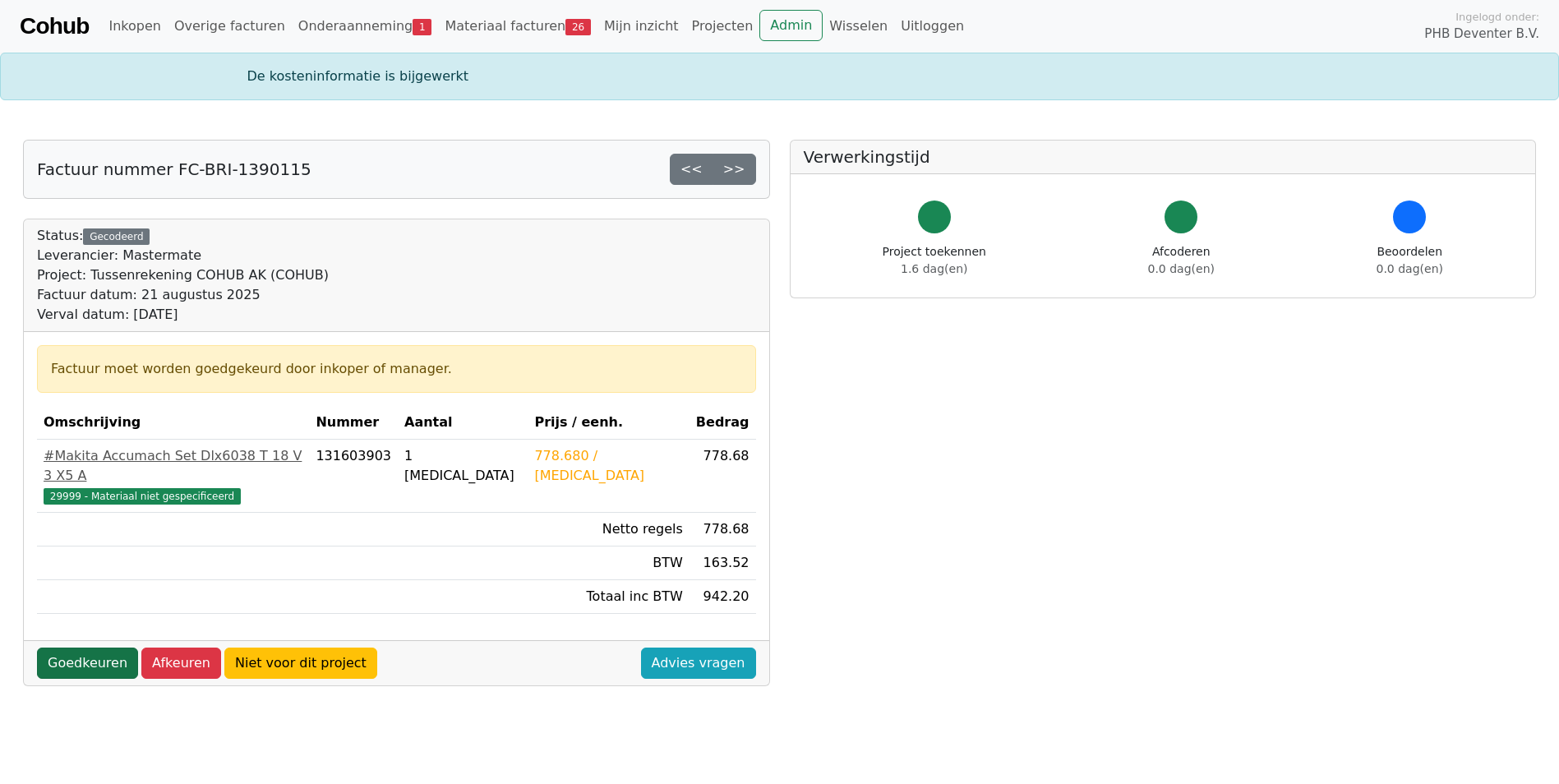
click at [70, 649] on link "Goedkeuren" at bounding box center [87, 663] width 101 height 31
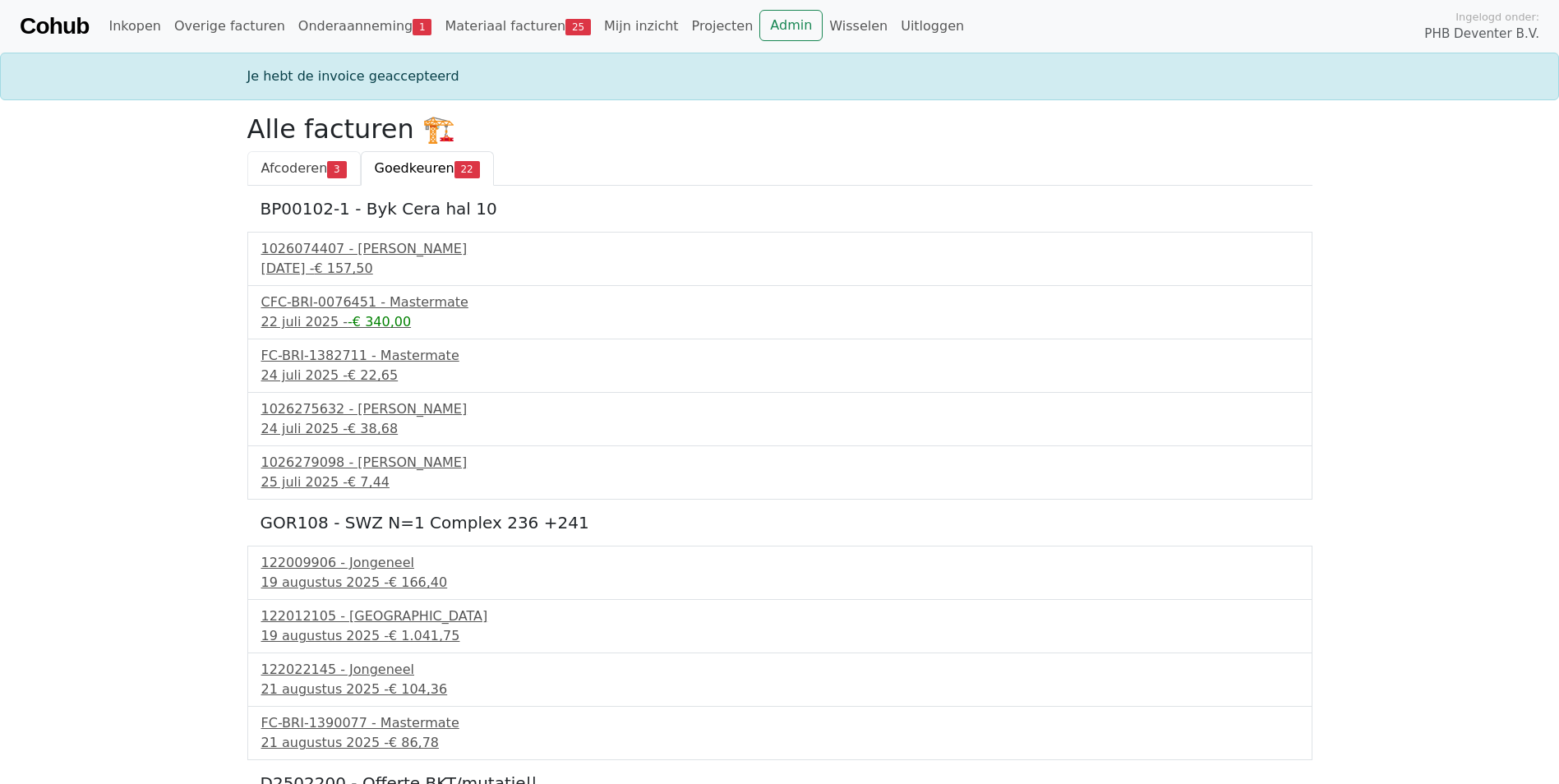
click at [300, 175] on span "Afcoderen" at bounding box center [295, 167] width 67 height 16
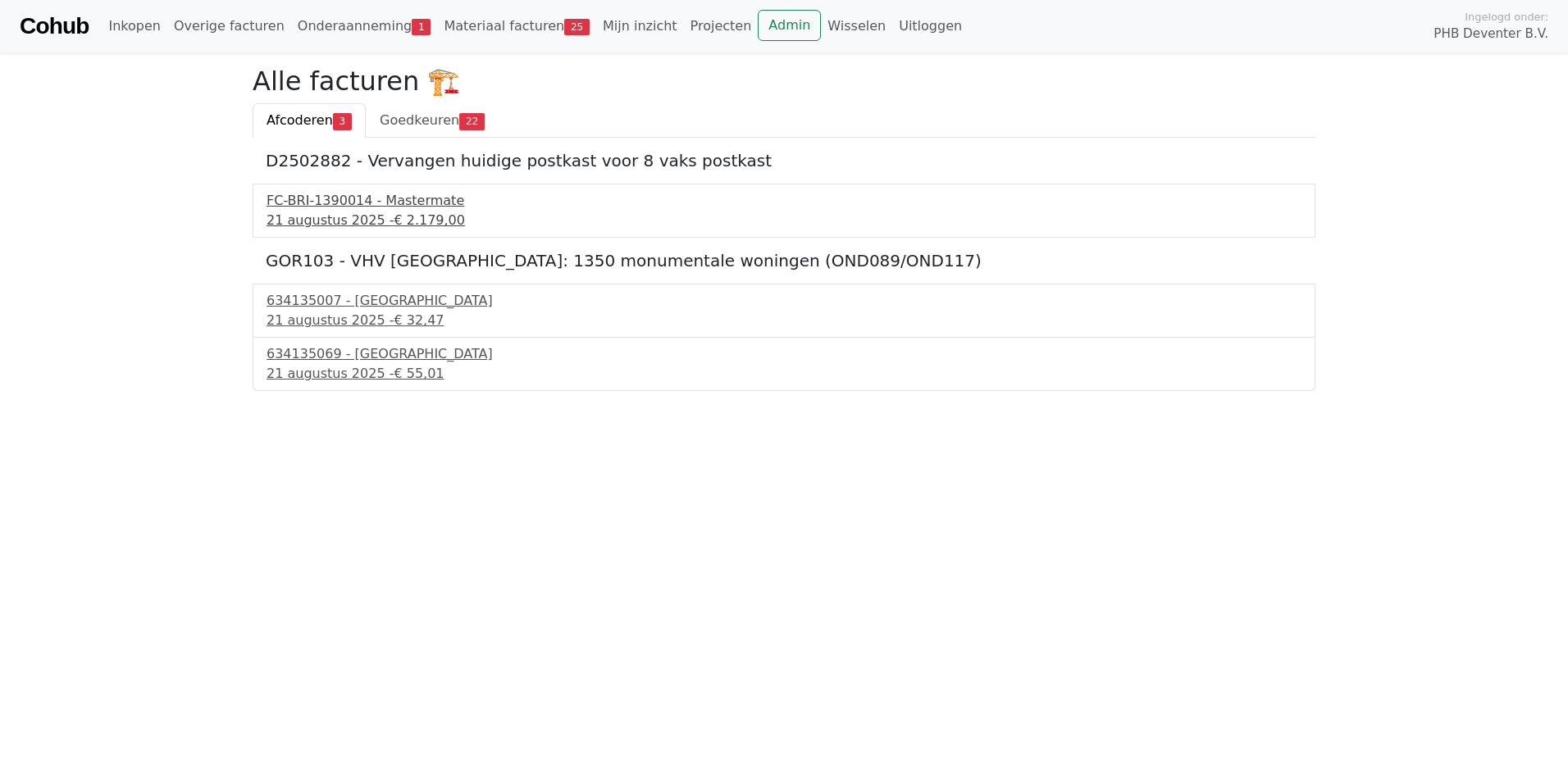
click at [291, 203] on div "FC-BRI-1390014 - Mastermate" at bounding box center [784, 200] width 1035 height 19
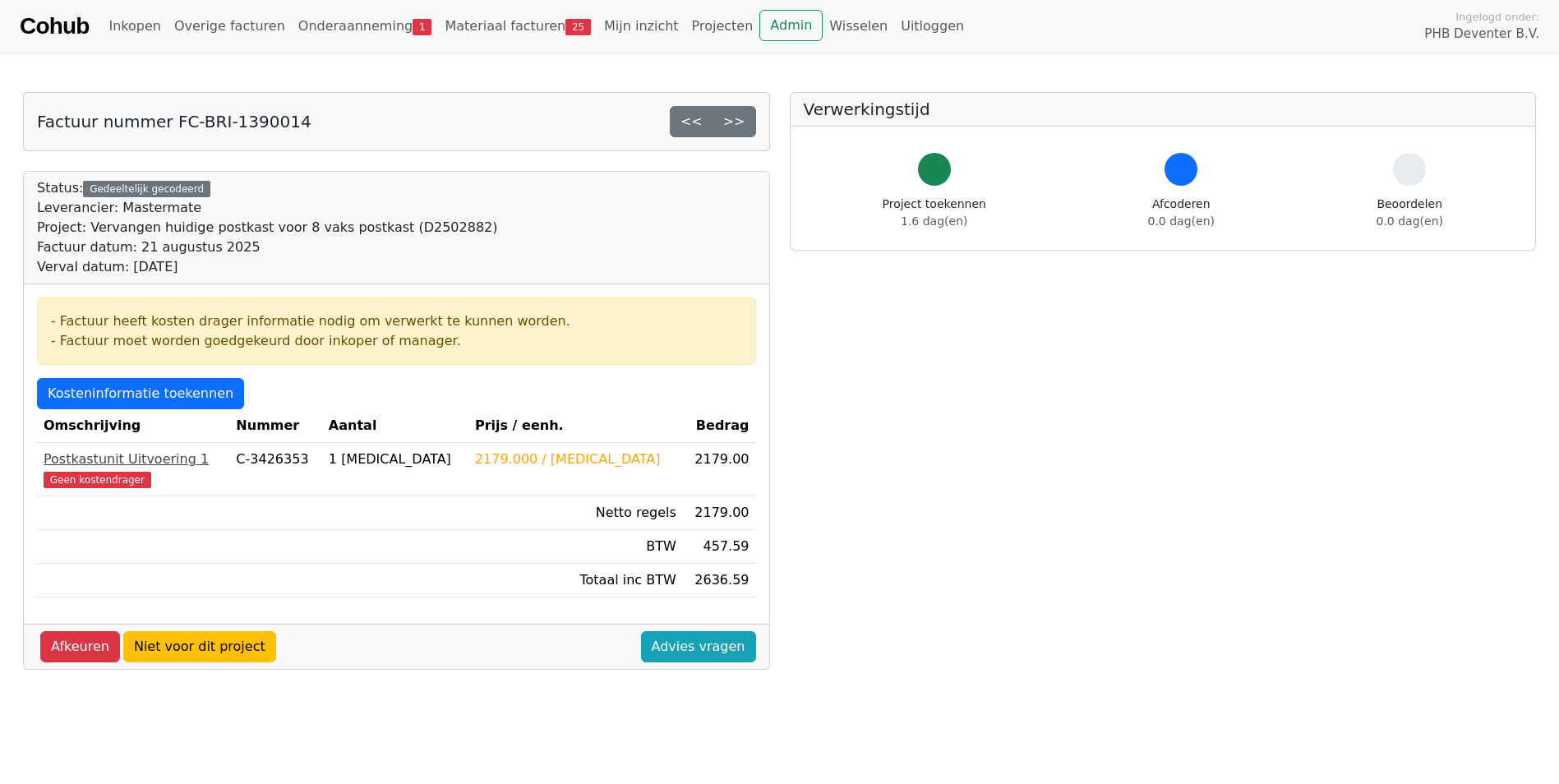
click at [104, 465] on div "Postkastunit Uitvoering 1" at bounding box center [133, 459] width 179 height 19
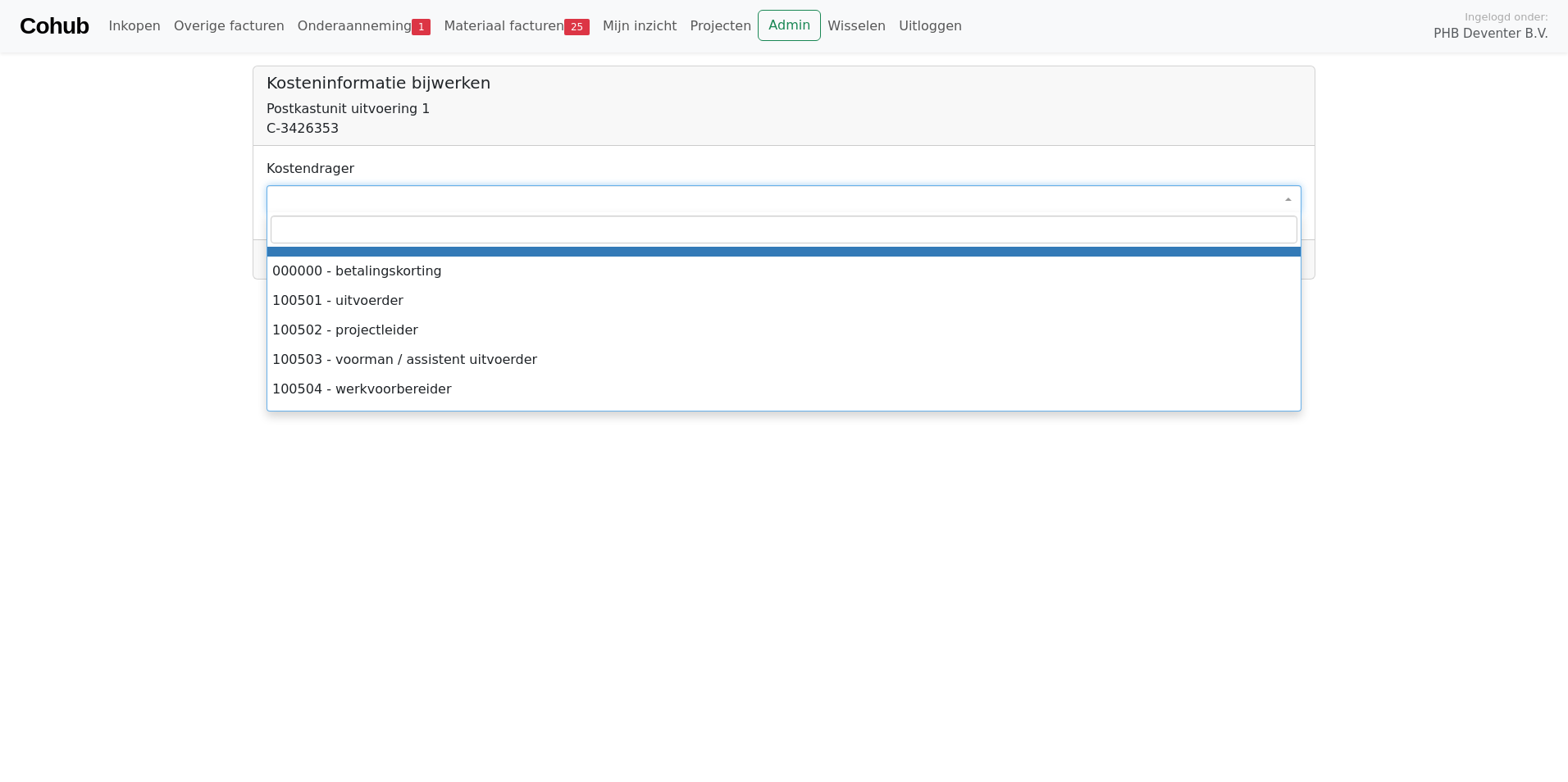
click at [291, 207] on span at bounding box center [784, 199] width 1035 height 28
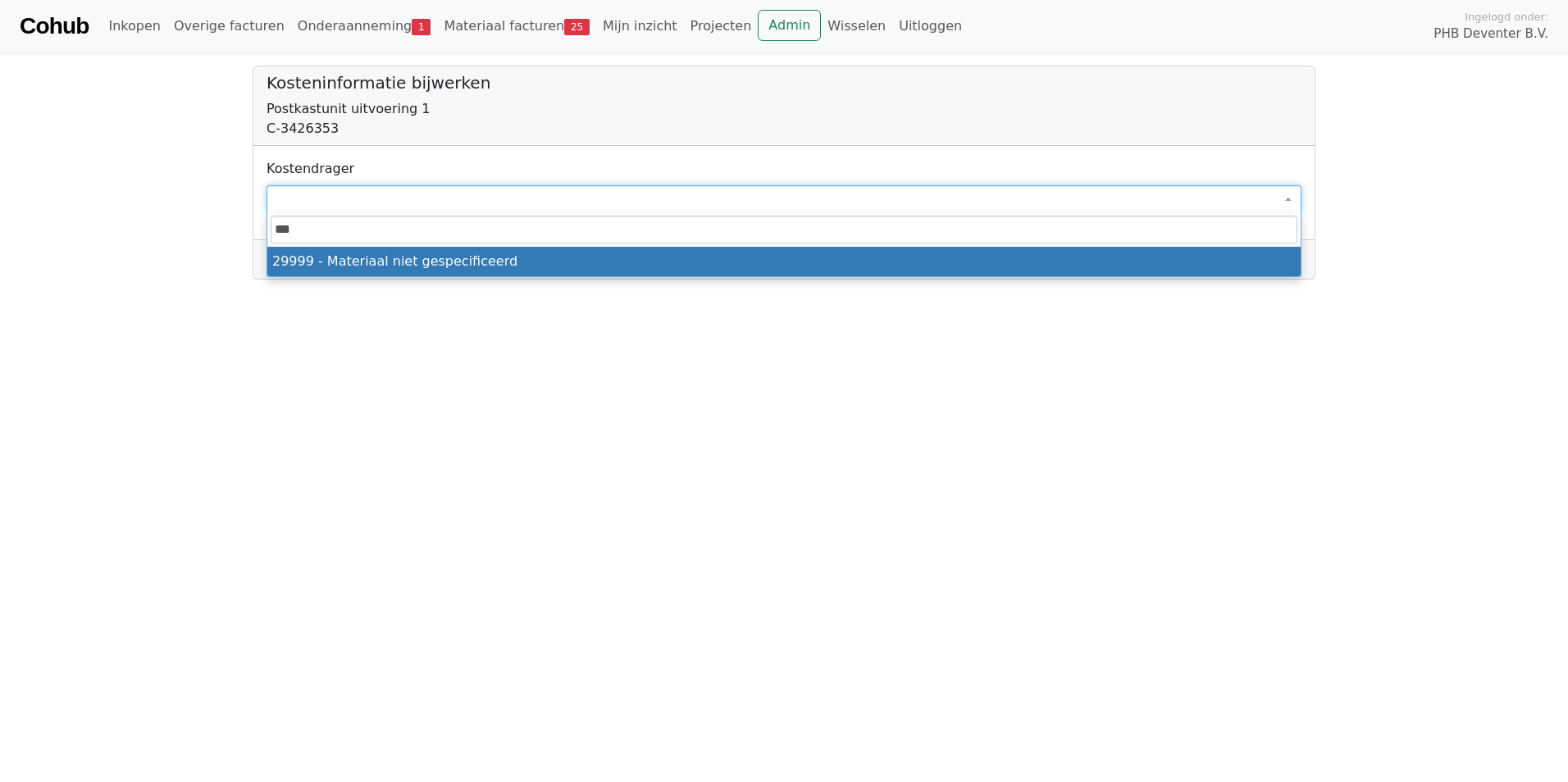
type input "****"
select select "****"
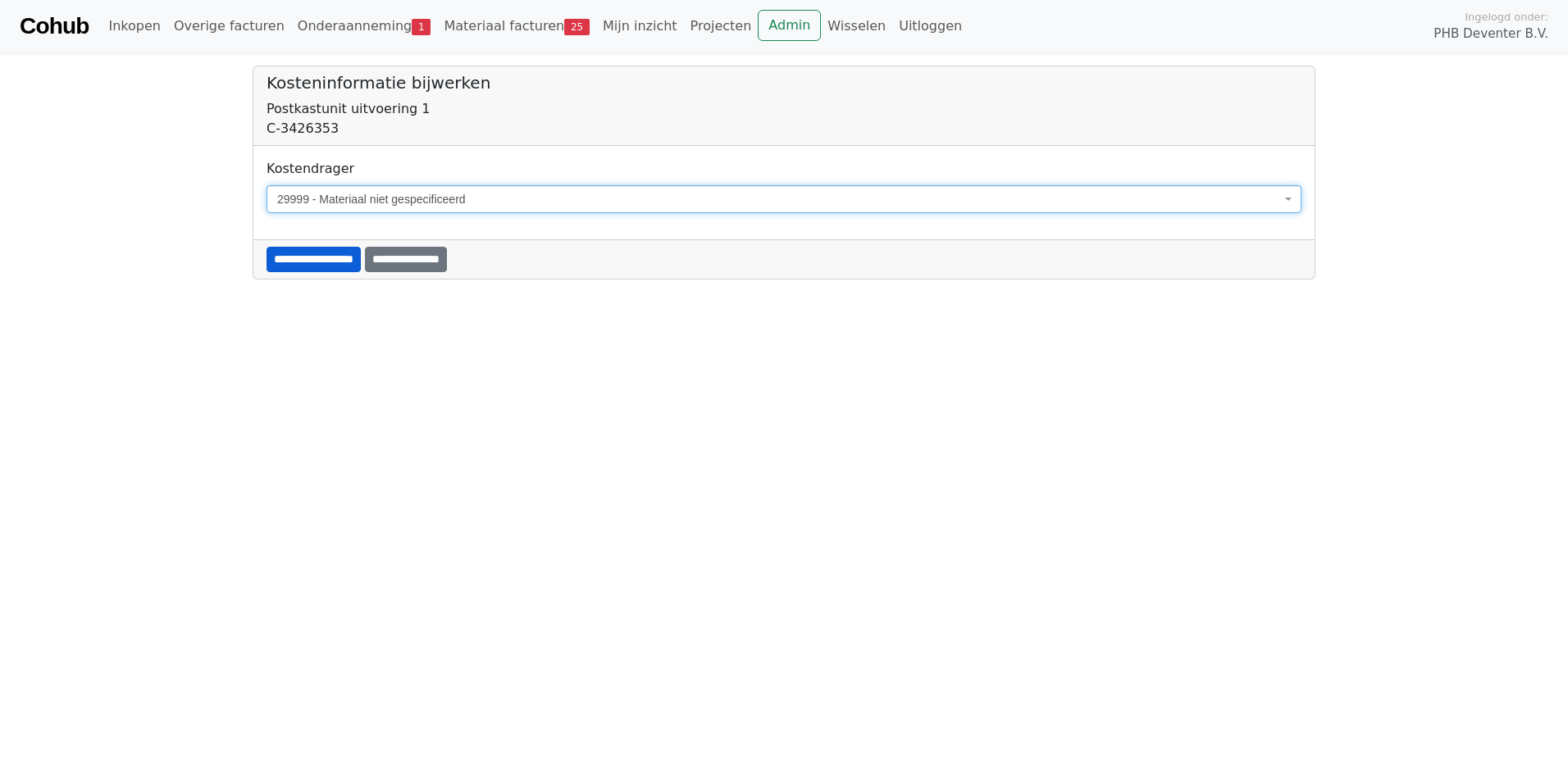
click at [322, 256] on input "**********" at bounding box center [314, 260] width 94 height 26
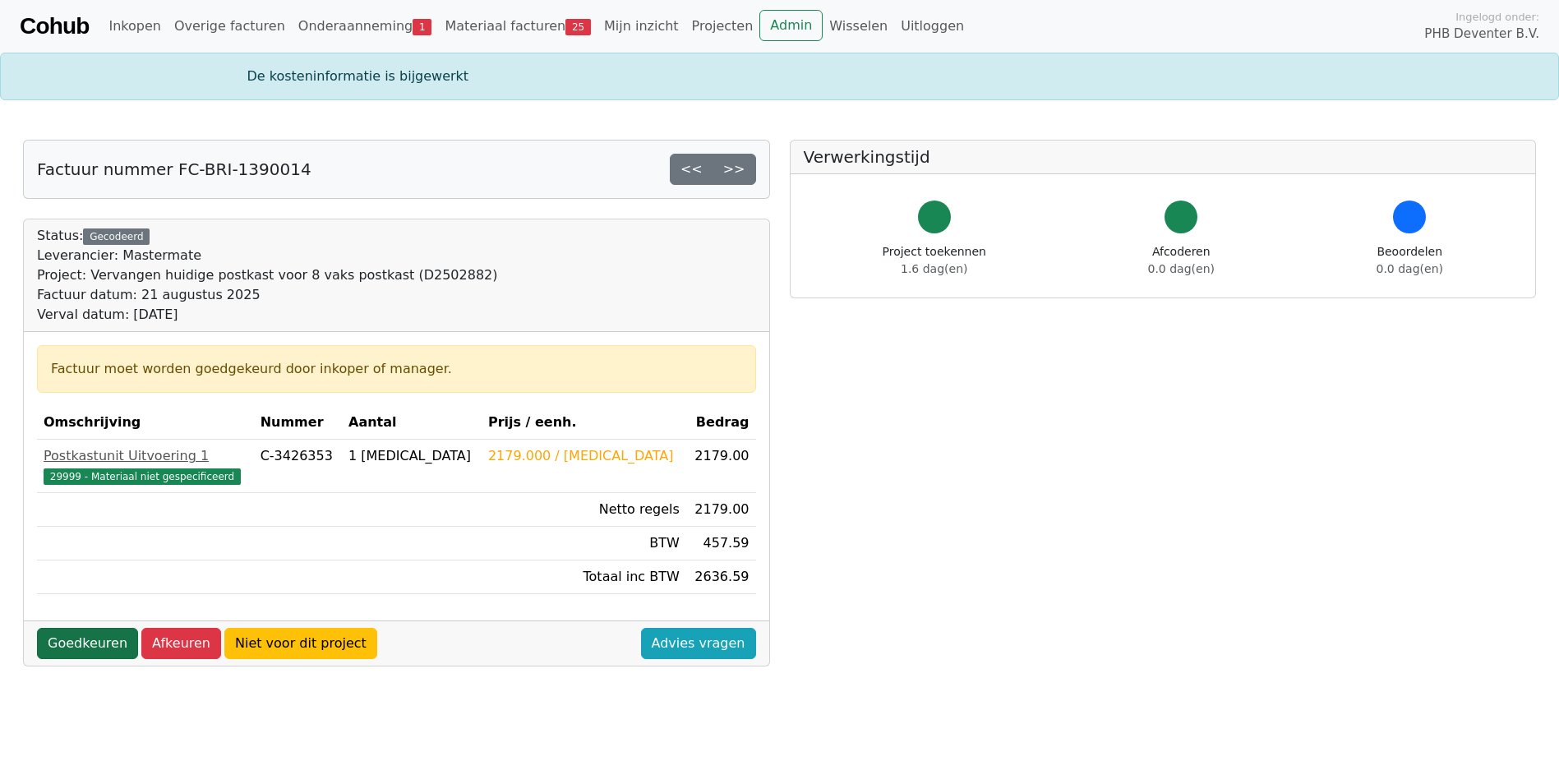
click at [89, 644] on link "Goedkeuren" at bounding box center [87, 643] width 101 height 31
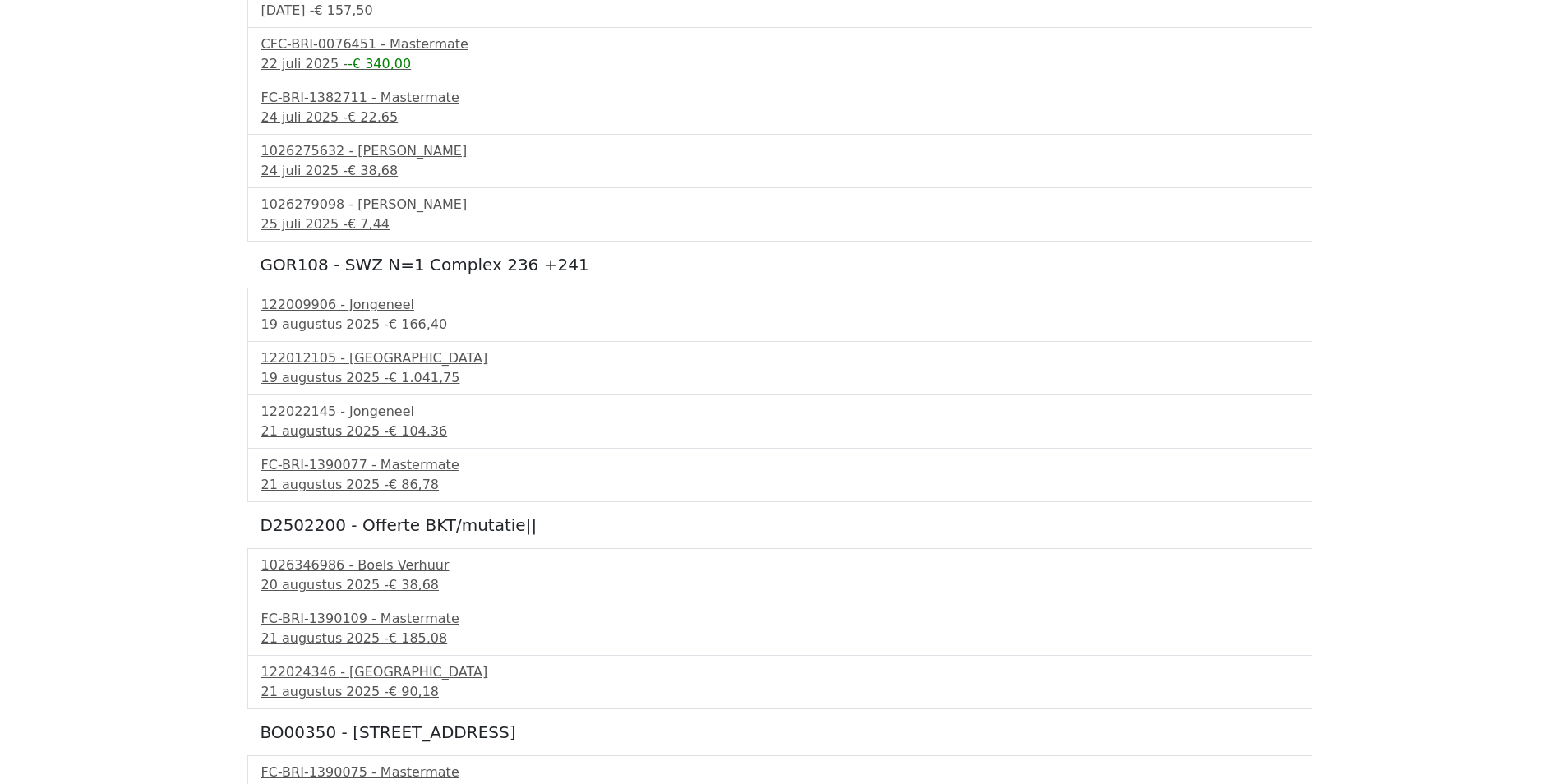
scroll to position [329, 0]
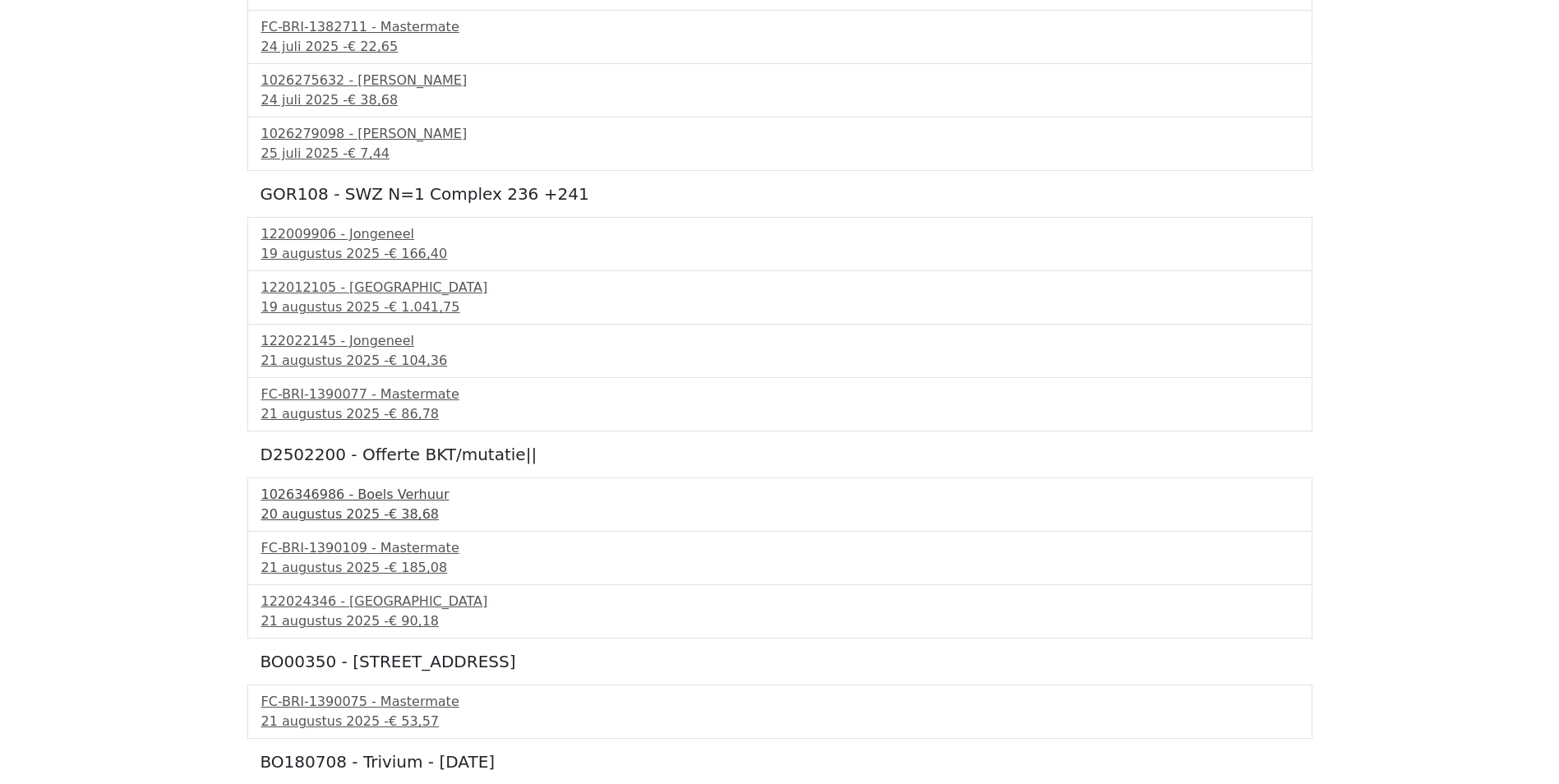
click at [304, 500] on div "1026346986 - Boels Verhuur" at bounding box center [780, 494] width 1037 height 19
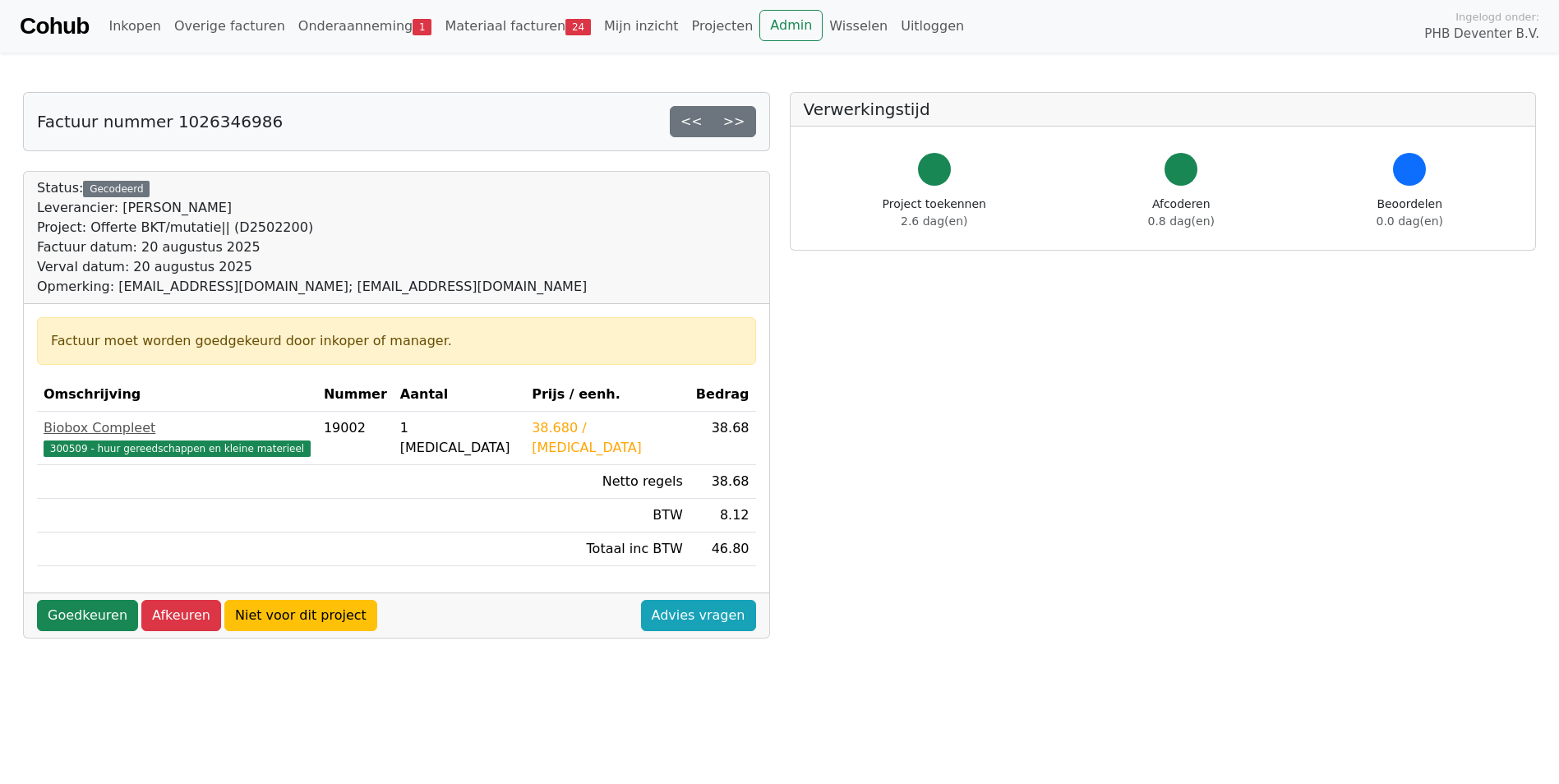
click at [62, 635] on div "Goedkeuren Afkeuren Niet voor dit project Advies vragen" at bounding box center [397, 615] width 745 height 45
click at [76, 628] on link "Goedkeuren" at bounding box center [87, 616] width 101 height 31
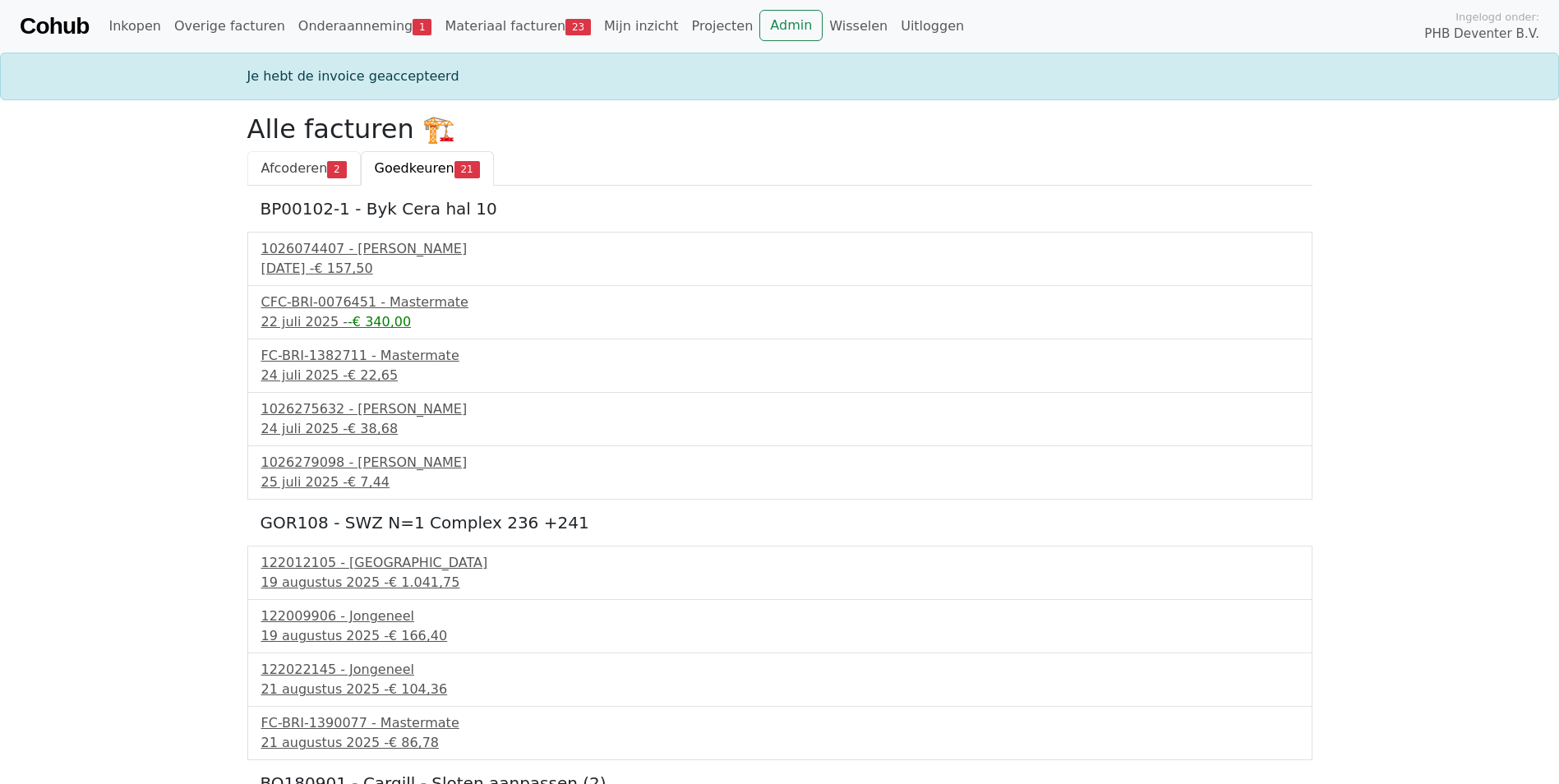
click at [286, 169] on span "Afcoderen" at bounding box center [295, 167] width 67 height 16
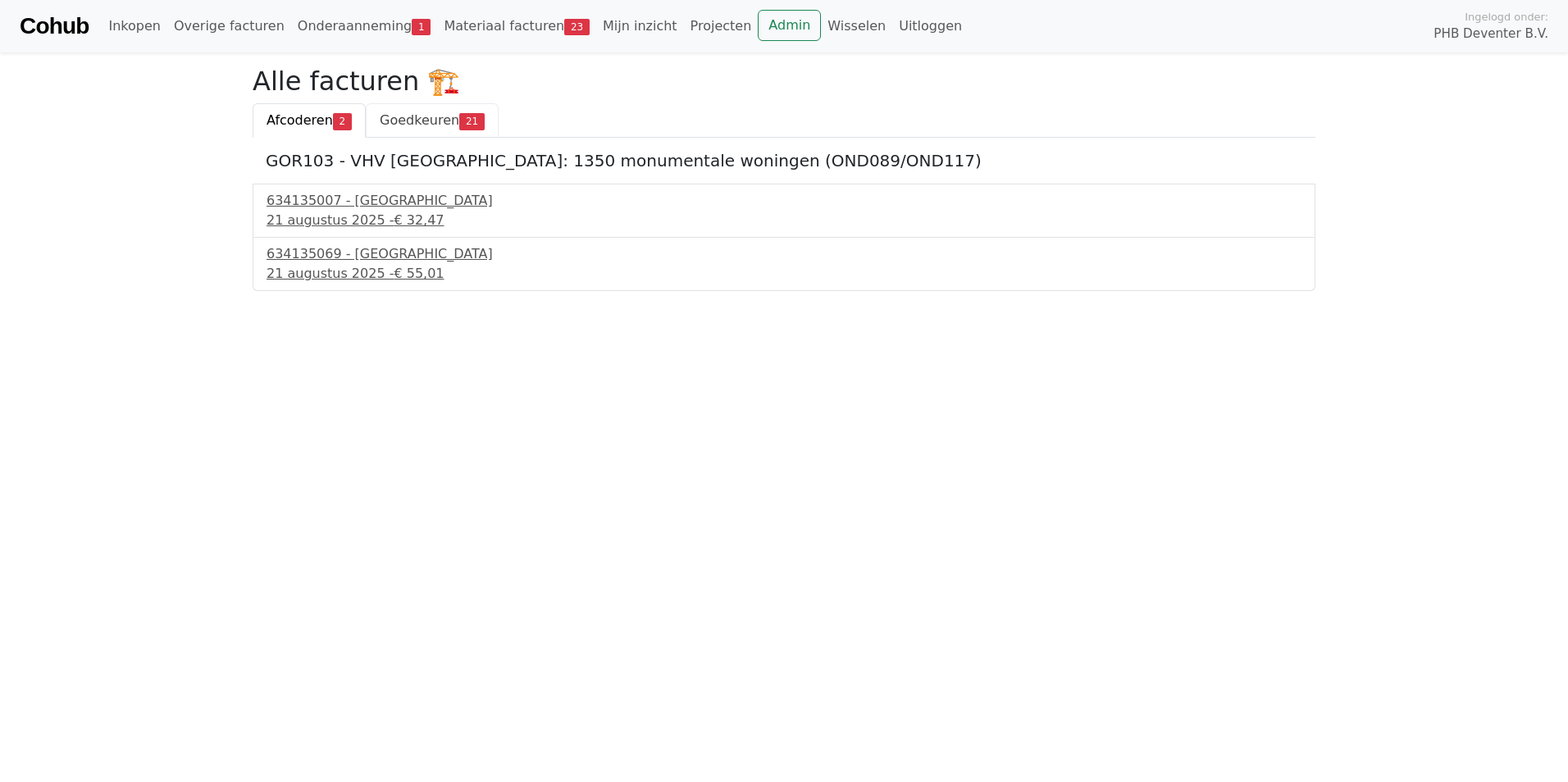
click at [399, 120] on span "Goedkeuren" at bounding box center [420, 120] width 79 height 16
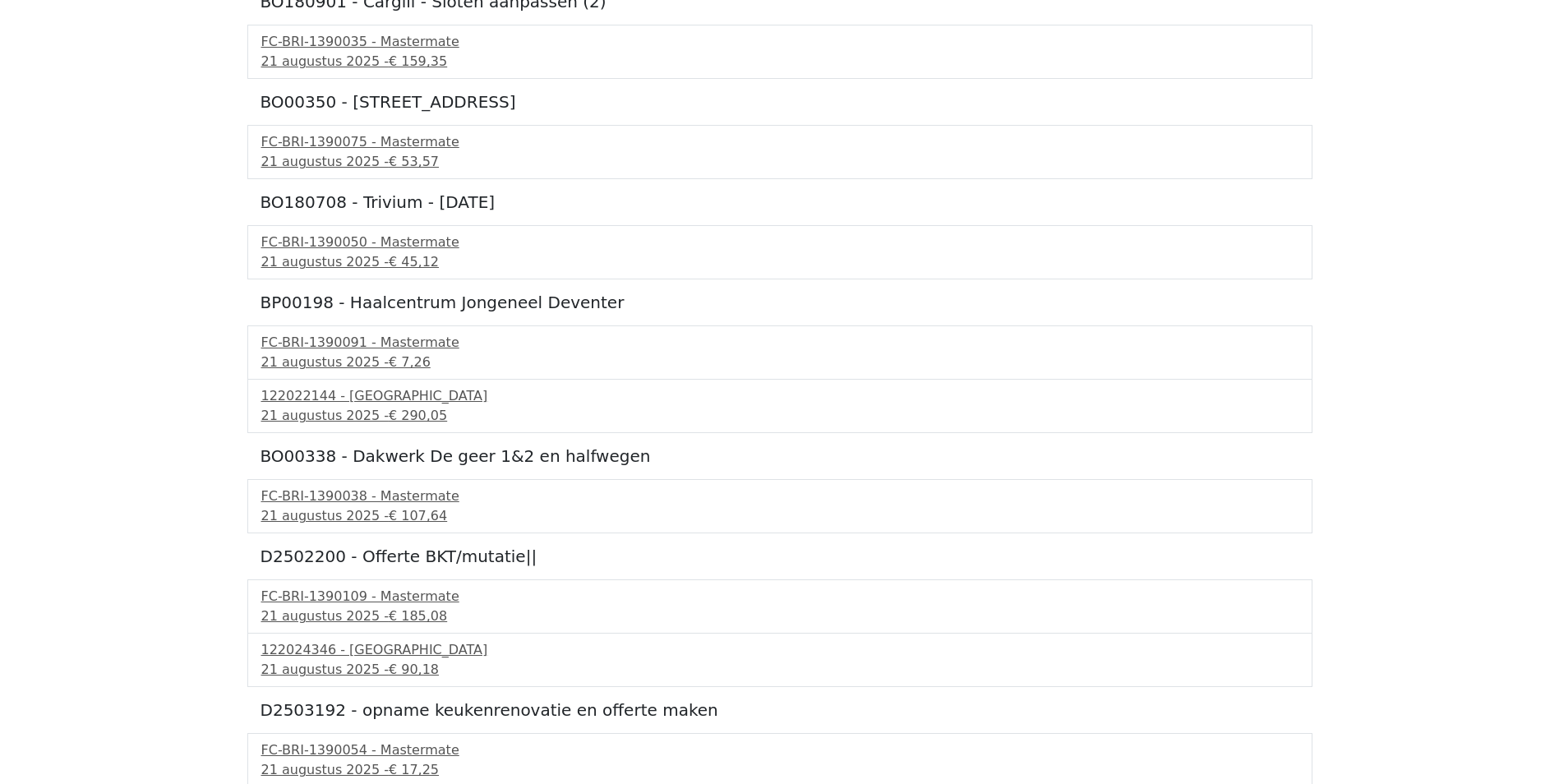
scroll to position [740, 0]
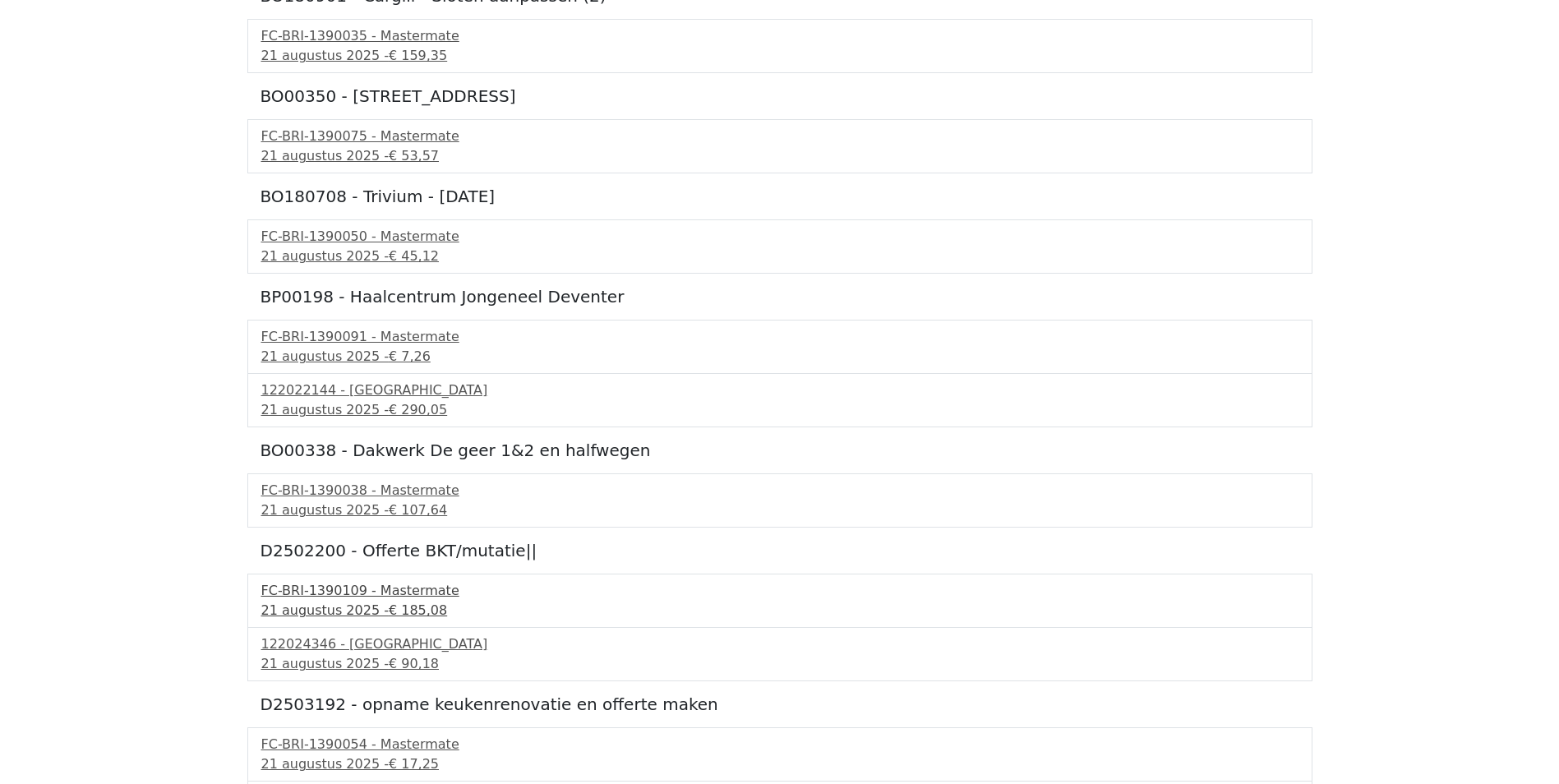
click at [298, 603] on div "21 augustus 2025 - € 185,08" at bounding box center [780, 610] width 1037 height 19
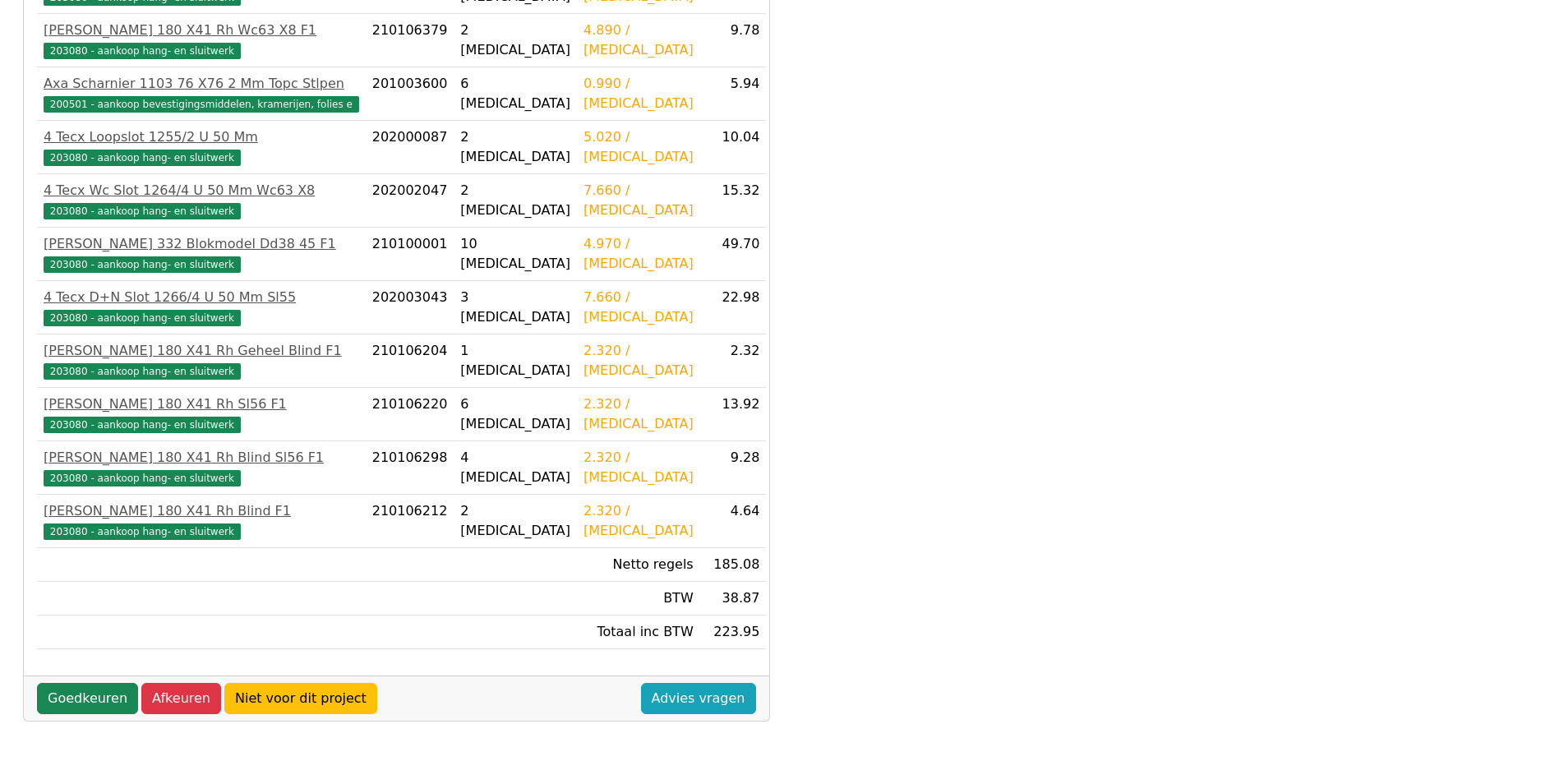
scroll to position [435, 0]
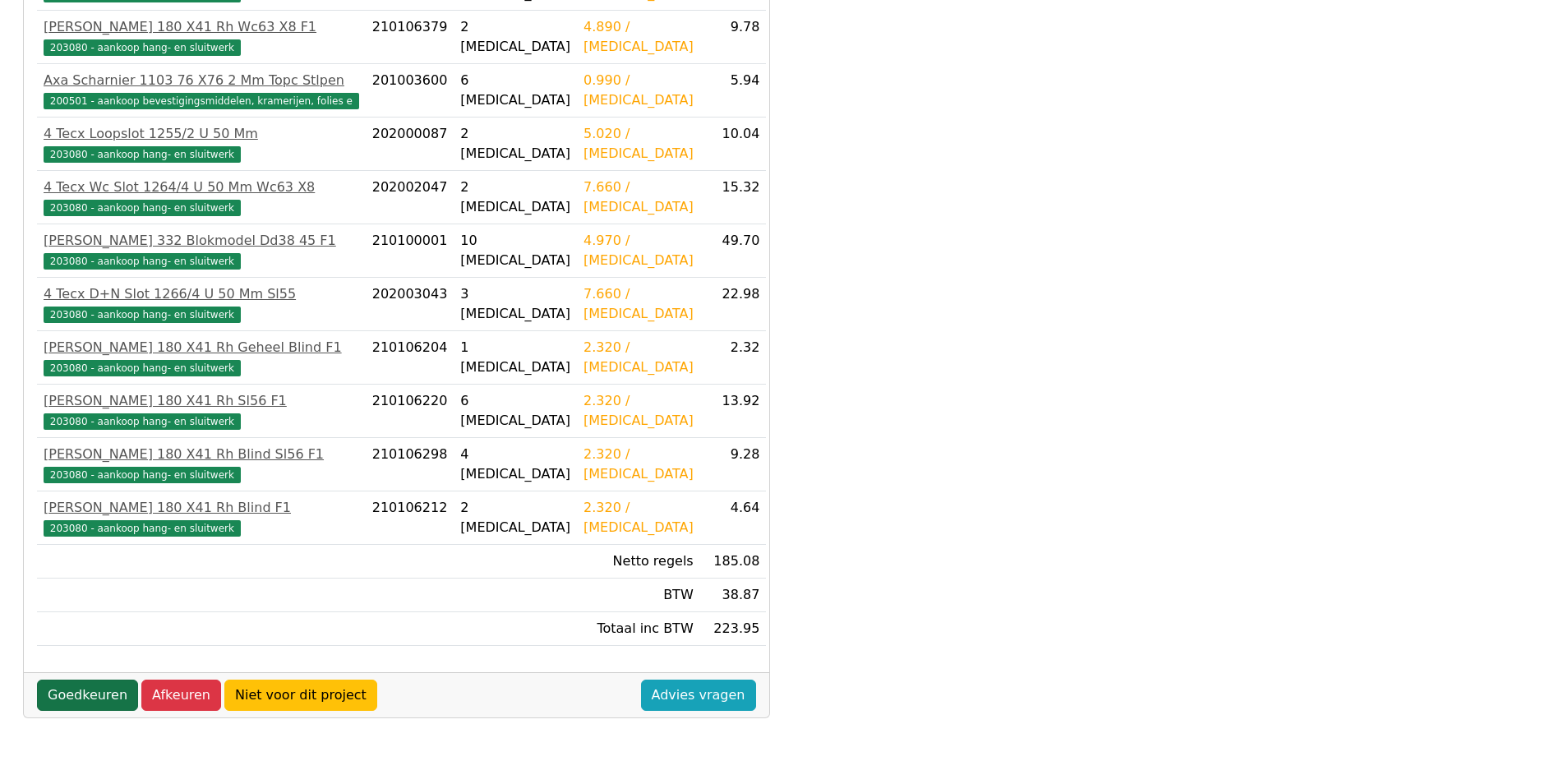
click at [119, 692] on link "Goedkeuren" at bounding box center [87, 695] width 101 height 31
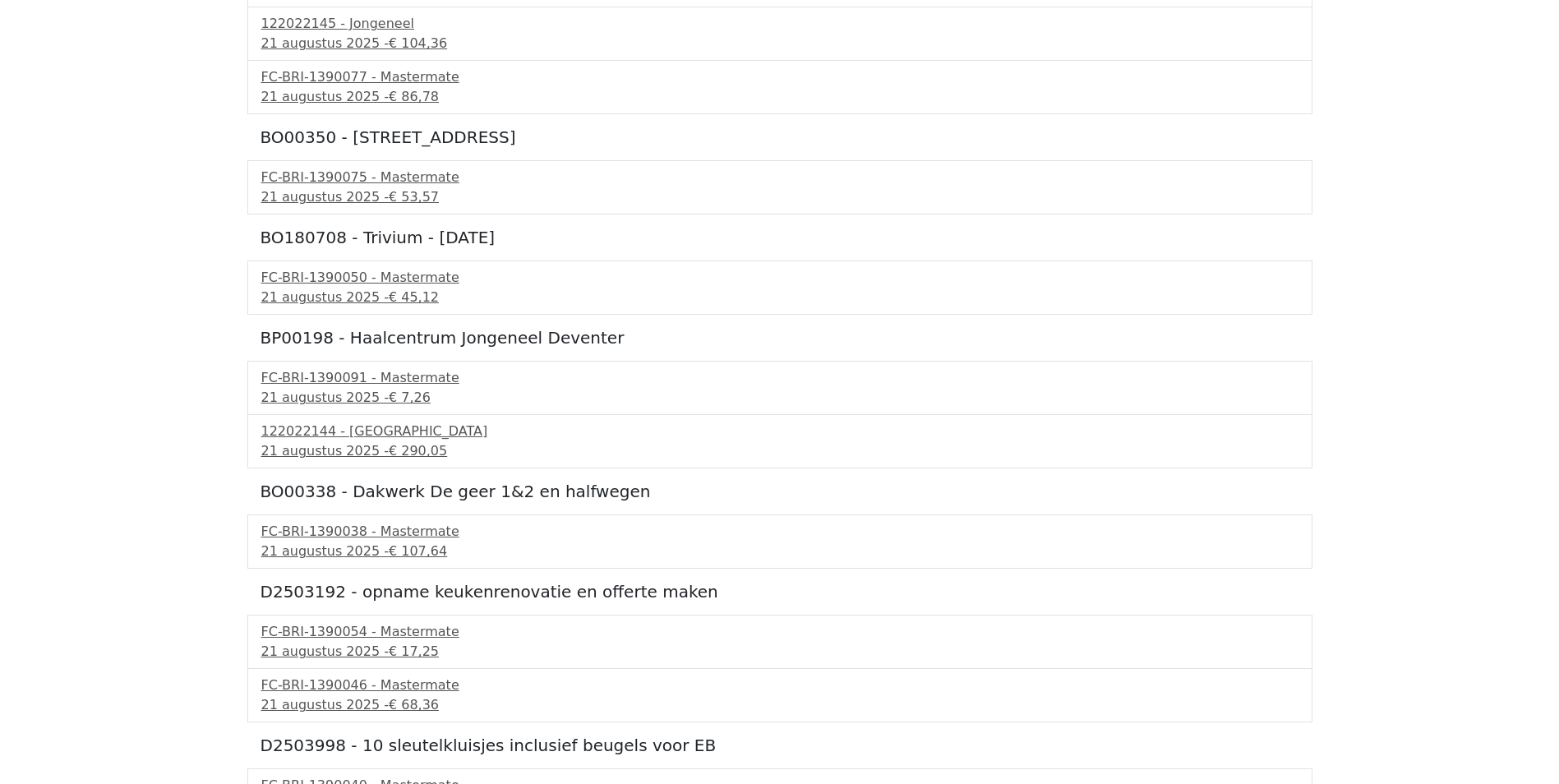
scroll to position [657, 0]
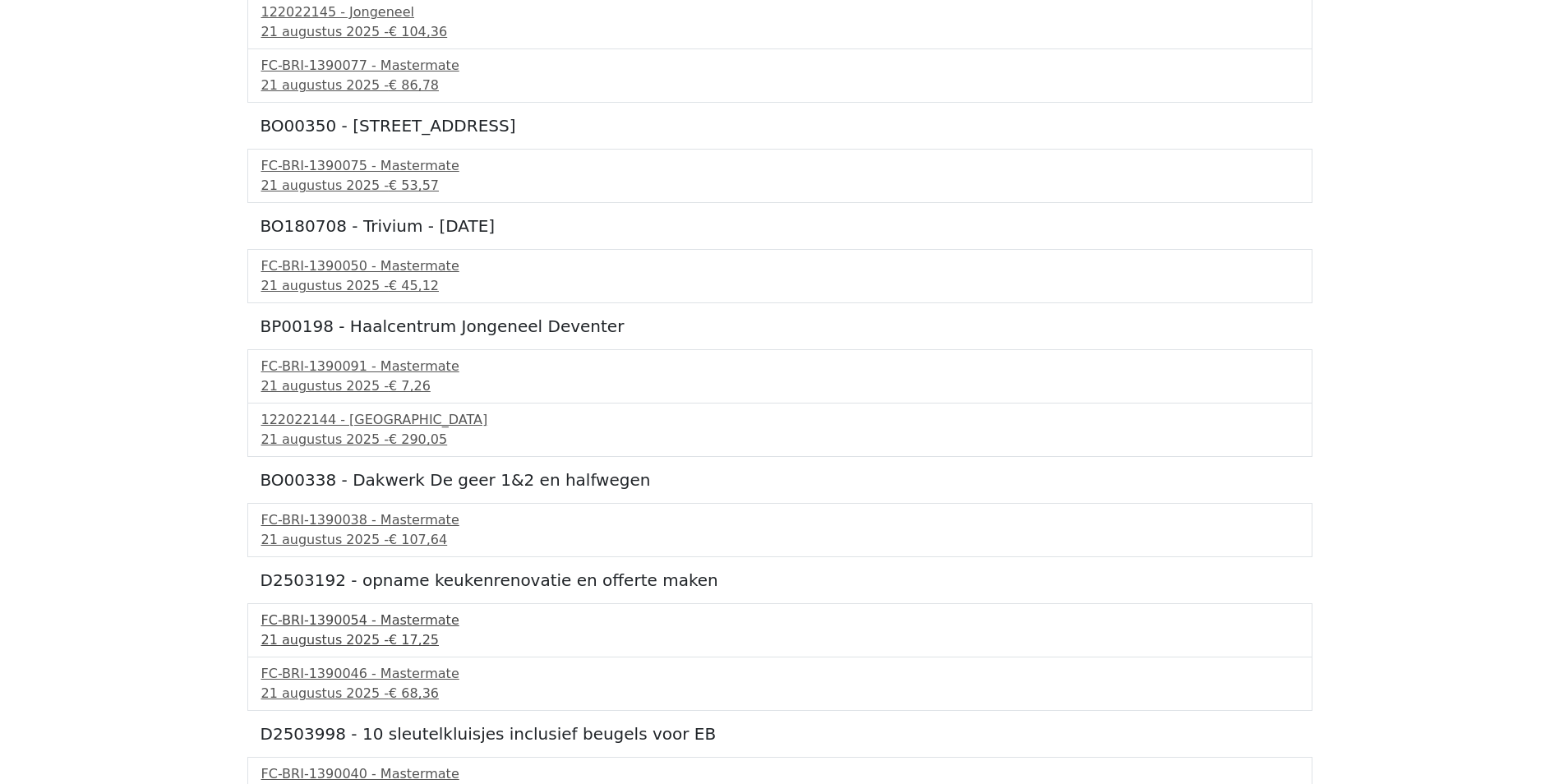
click at [301, 625] on div "FC-BRI-1390054 - Mastermate" at bounding box center [780, 619] width 1037 height 19
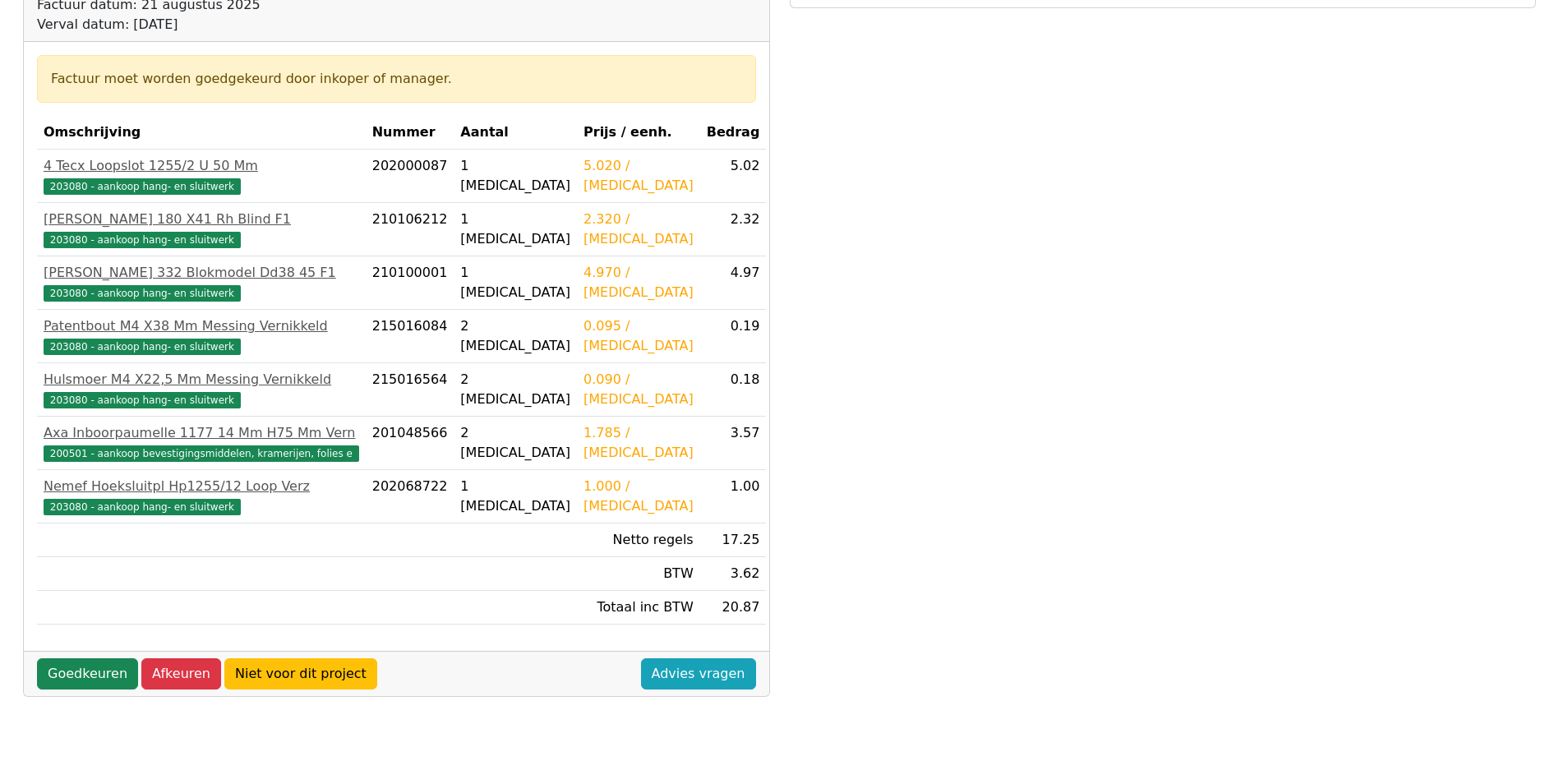
scroll to position [247, 0]
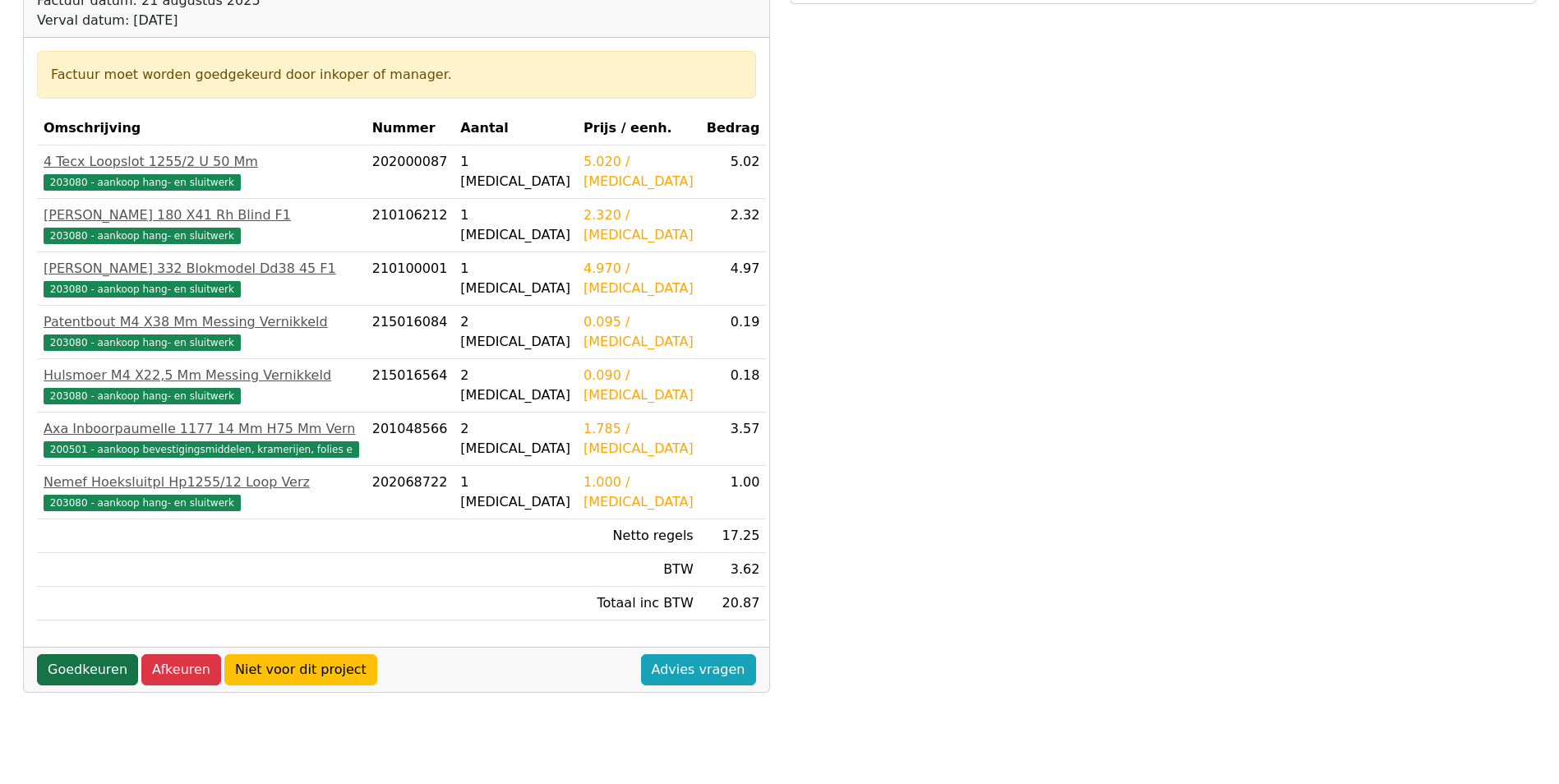
click at [70, 672] on link "Goedkeuren" at bounding box center [87, 670] width 101 height 31
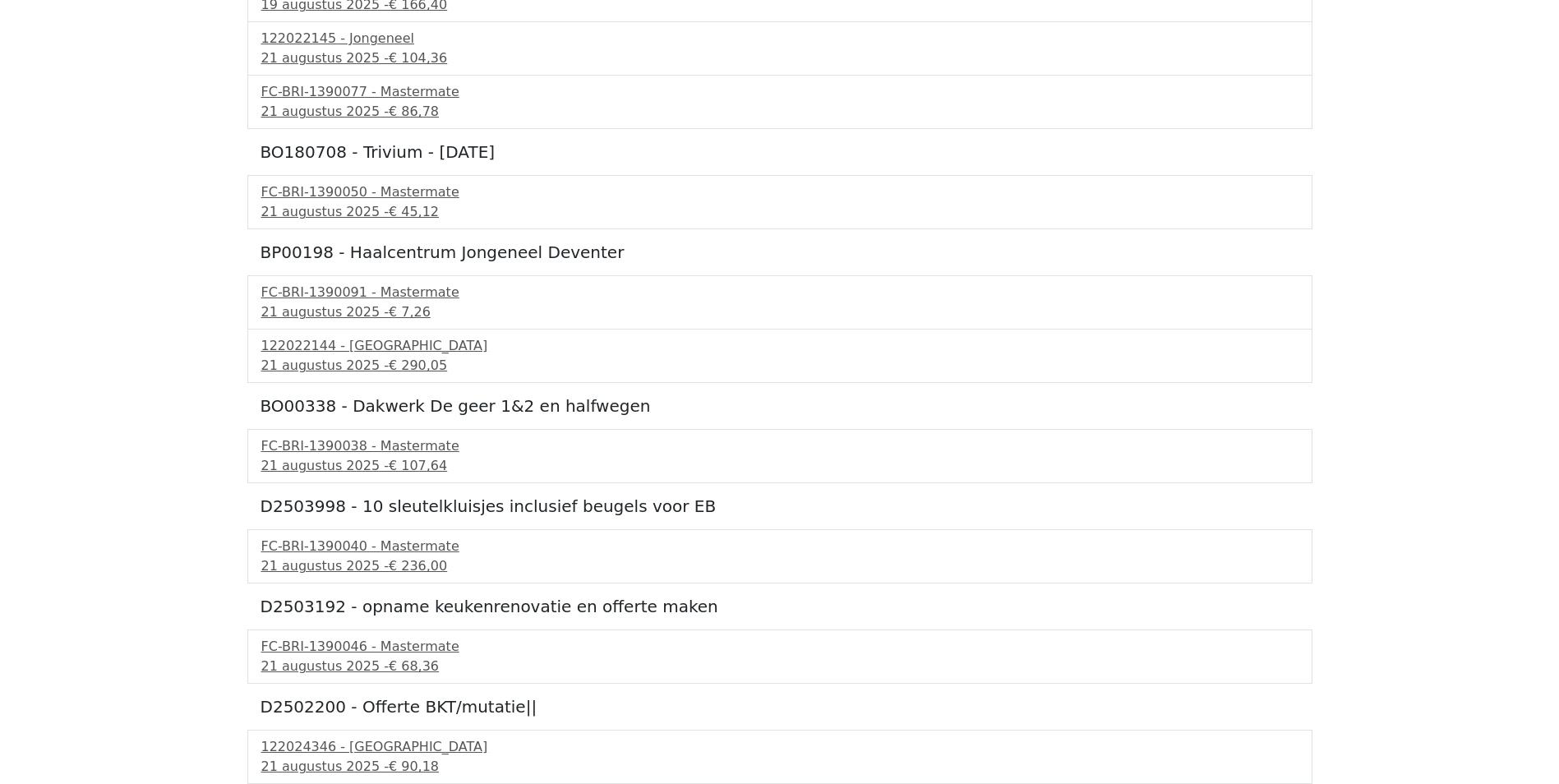
scroll to position [657, 0]
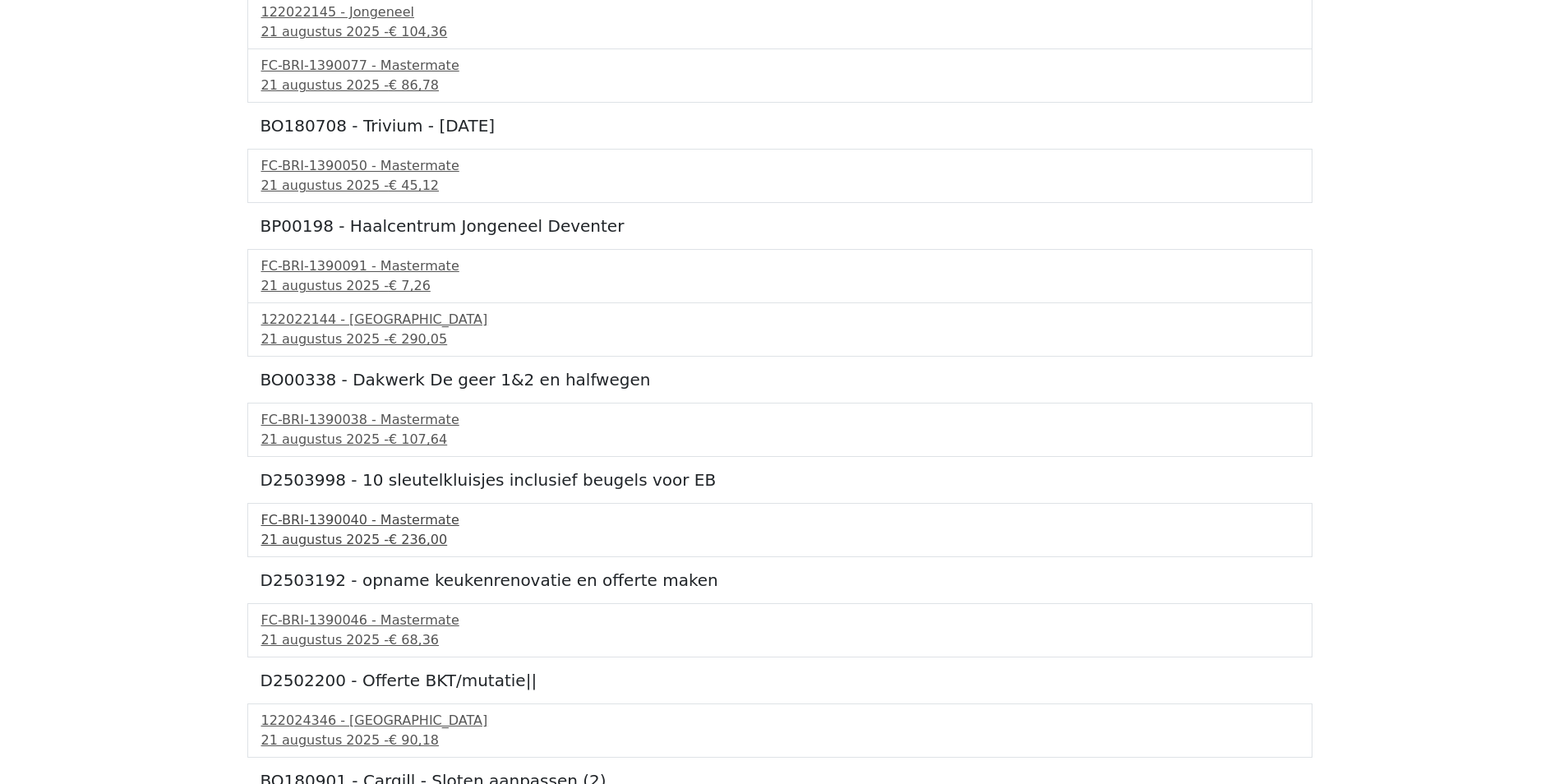
click at [303, 530] on div "21 augustus 2025 - € 236,00" at bounding box center [780, 539] width 1037 height 19
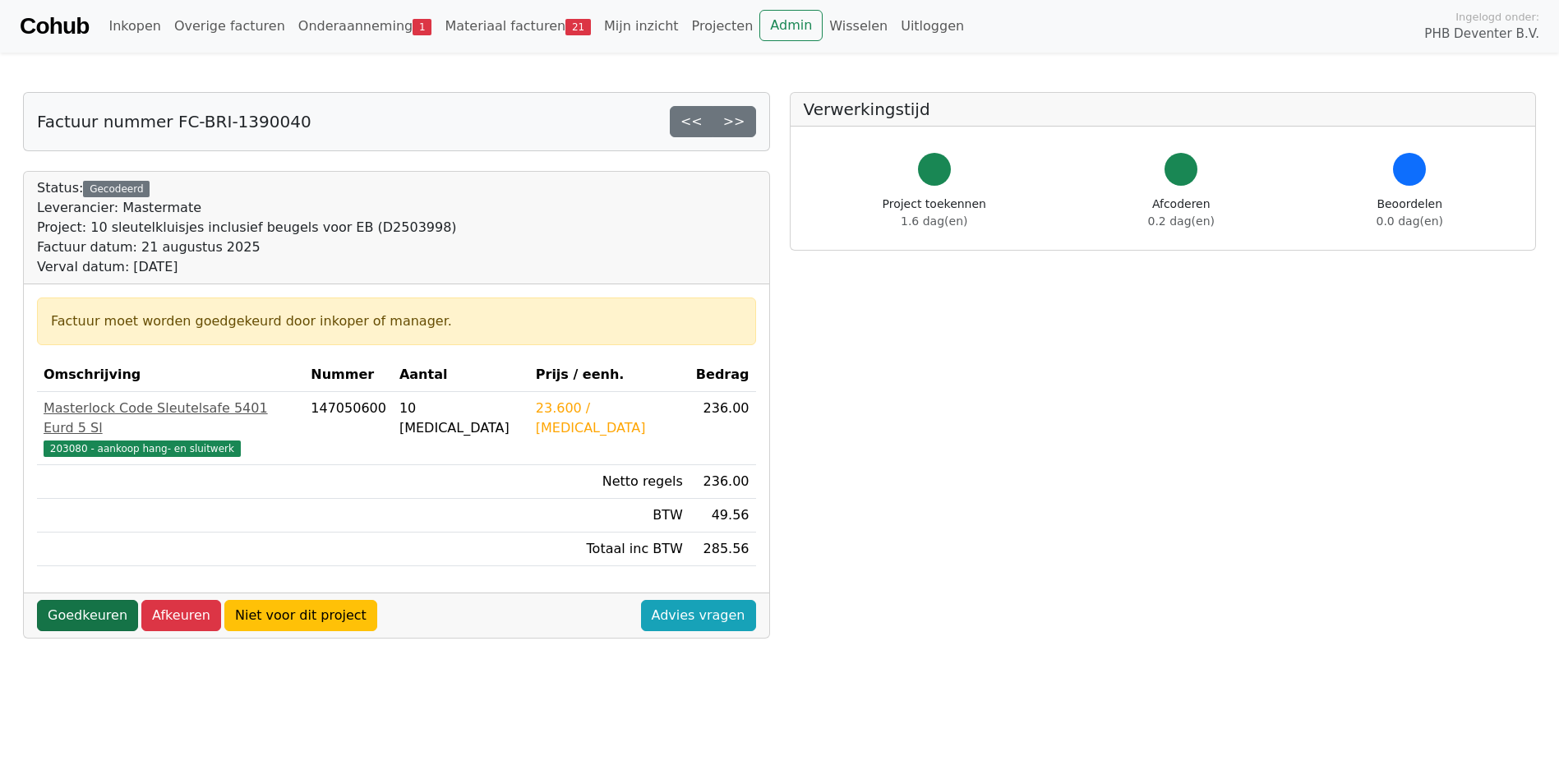
click at [80, 600] on link "Goedkeuren" at bounding box center [87, 616] width 101 height 31
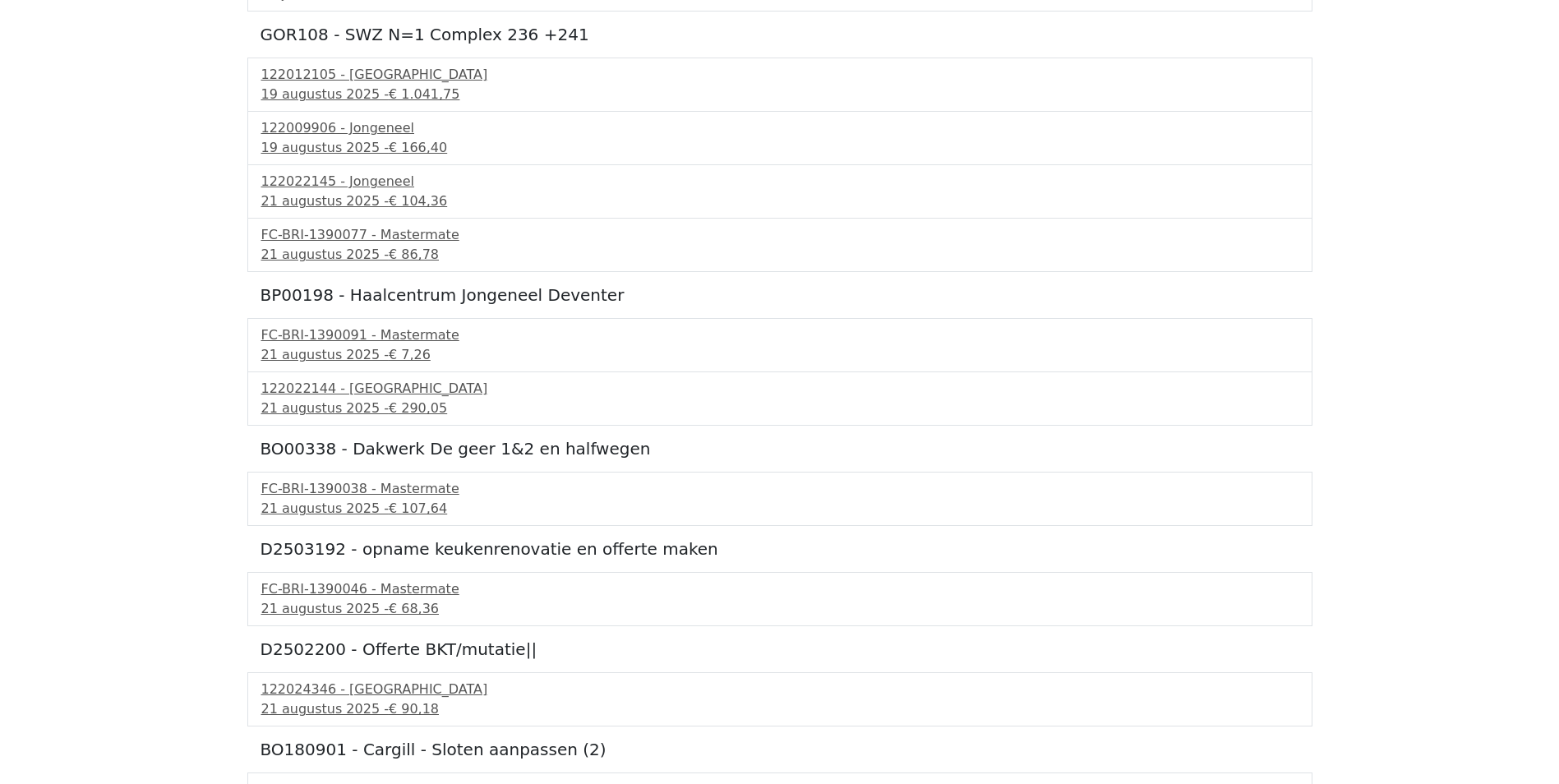
scroll to position [493, 0]
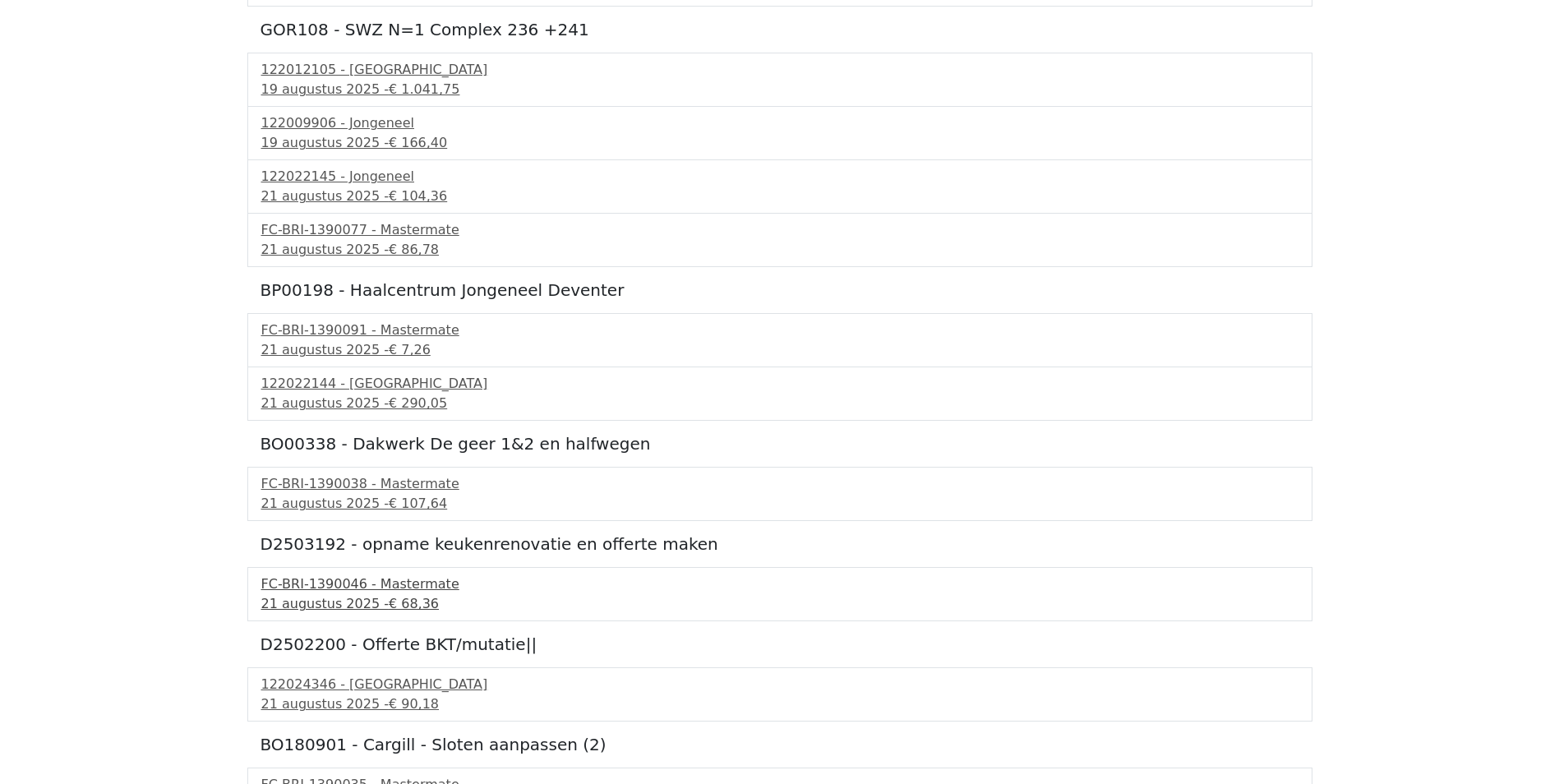
click at [326, 599] on div "21 augustus 2025 - € 68,36" at bounding box center [780, 604] width 1037 height 19
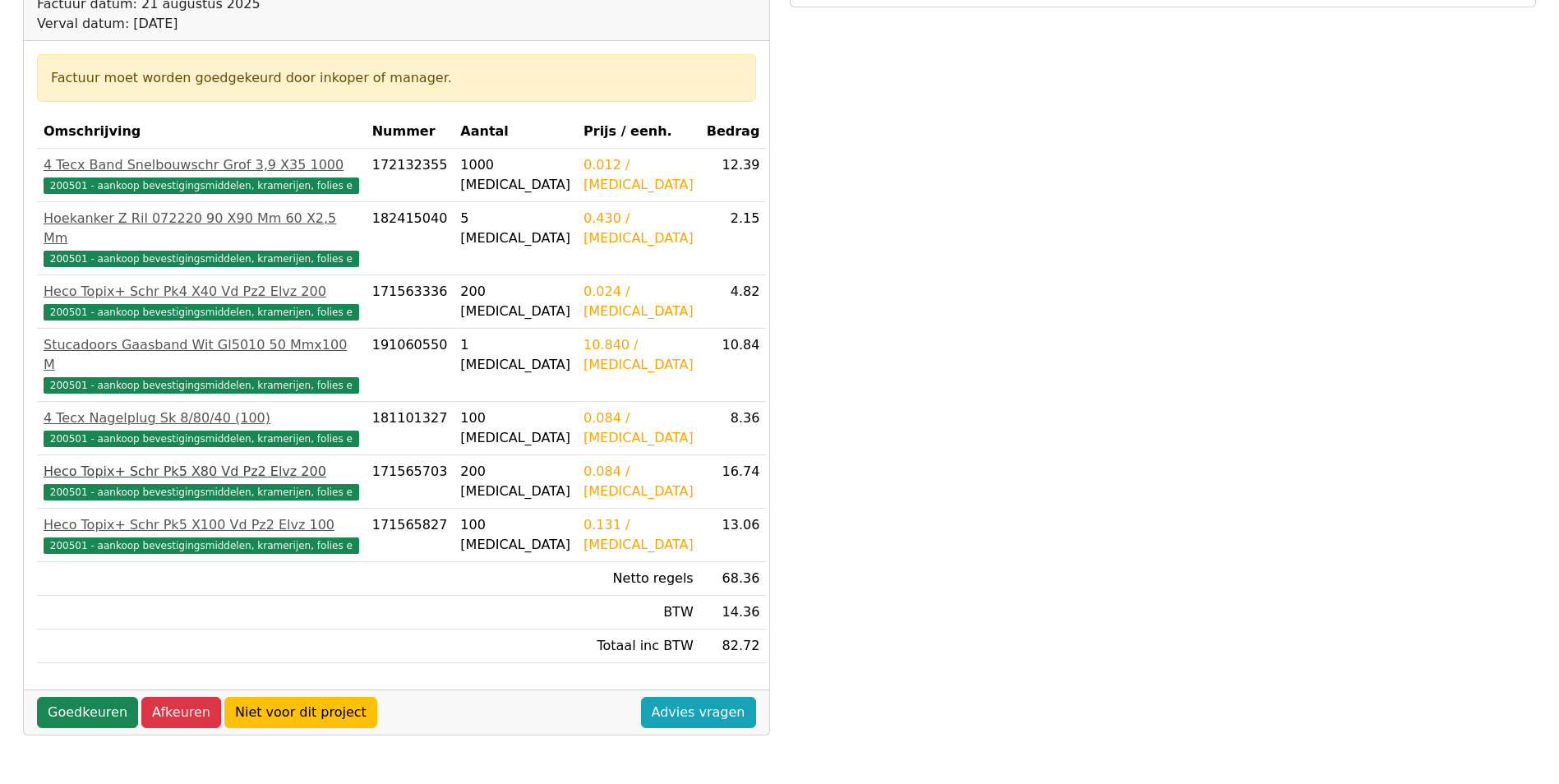
scroll to position [247, 0]
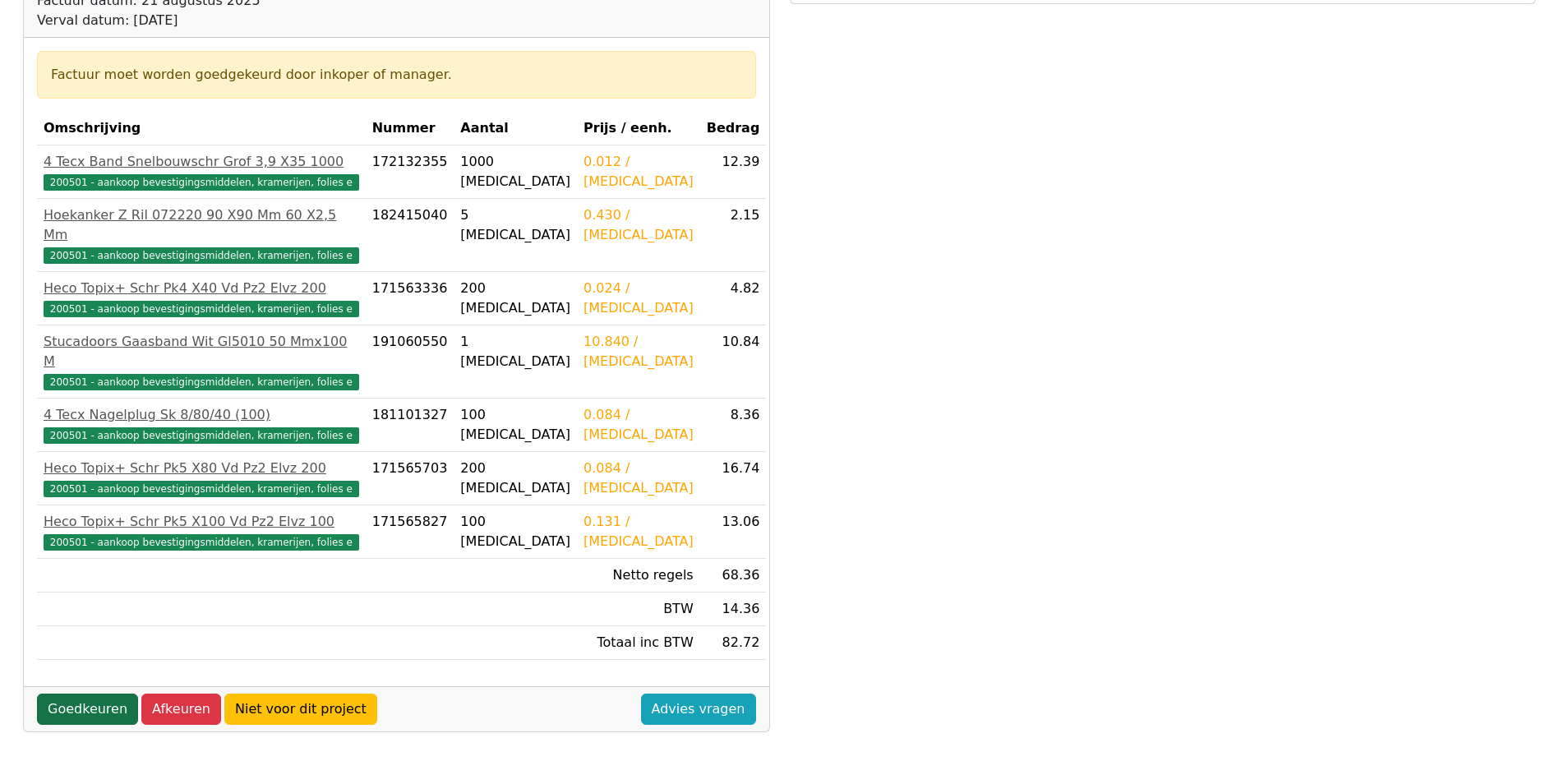
click at [85, 693] on link "Goedkeuren" at bounding box center [87, 709] width 101 height 31
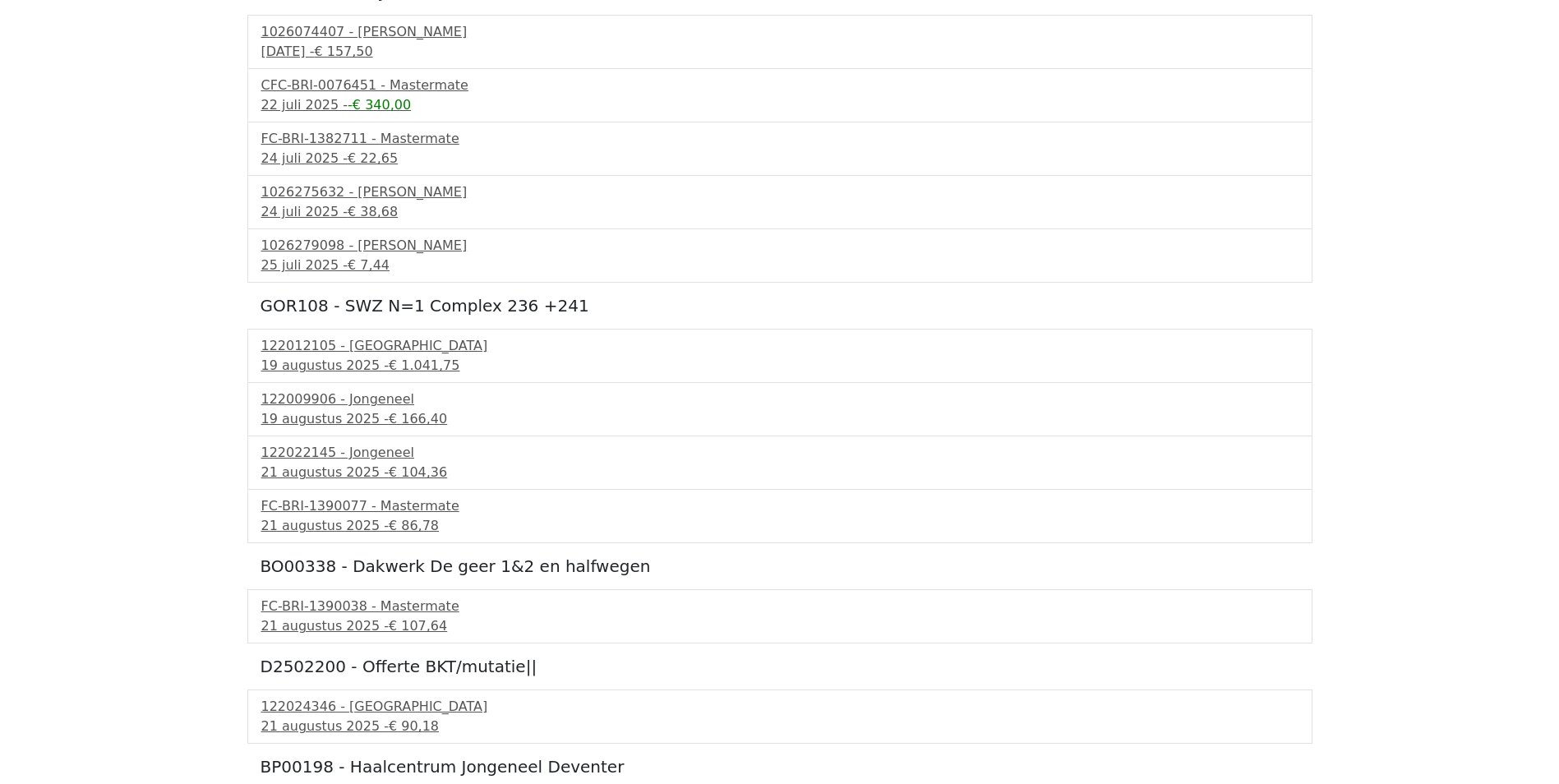
scroll to position [247, 0]
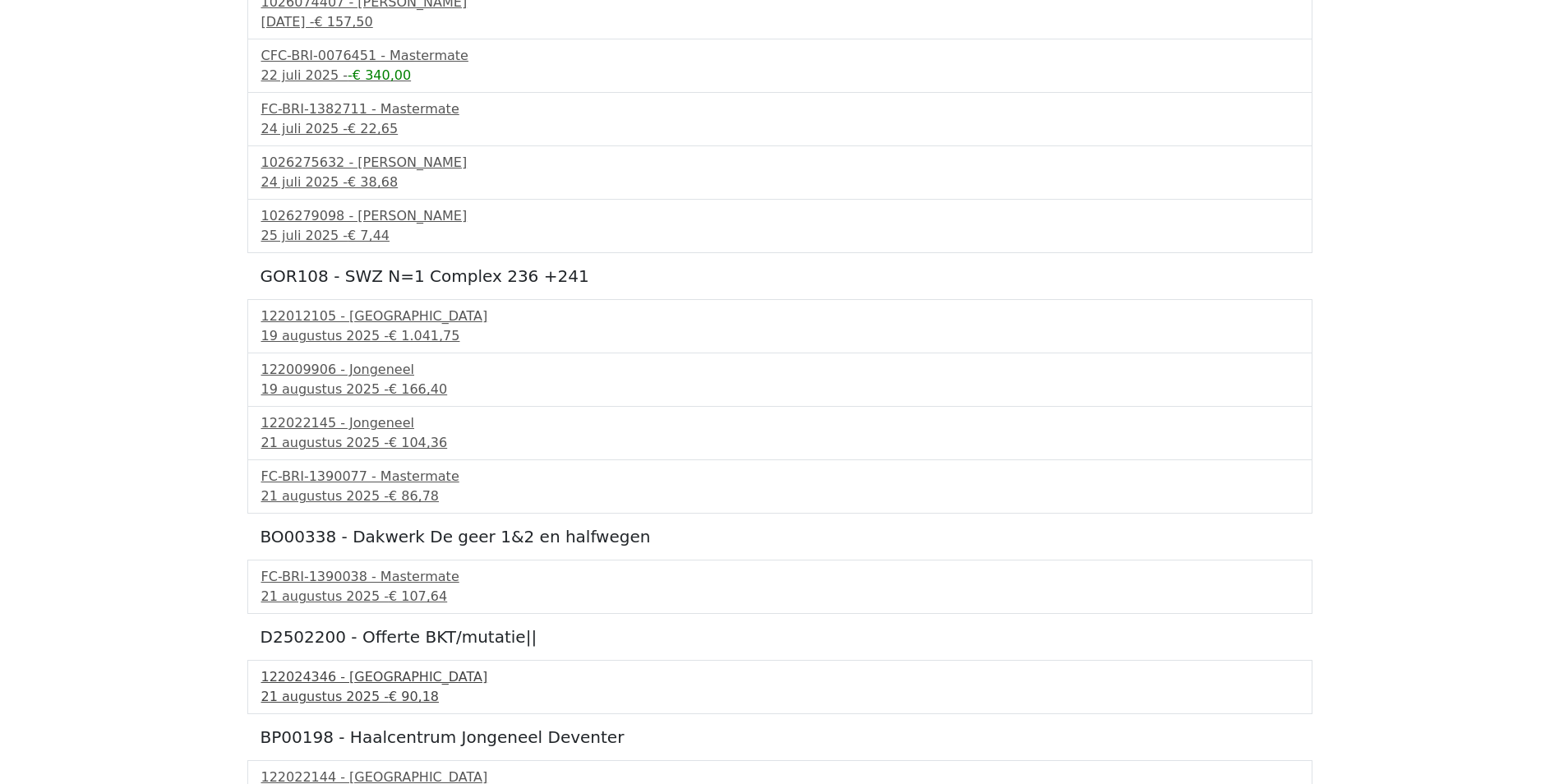
click at [295, 683] on div "122024346 - PontMeyer" at bounding box center [780, 677] width 1037 height 19
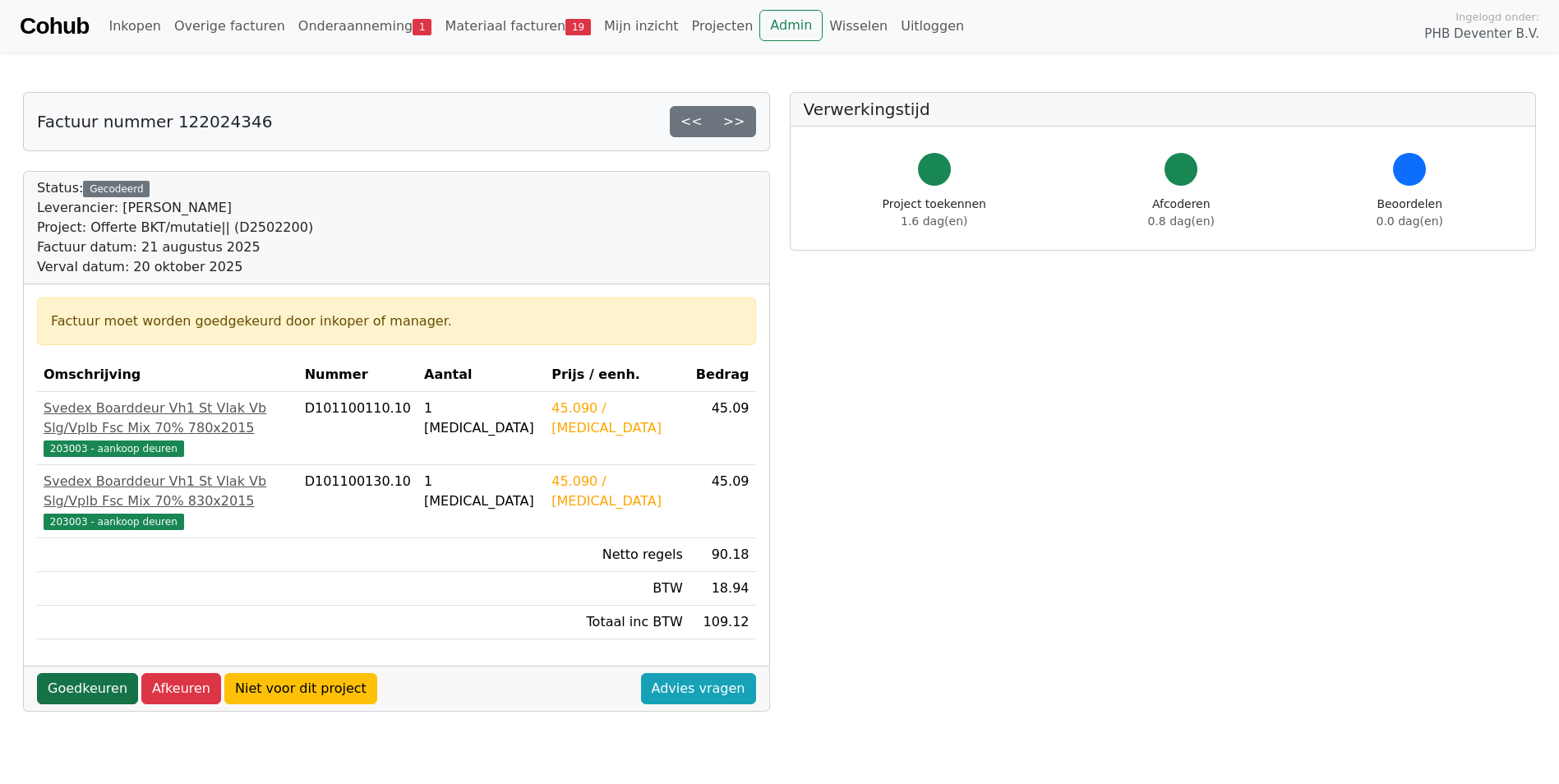
click at [92, 673] on link "Goedkeuren" at bounding box center [87, 689] width 101 height 31
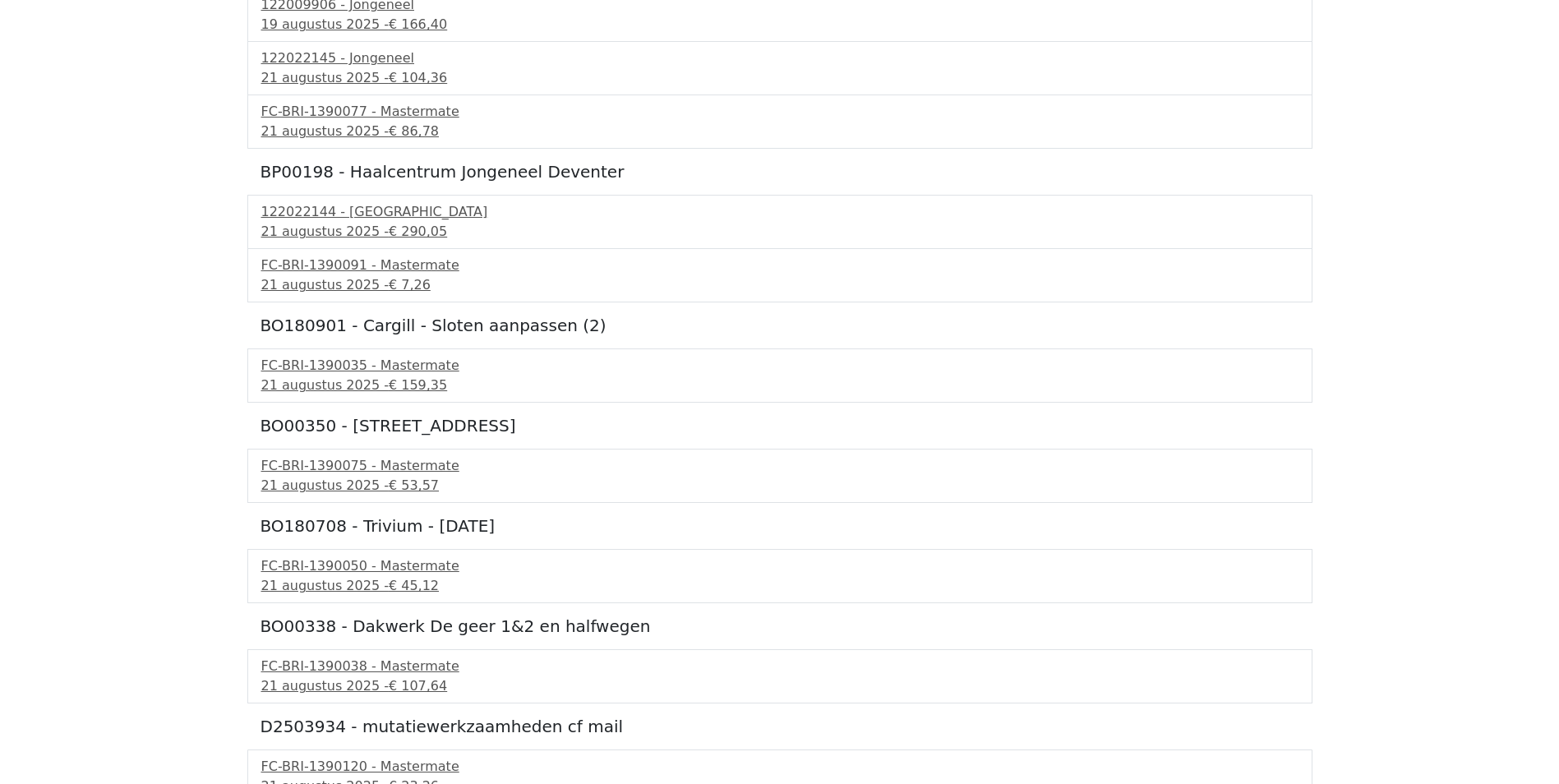
scroll to position [631, 0]
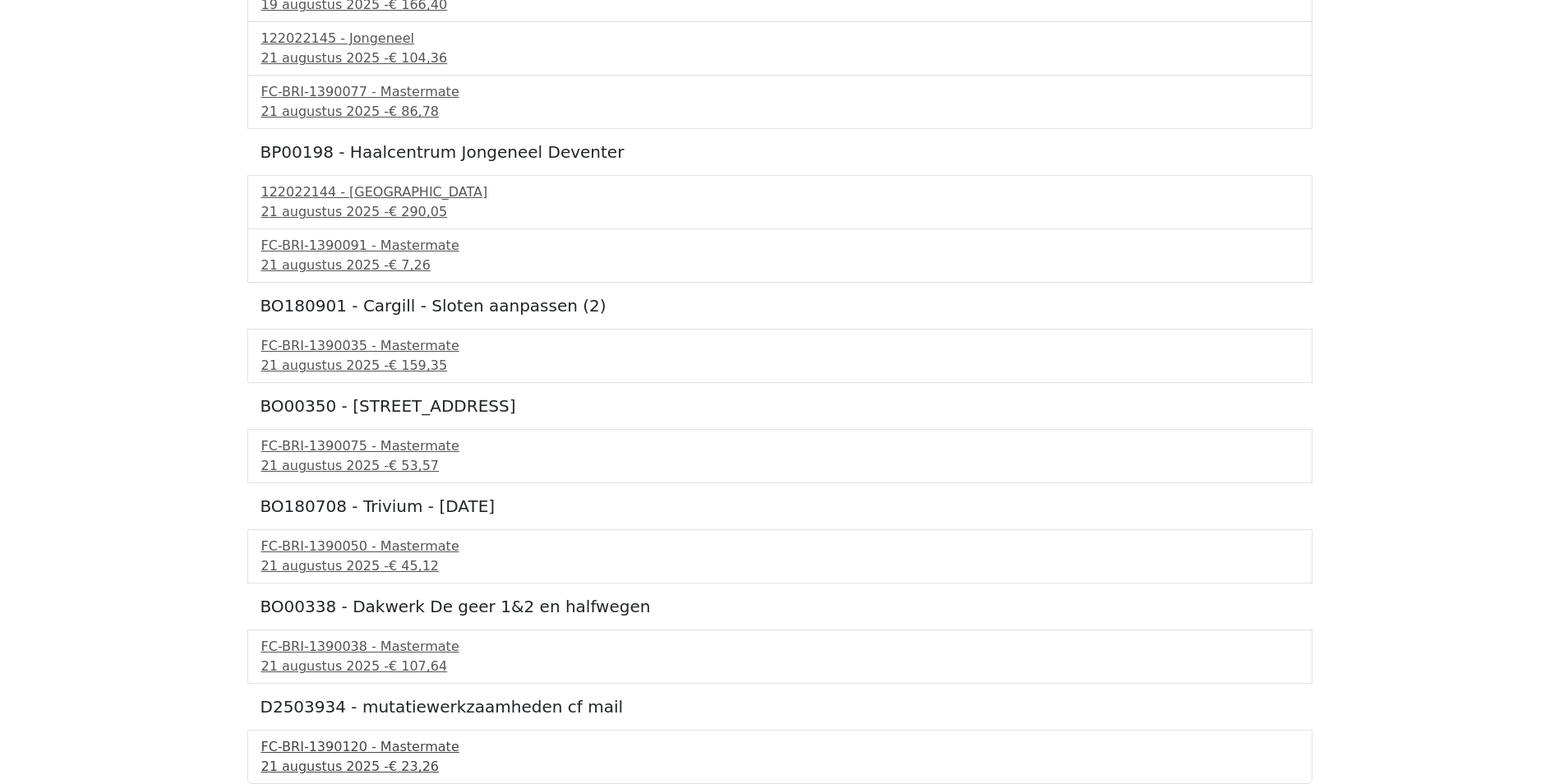
click at [306, 748] on div "FC-BRI-1390120 - Mastermate" at bounding box center [780, 746] width 1037 height 19
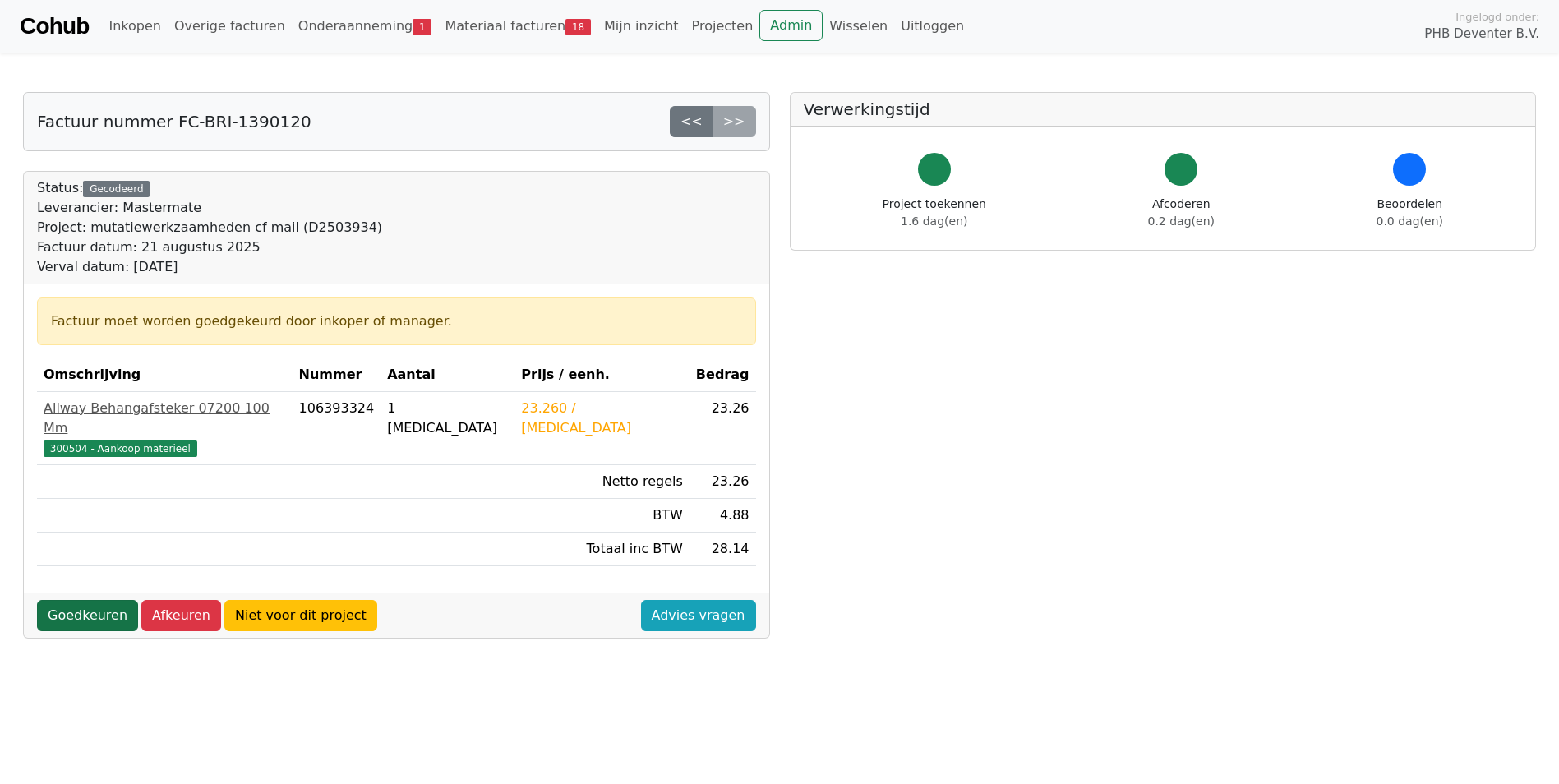
click at [70, 600] on link "Goedkeuren" at bounding box center [87, 616] width 101 height 31
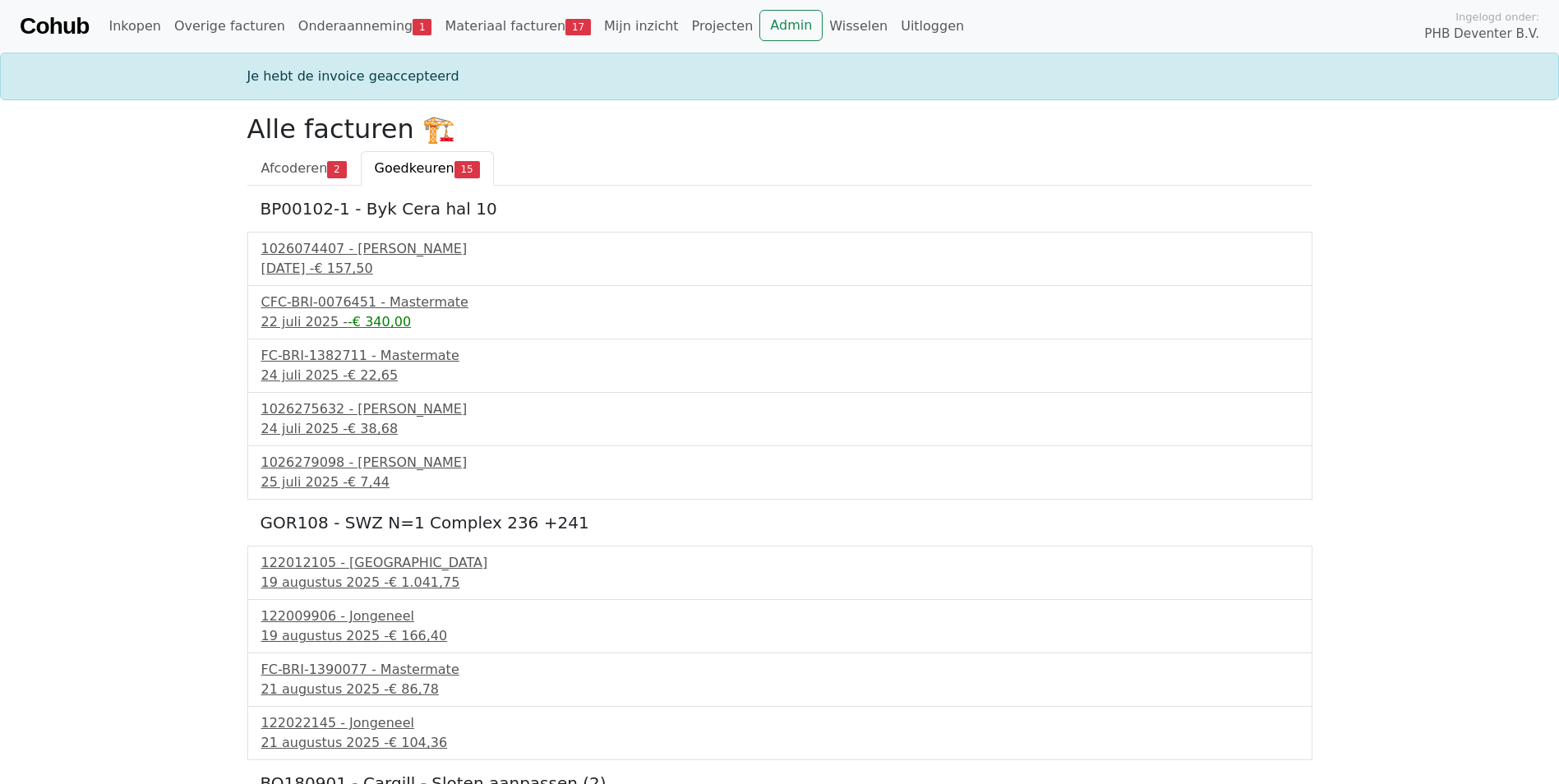
click at [407, 171] on span "Goedkeuren" at bounding box center [414, 167] width 80 height 16
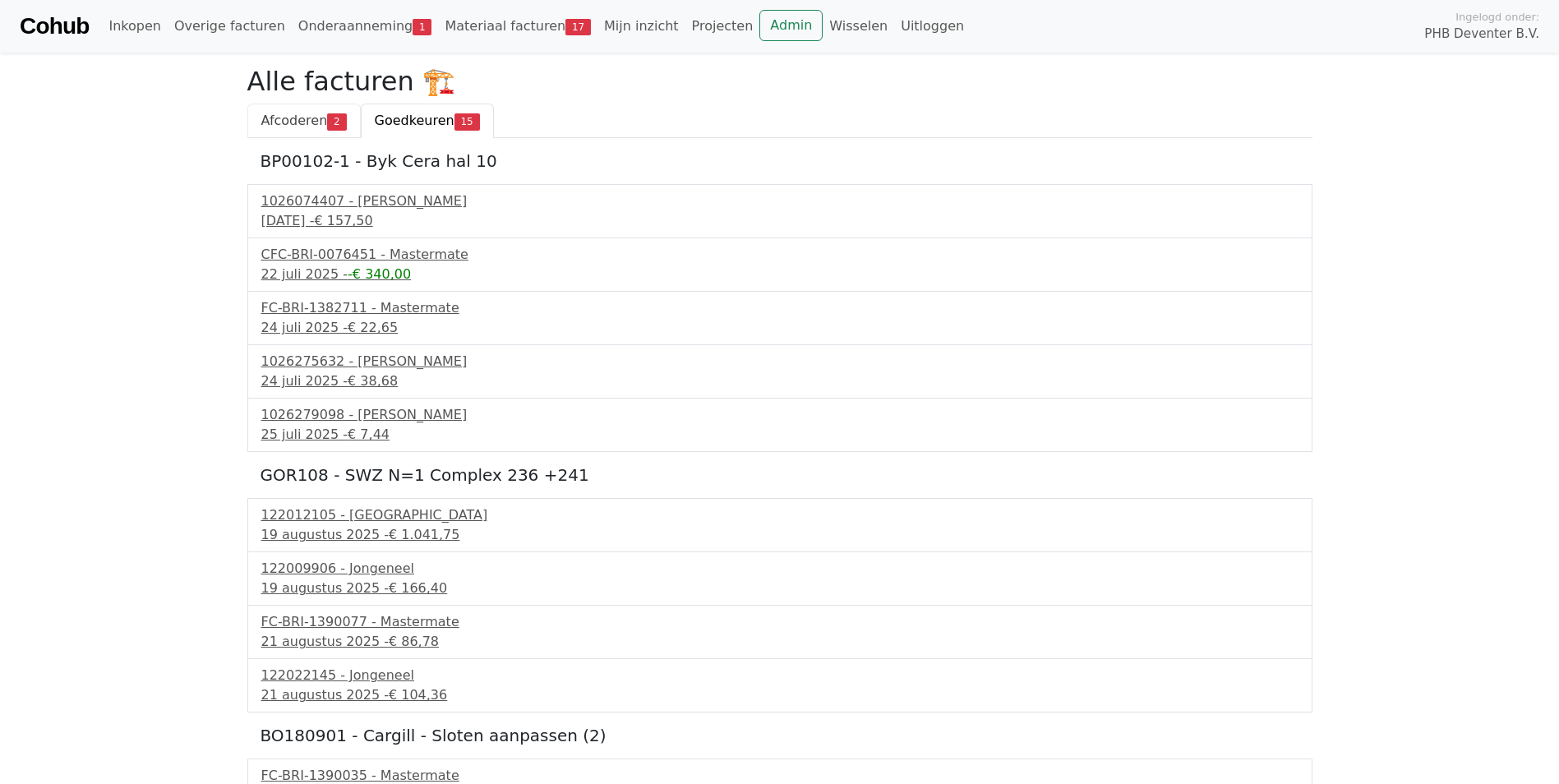
click at [285, 122] on span "Afcoderen" at bounding box center [295, 120] width 67 height 16
